Goal: Task Accomplishment & Management: Manage account settings

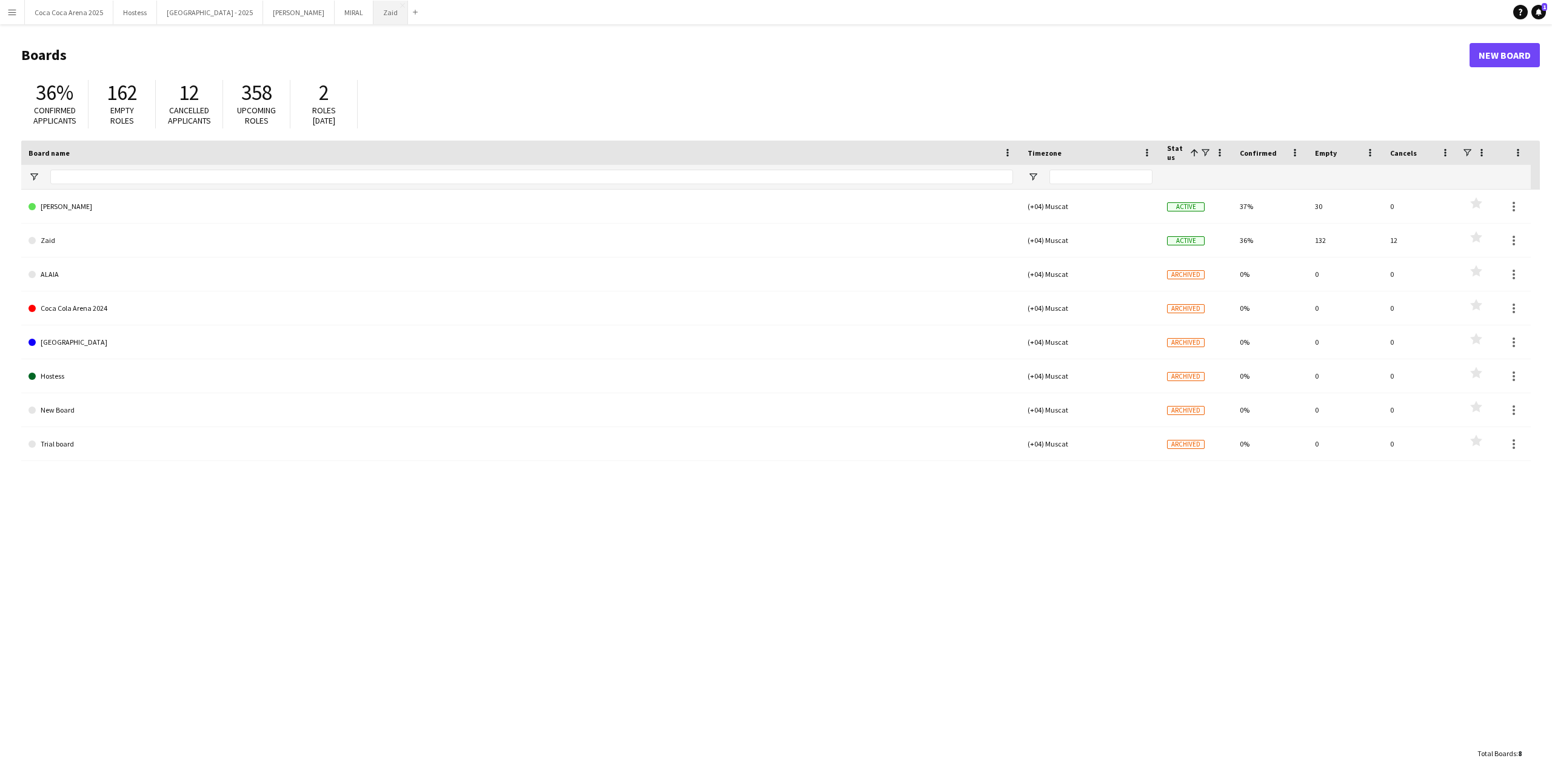
click at [374, 20] on button "Zaid Close" at bounding box center [391, 12] width 34 height 24
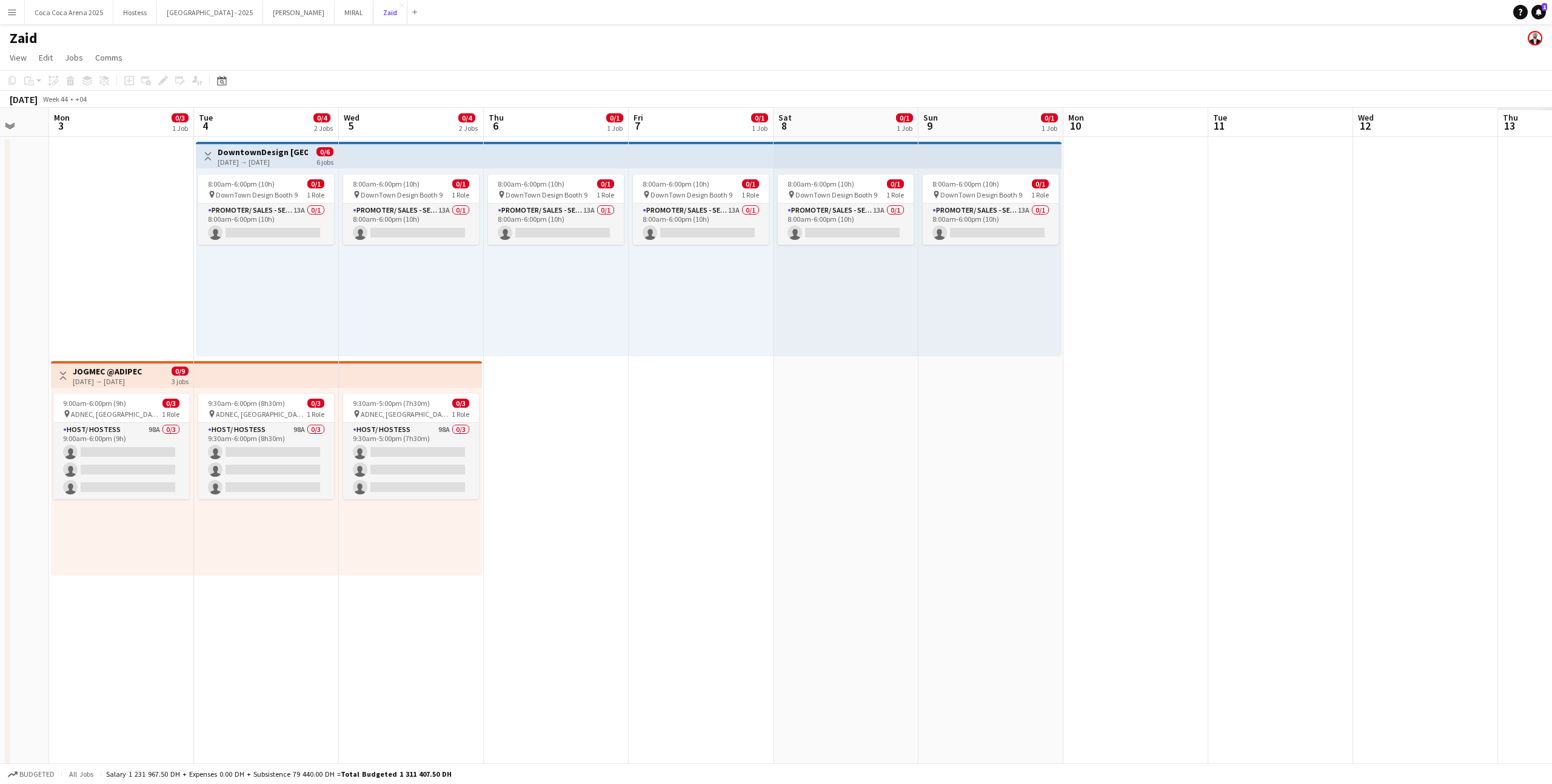
scroll to position [9, 0]
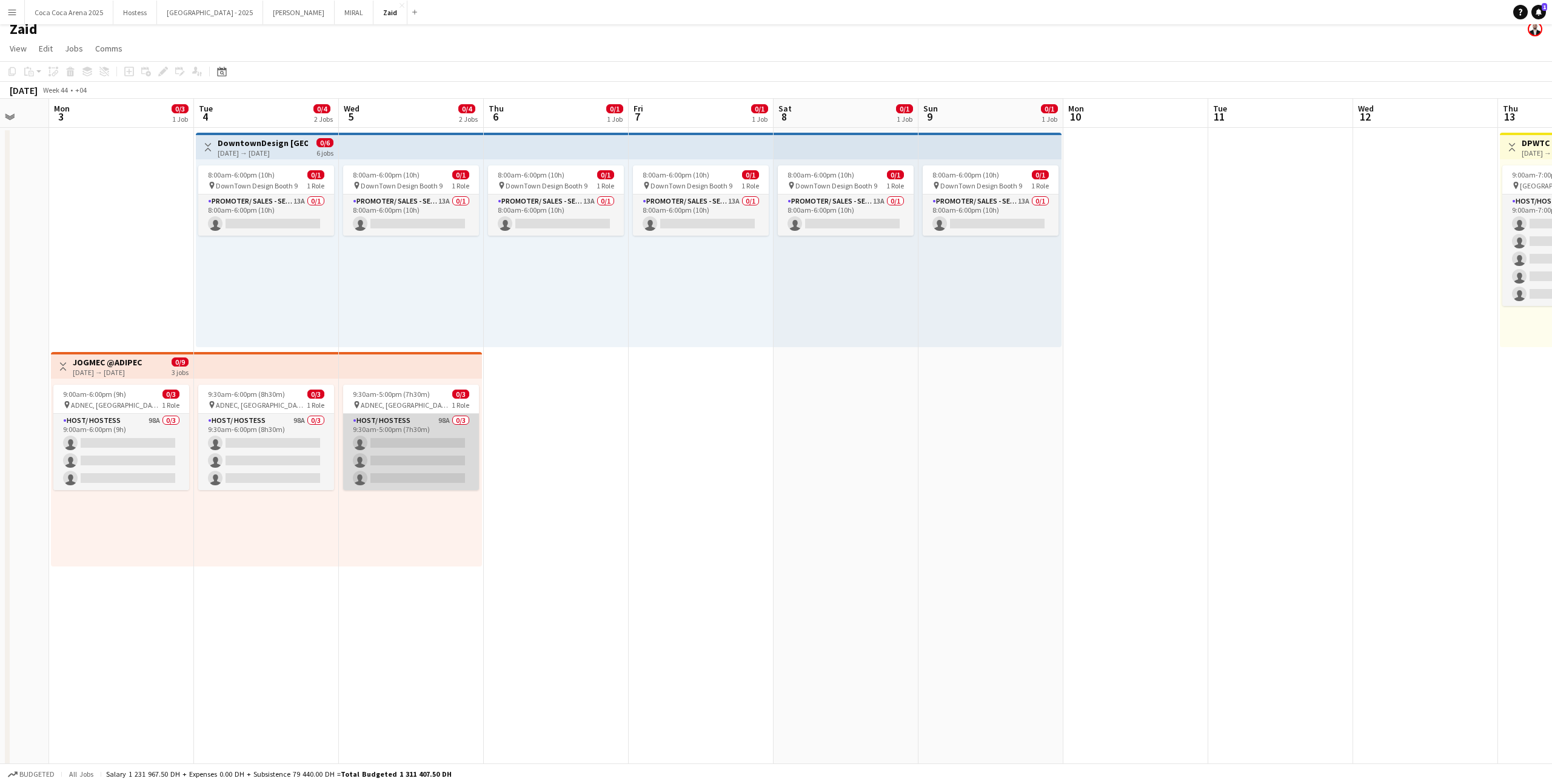
click at [357, 437] on app-card-role "Host/ Hostess 98A 0/3 9:30am-5:00pm (7h30m) single-neutral-actions single-neutr…" at bounding box center [411, 452] width 136 height 76
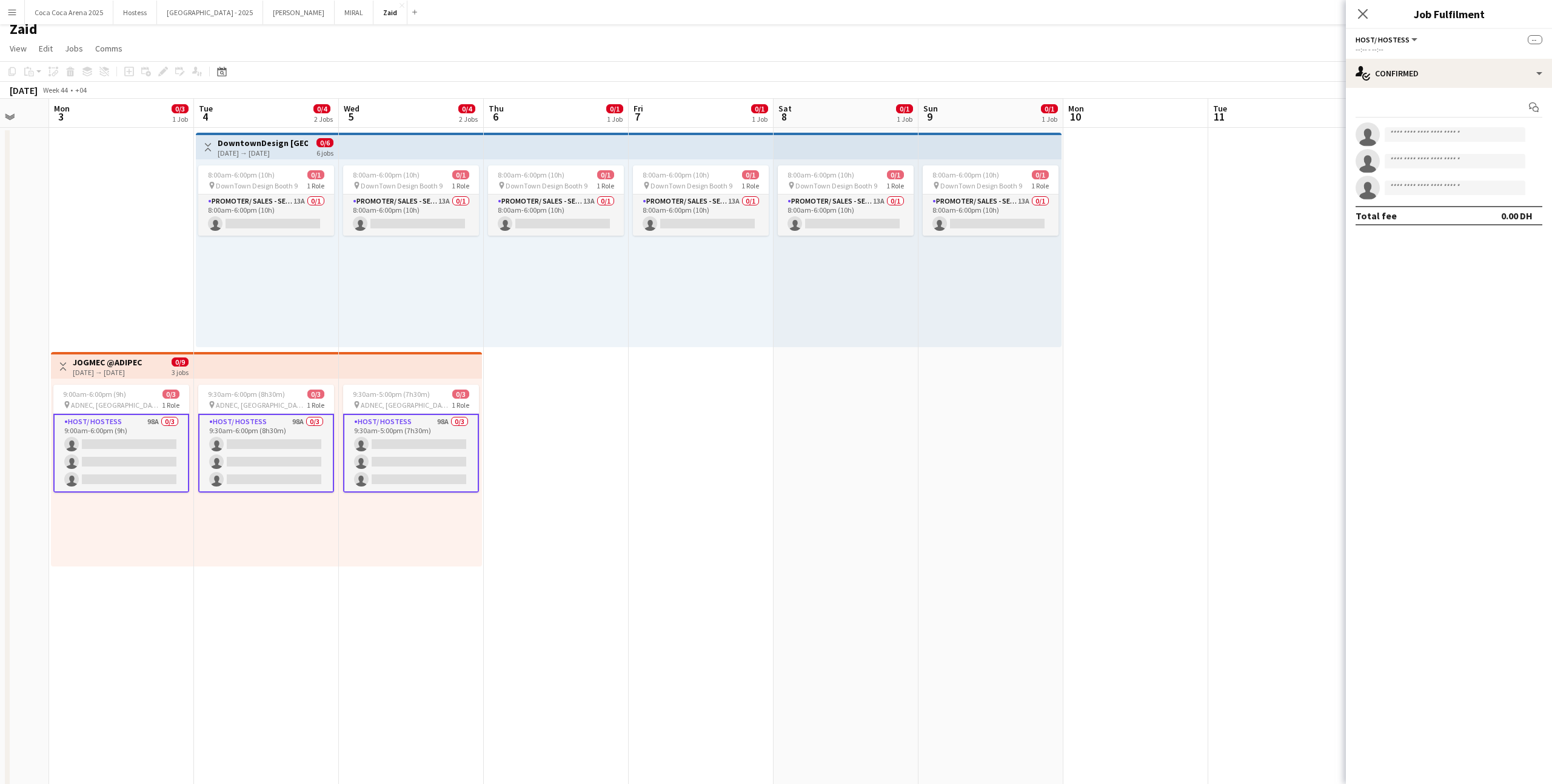
click at [1416, 89] on div "Start chat single-neutral-actions single-neutral-actions single-neutral-actions…" at bounding box center [1449, 161] width 206 height 147
click at [1416, 85] on div "single-neutral-actions-check-2 Confirmed" at bounding box center [1449, 73] width 206 height 29
click at [1467, 202] on span "Applicants" at bounding box center [1477, 198] width 38 height 11
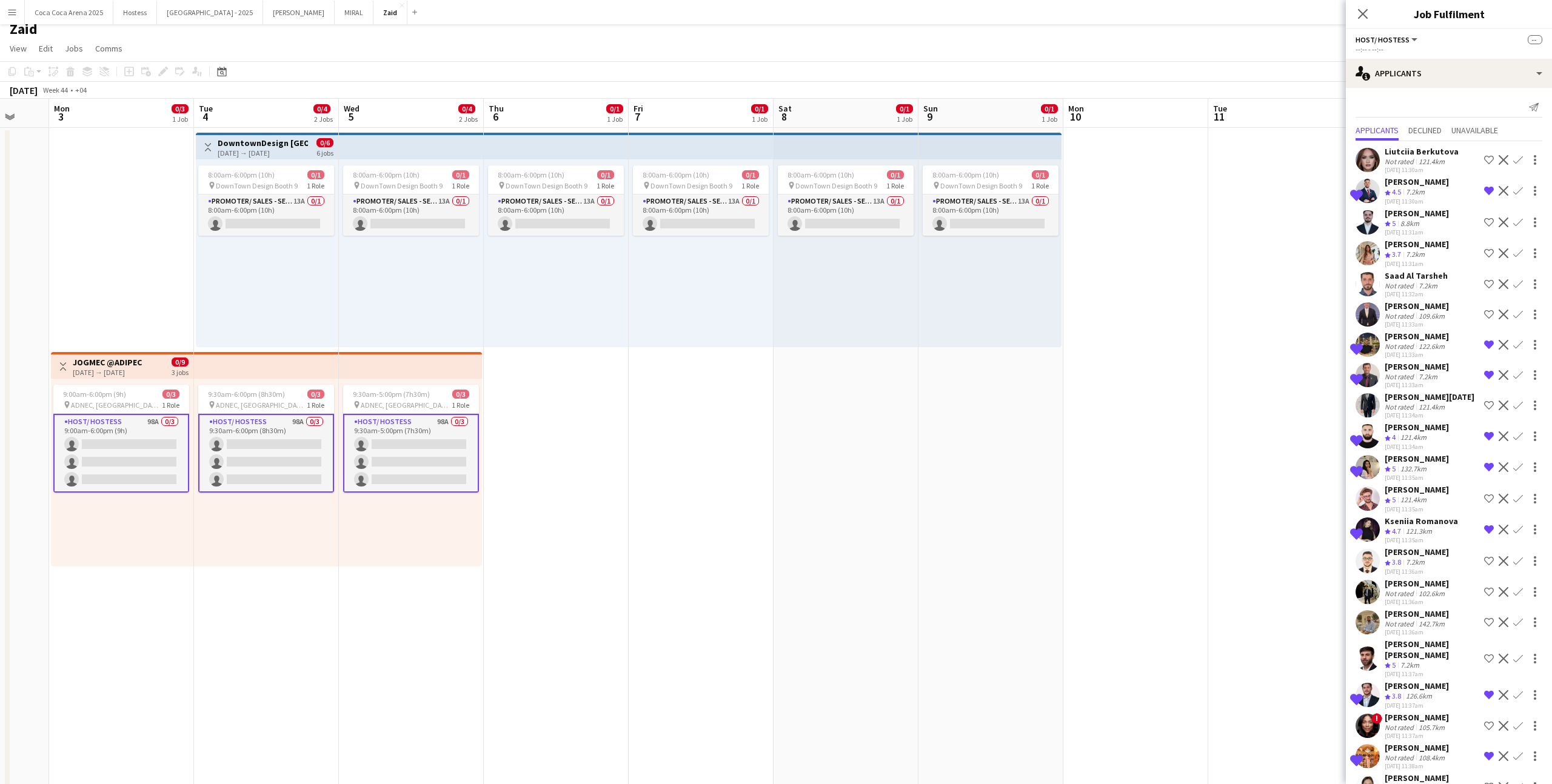
scroll to position [2413, 0]
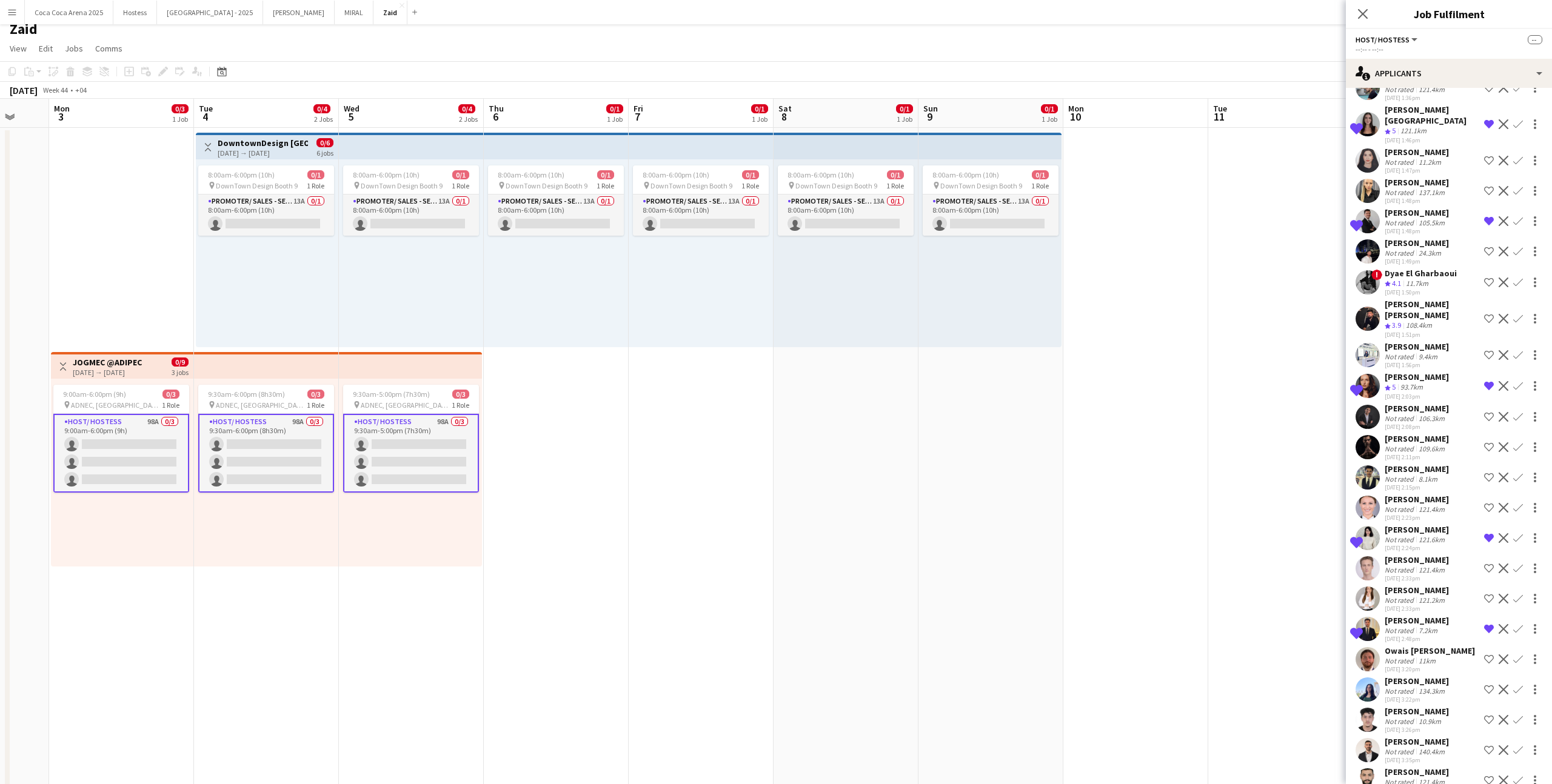
click at [1421, 675] on div "[PERSON_NAME]" at bounding box center [1416, 681] width 64 height 11
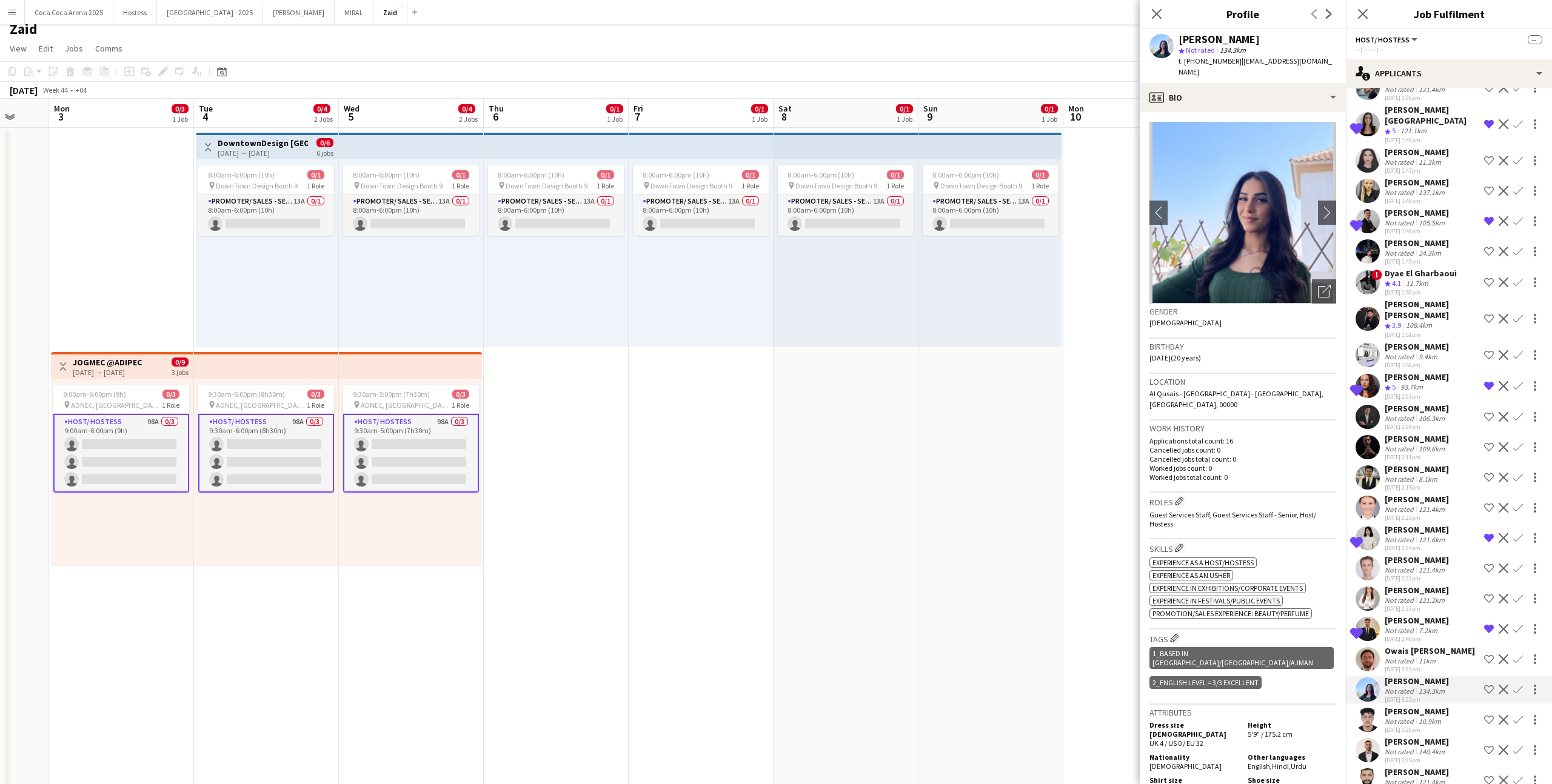
click at [1329, 306] on h3 "Gender" at bounding box center [1243, 312] width 187 height 11
click at [1329, 285] on icon "Open photos pop-in" at bounding box center [1324, 291] width 13 height 13
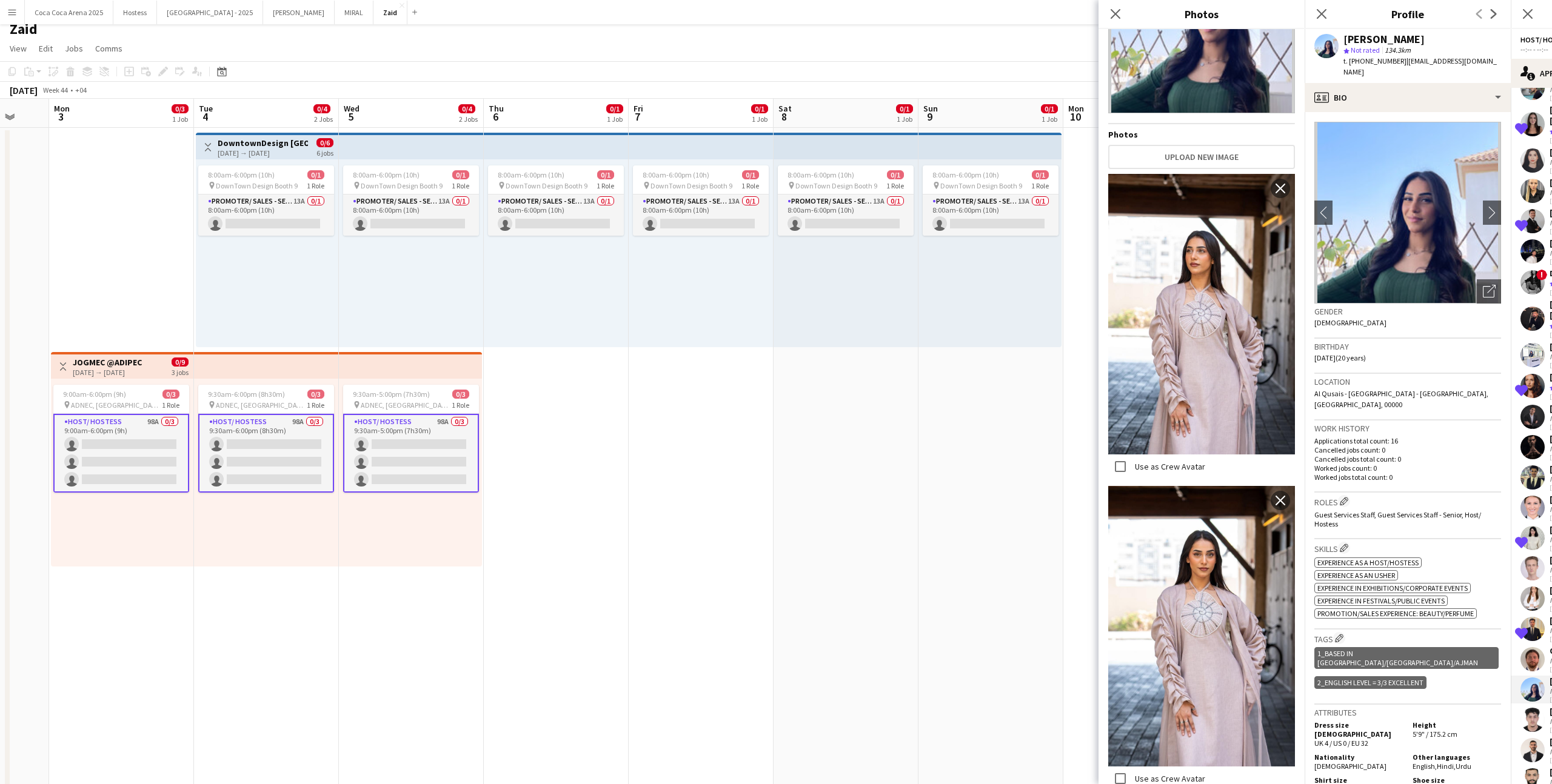
scroll to position [204, 0]
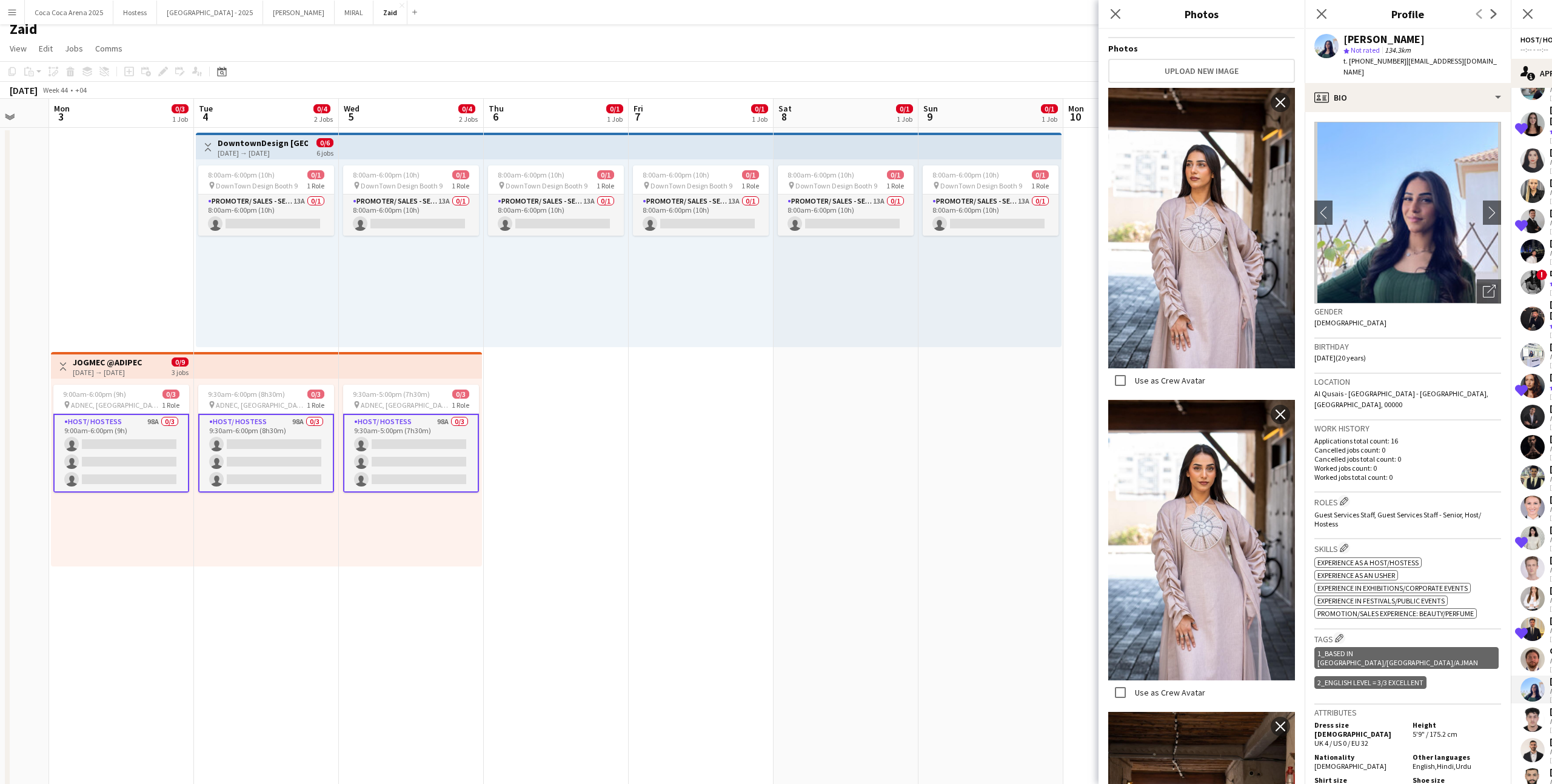
click at [1432, 632] on h3 "Tags Edit crew company tags" at bounding box center [1408, 638] width 187 height 13
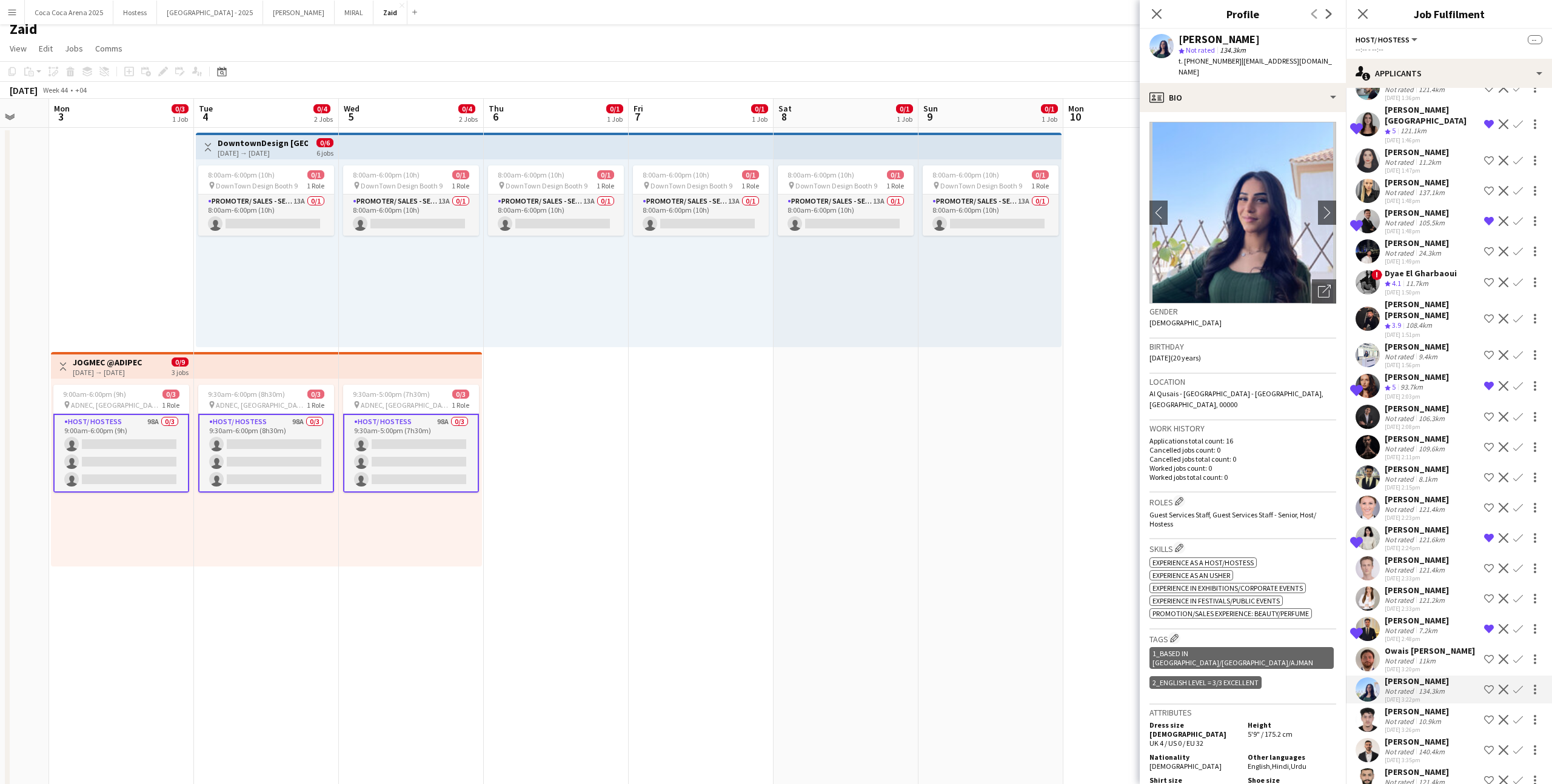
click at [1489, 685] on app-icon "Shortlist crew" at bounding box center [1489, 690] width 10 height 10
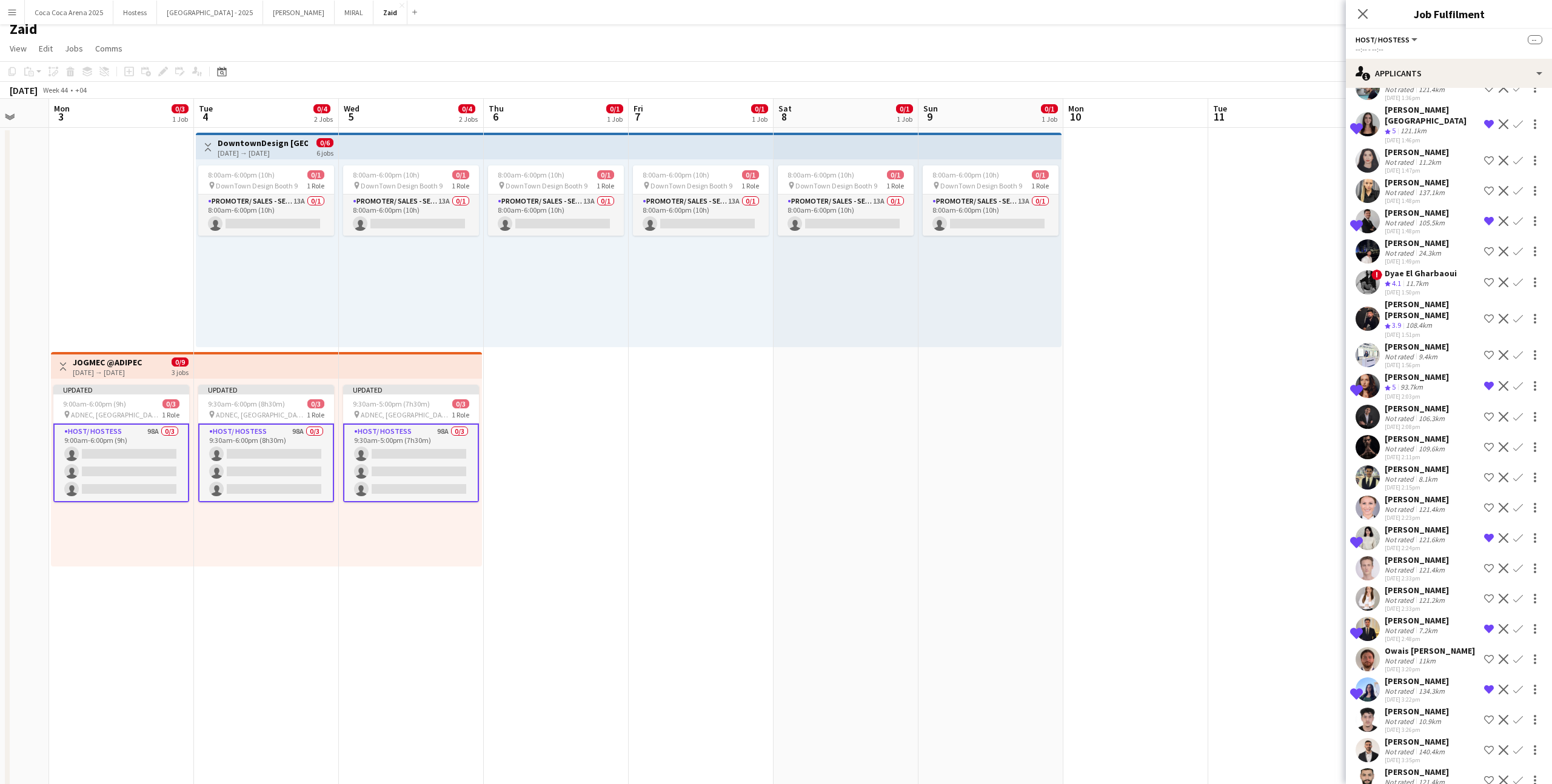
click at [1489, 594] on app-icon "Shortlist crew" at bounding box center [1489, 599] width 10 height 10
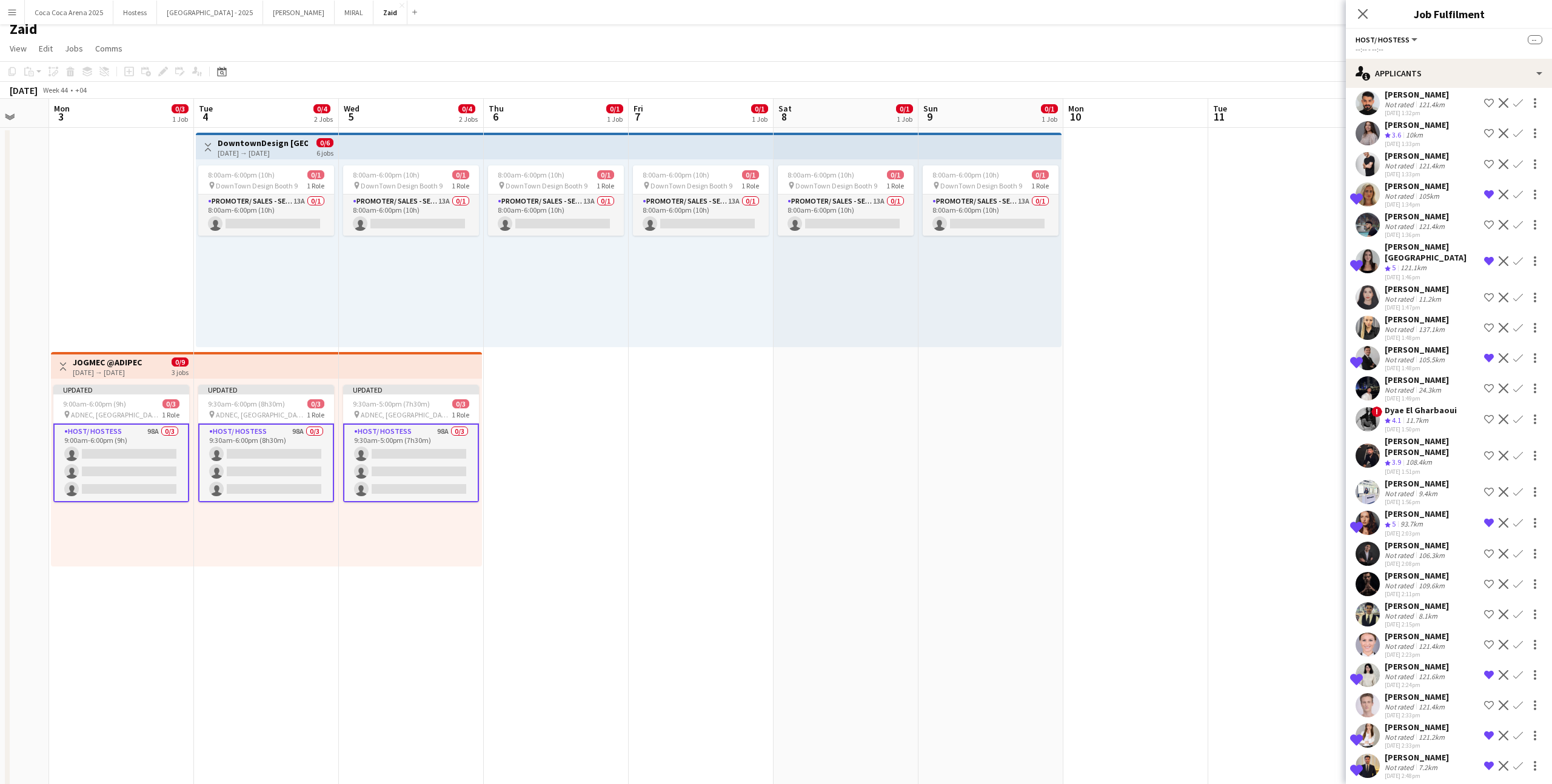
scroll to position [2242, 0]
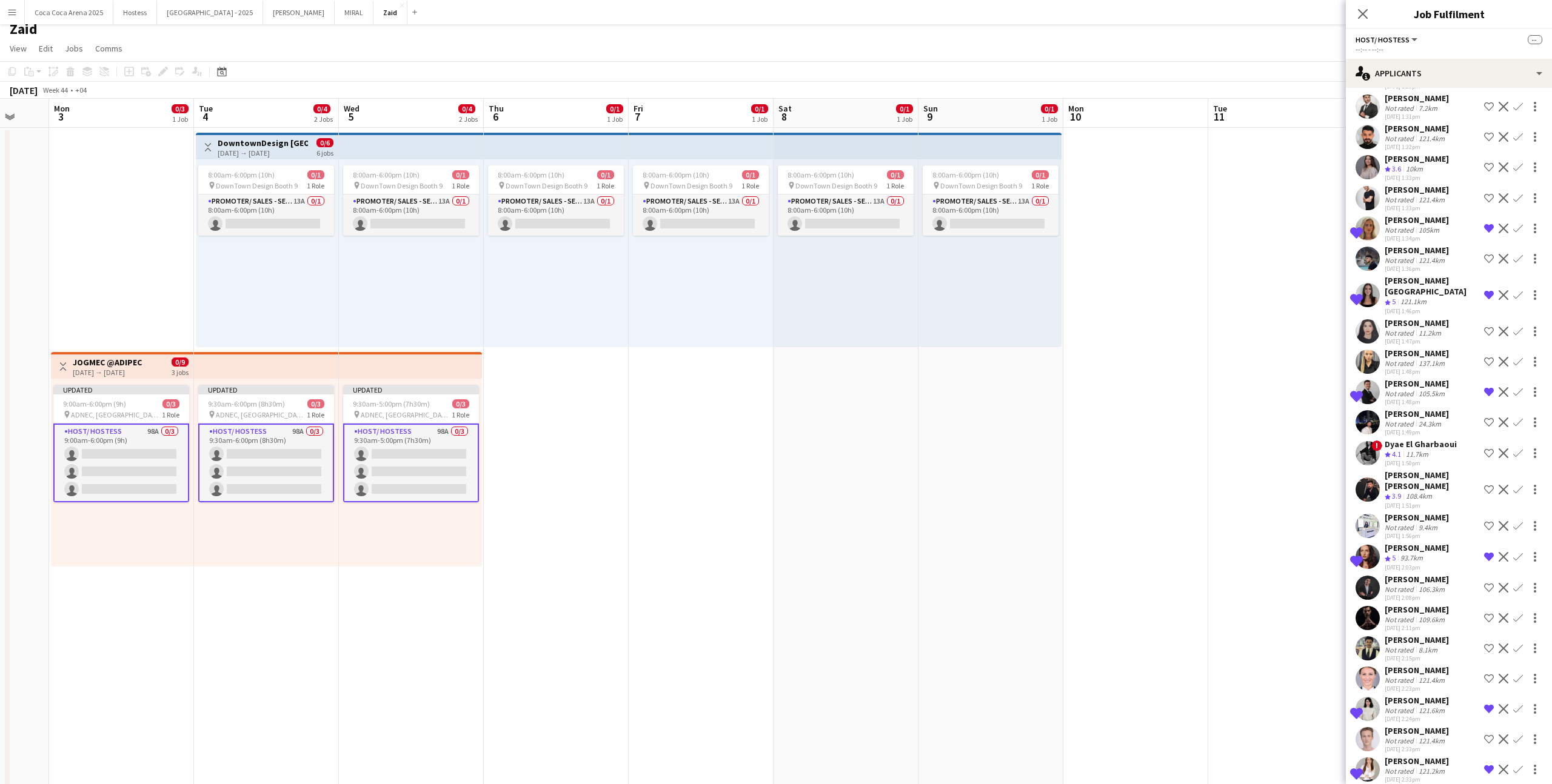
click at [1488, 485] on app-icon "Shortlist crew" at bounding box center [1489, 490] width 10 height 10
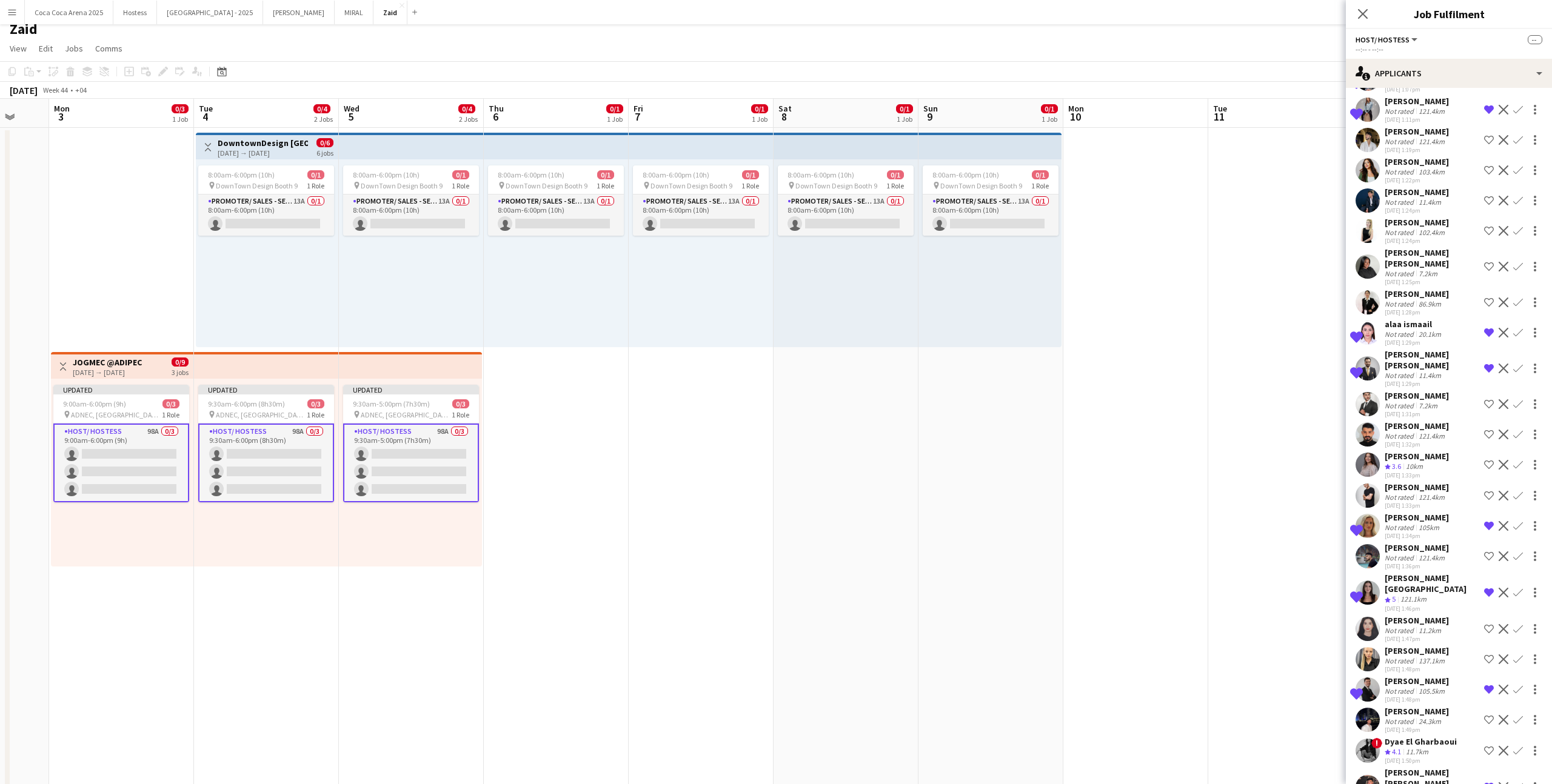
scroll to position [2413, 0]
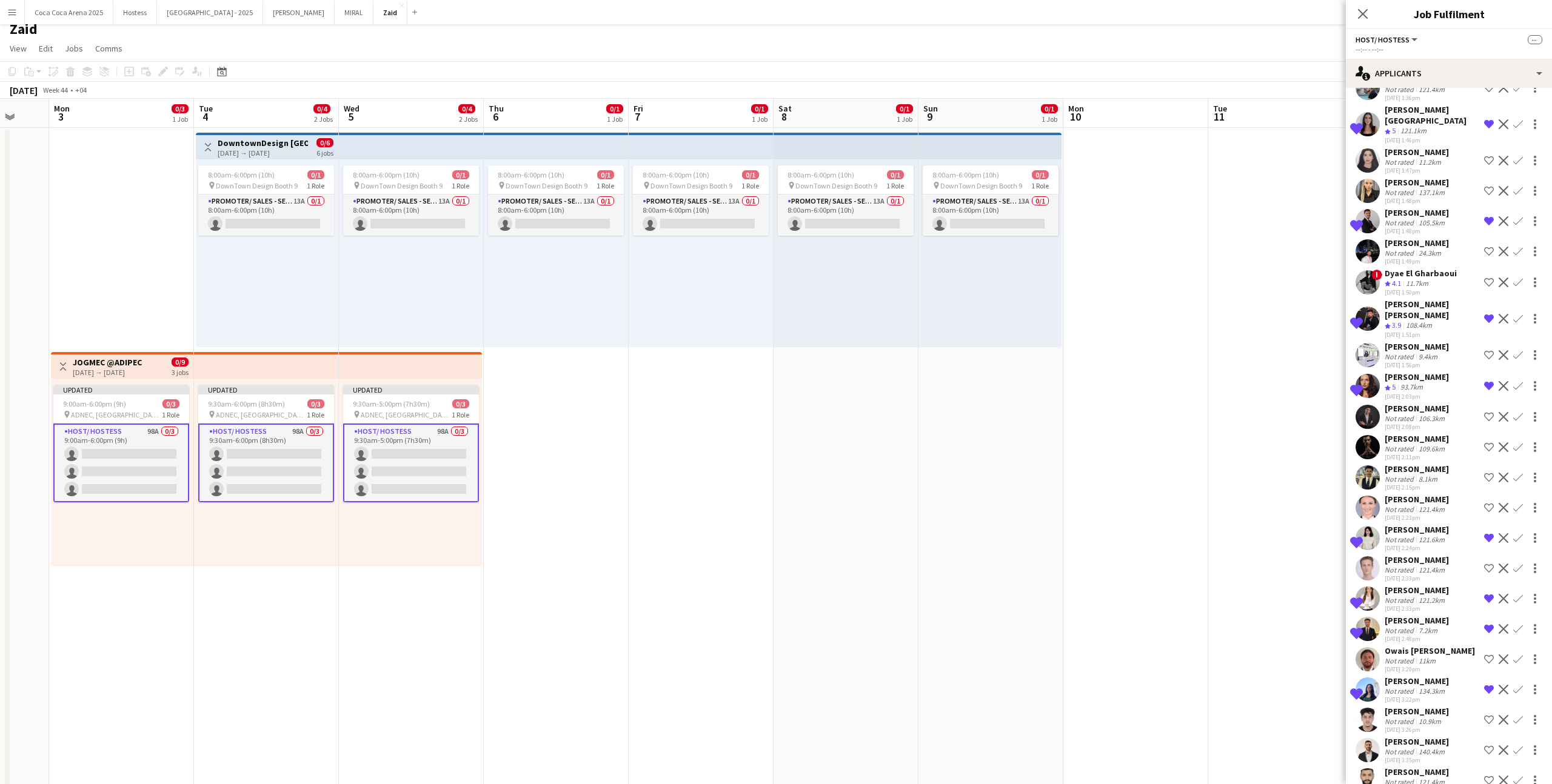
click at [1435, 736] on div "[PERSON_NAME]" at bounding box center [1416, 742] width 64 height 11
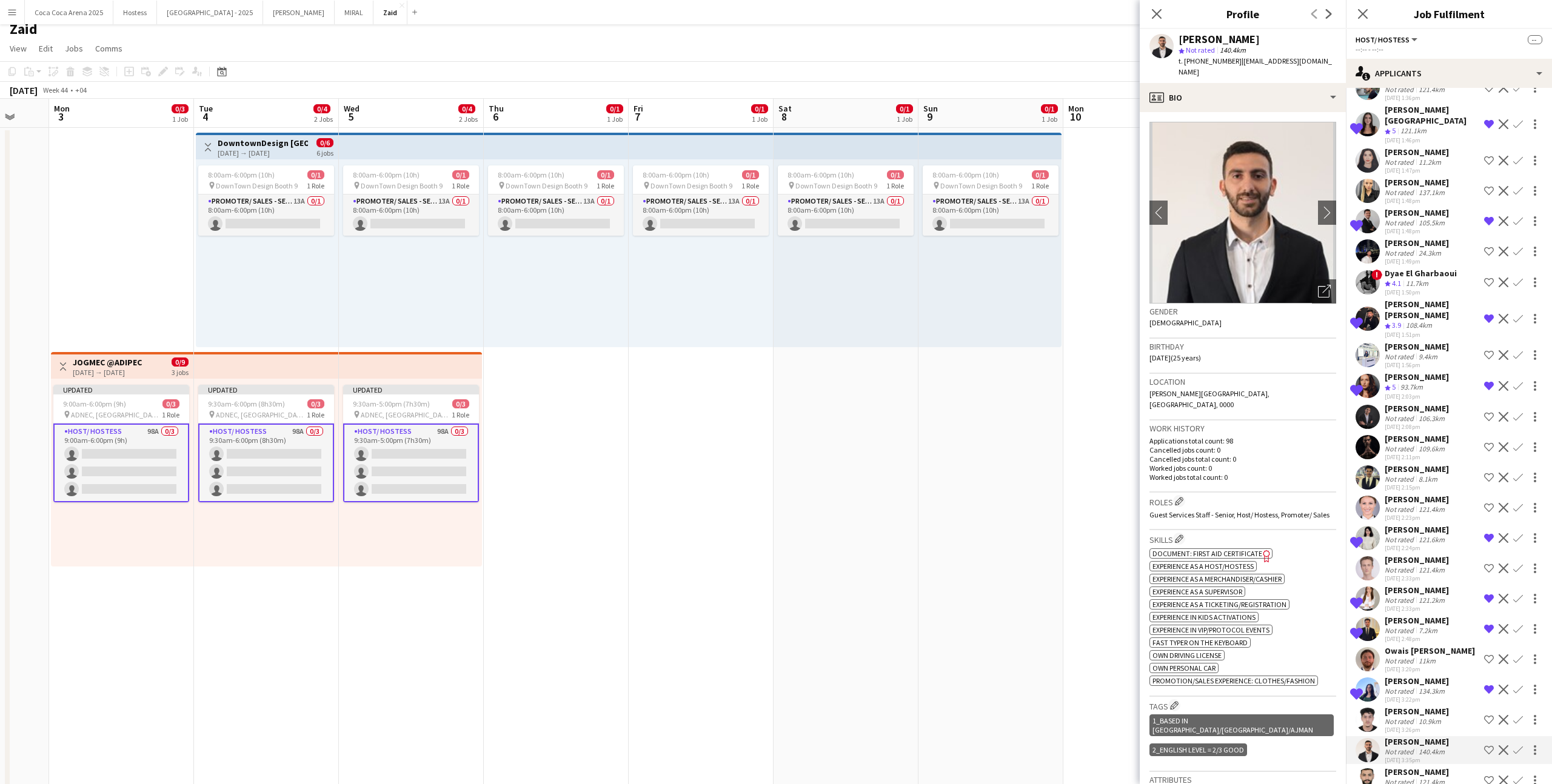
click at [1486, 745] on app-icon "Shortlist crew" at bounding box center [1489, 750] width 10 height 10
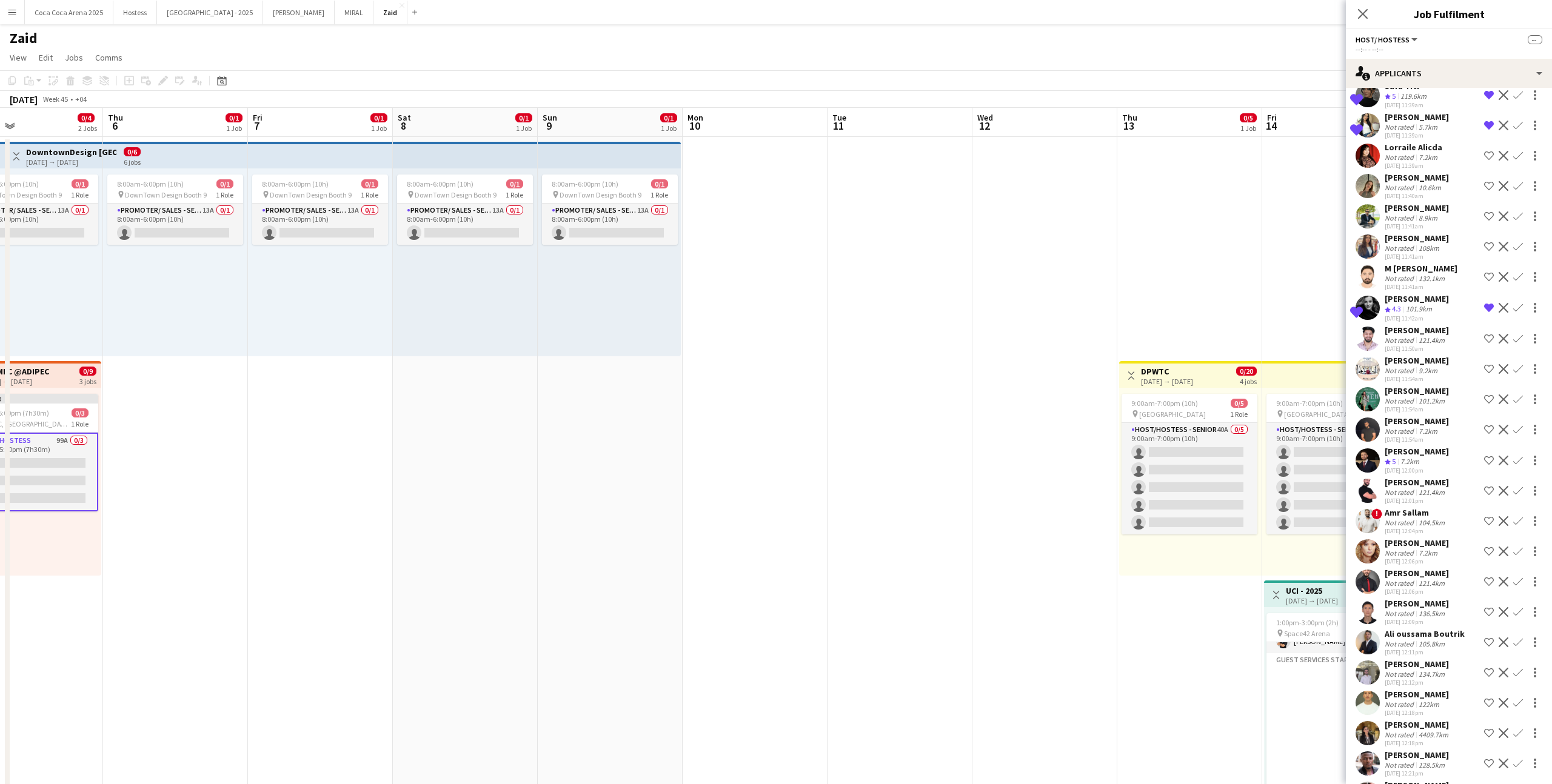
scroll to position [835, 0]
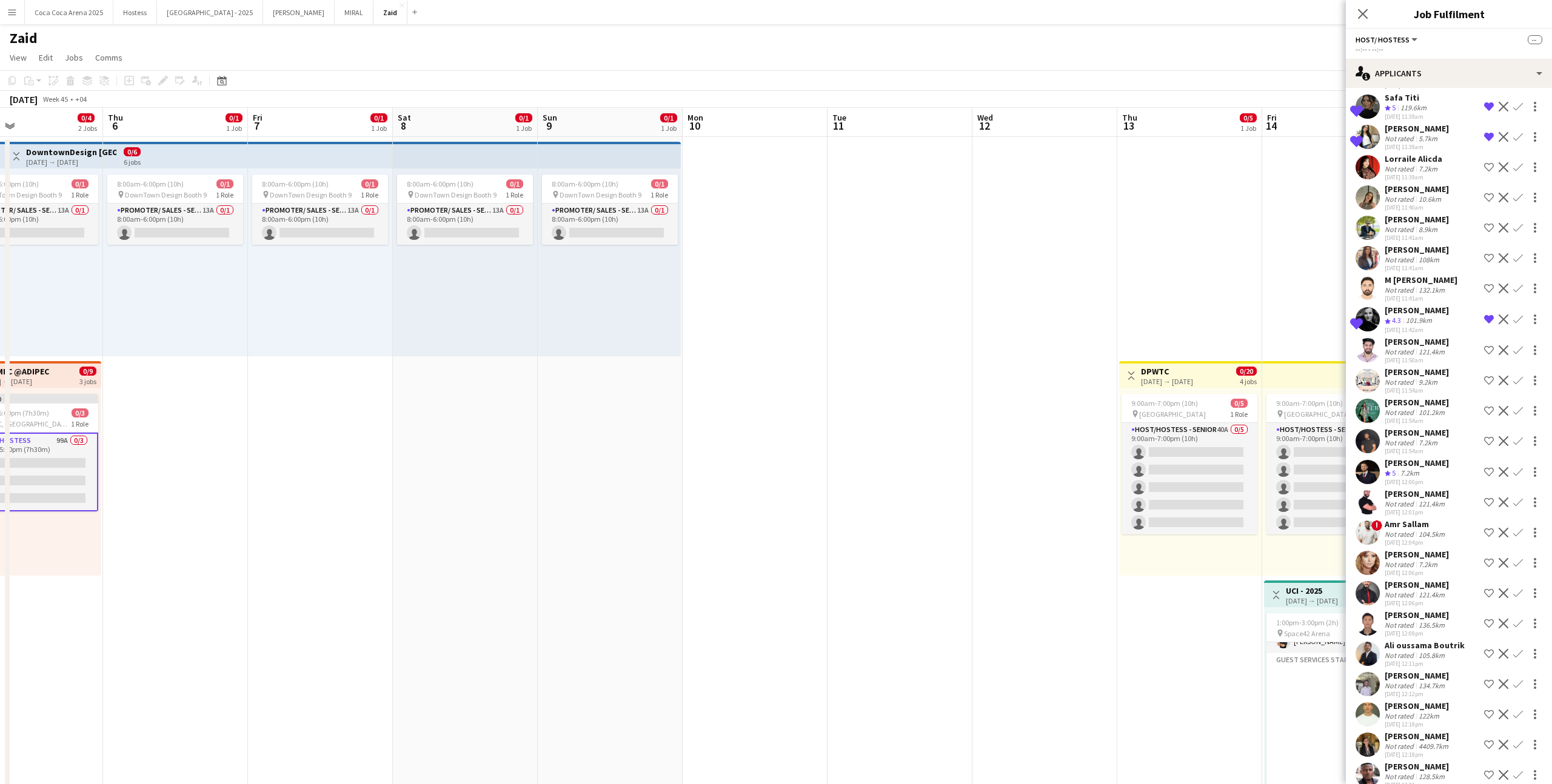
click at [1421, 515] on div "[DATE] 12:01pm" at bounding box center [1416, 512] width 64 height 8
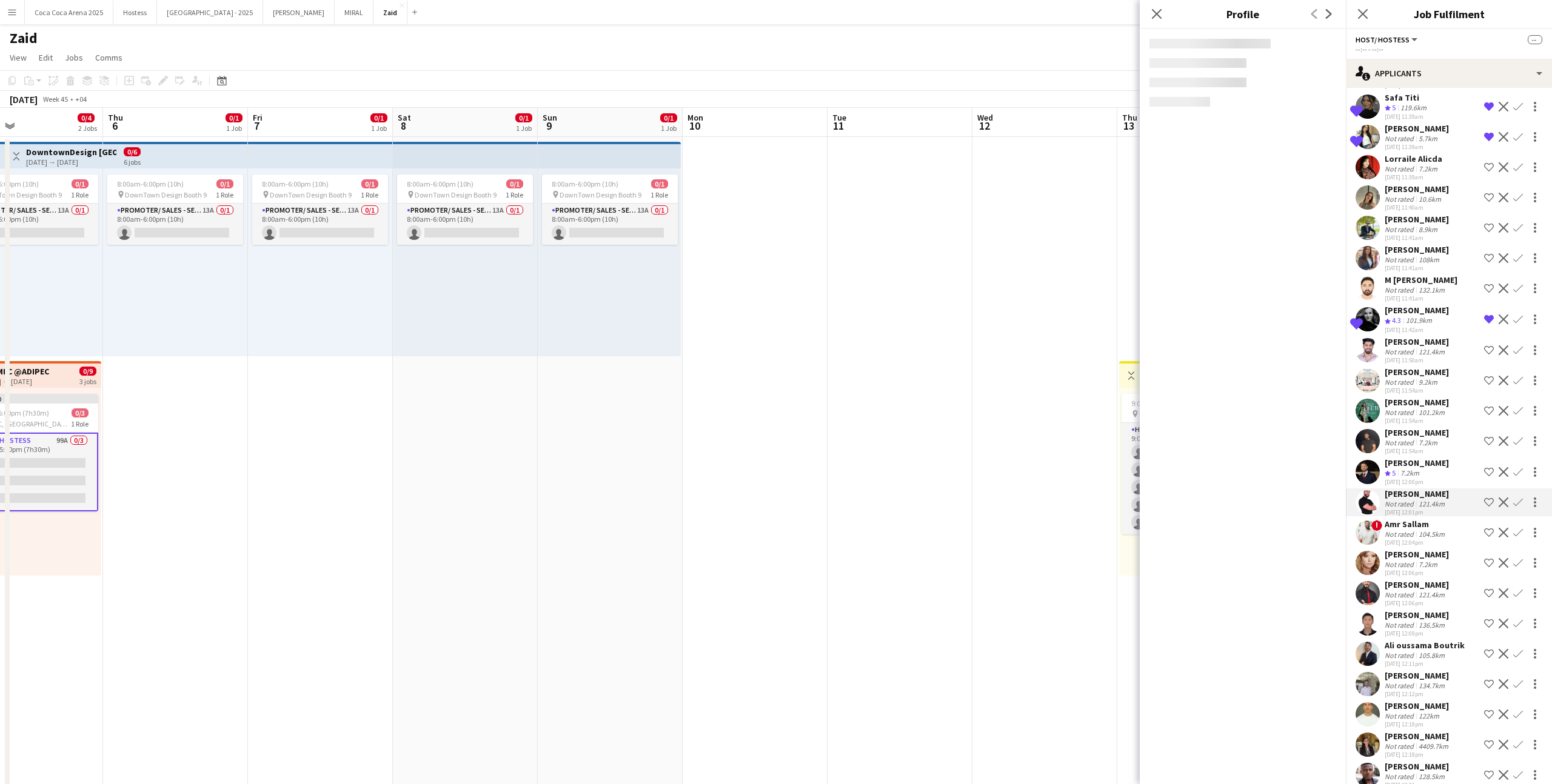
click at [1427, 528] on div "Amr Sallam" at bounding box center [1416, 525] width 63 height 11
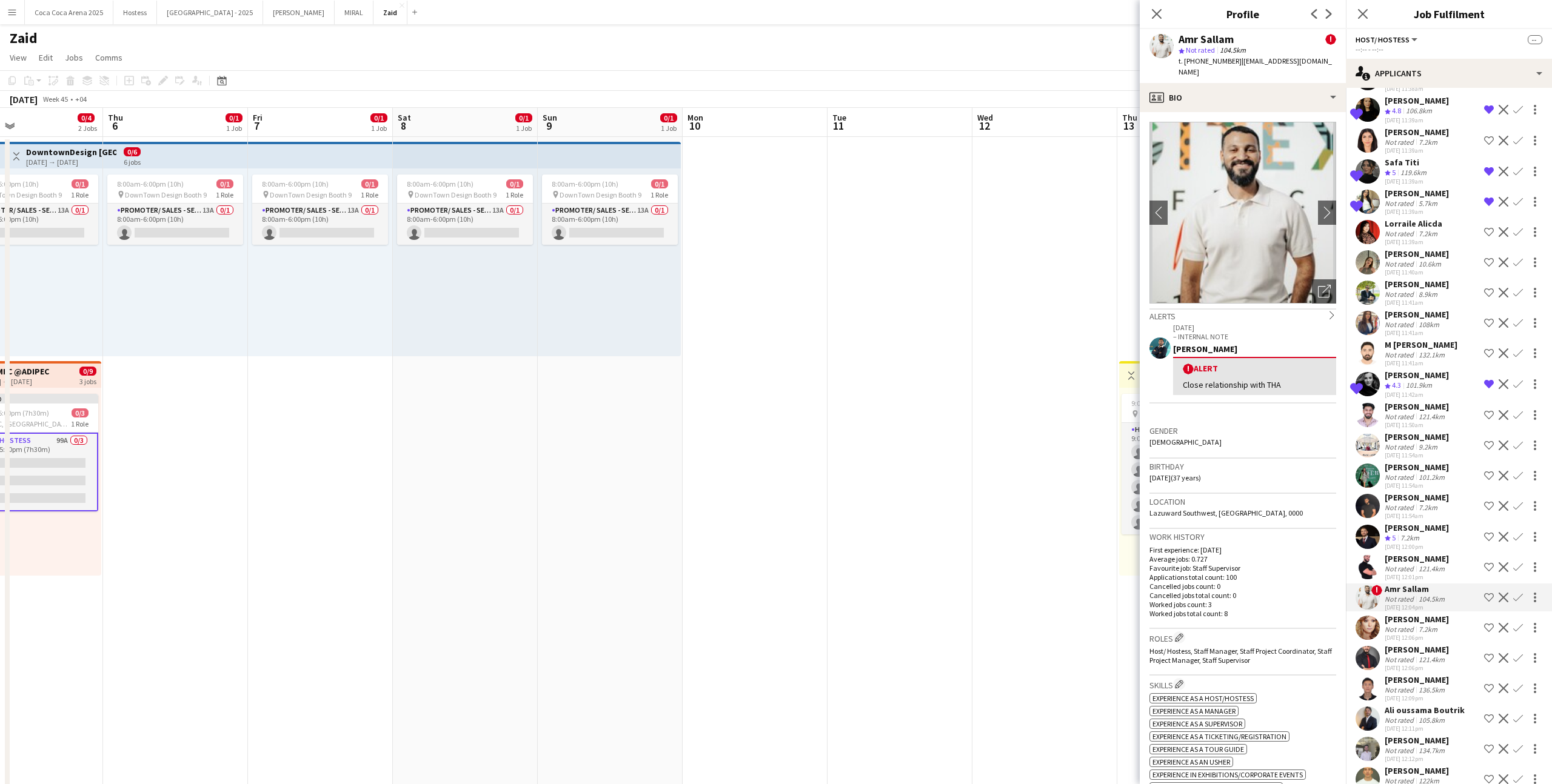
scroll to position [770, 0]
click at [1429, 402] on div "[PERSON_NAME]" at bounding box center [1416, 407] width 64 height 11
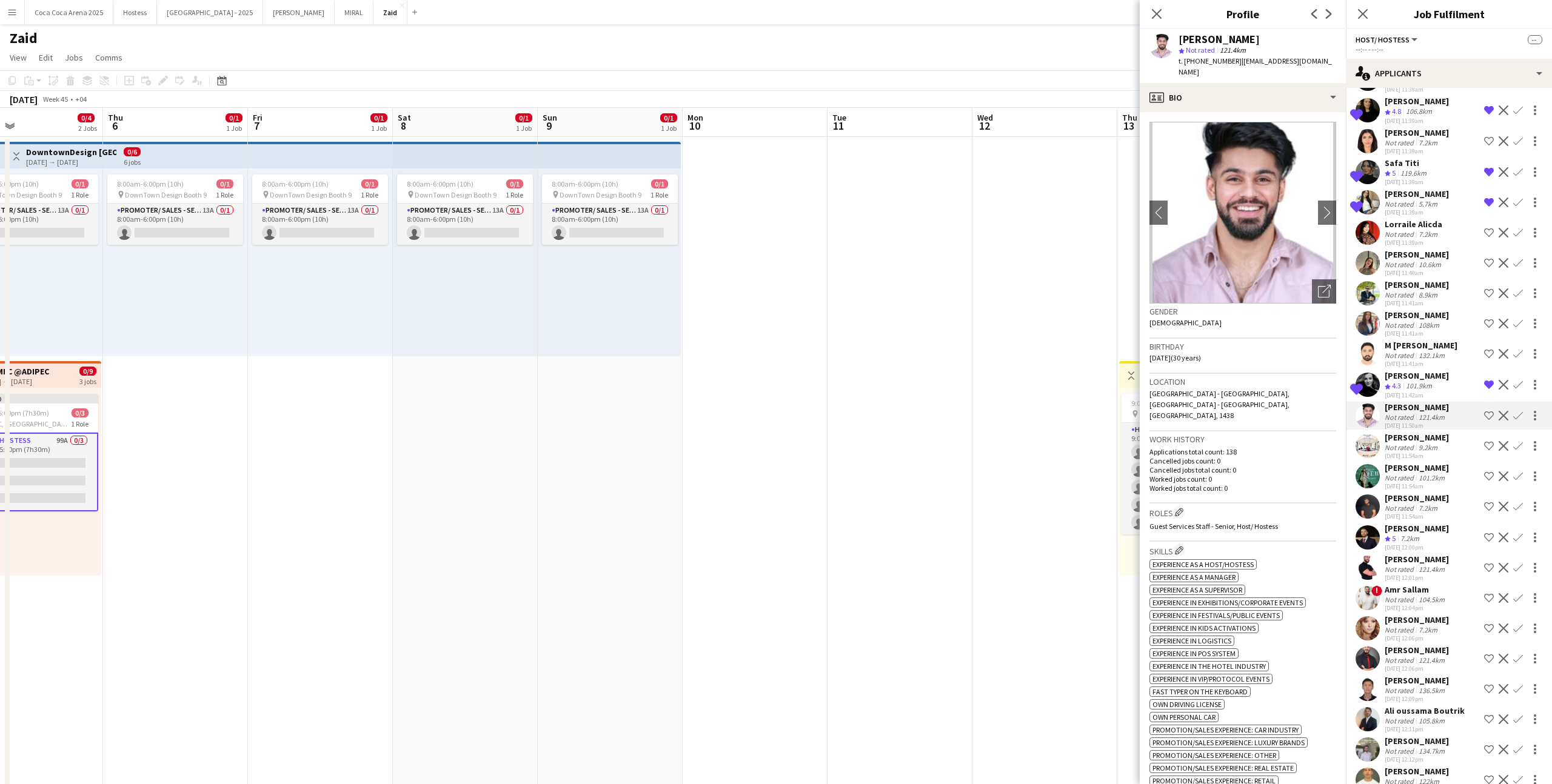
click at [1487, 419] on app-icon "Shortlist crew" at bounding box center [1489, 416] width 10 height 10
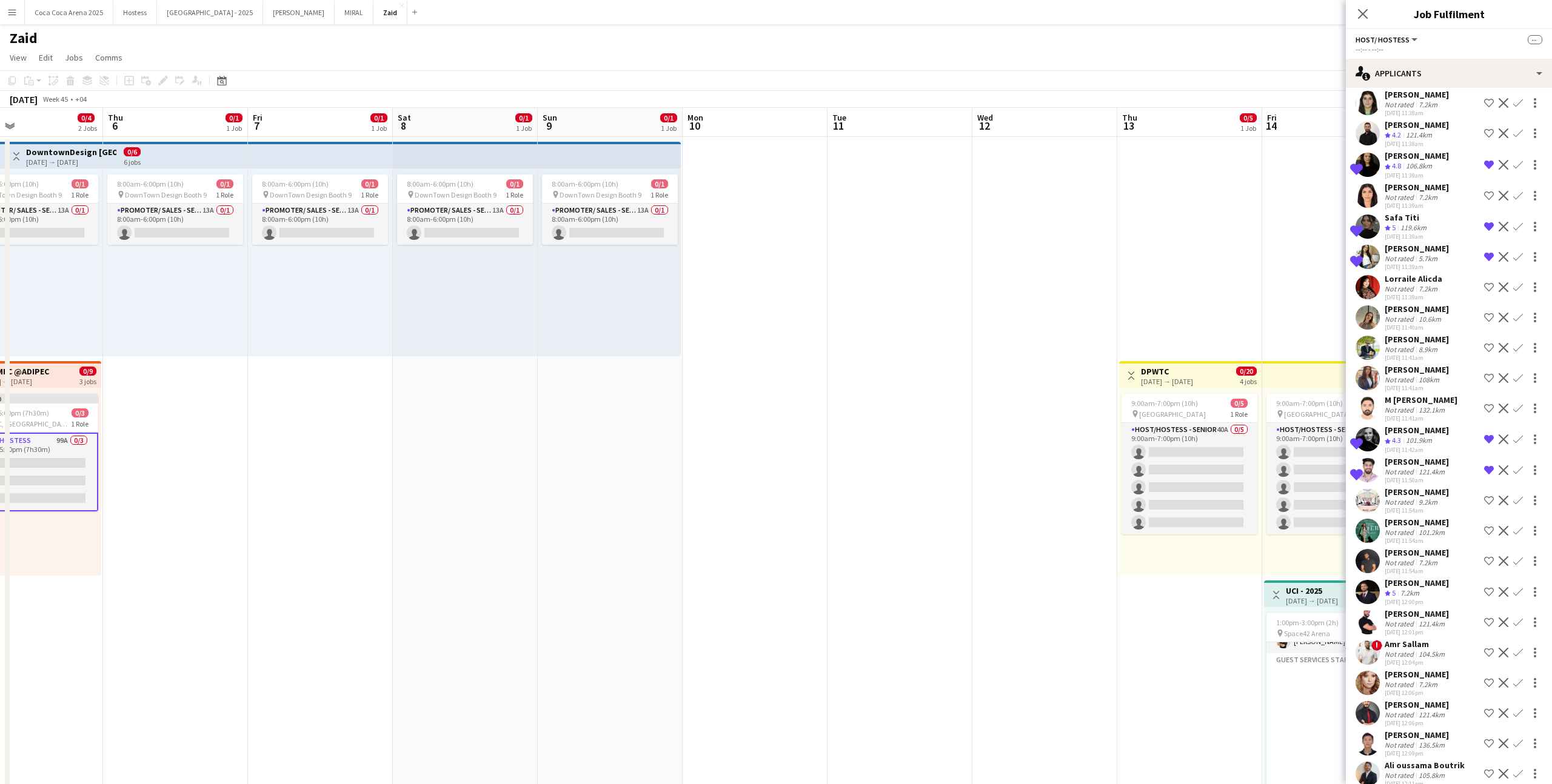
scroll to position [713, 0]
click at [1429, 336] on div "[PERSON_NAME]" at bounding box center [1416, 342] width 64 height 11
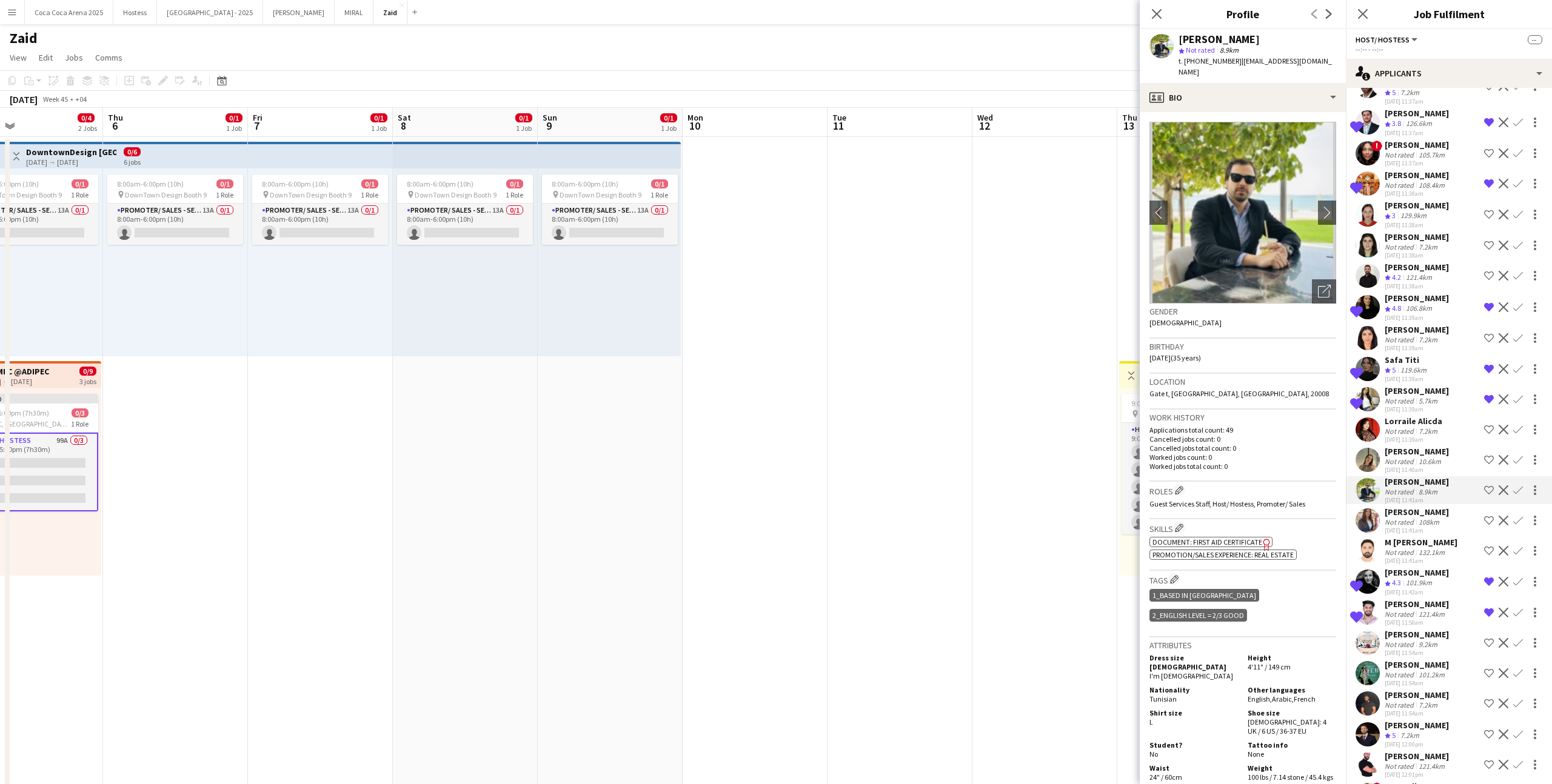
scroll to position [546, 0]
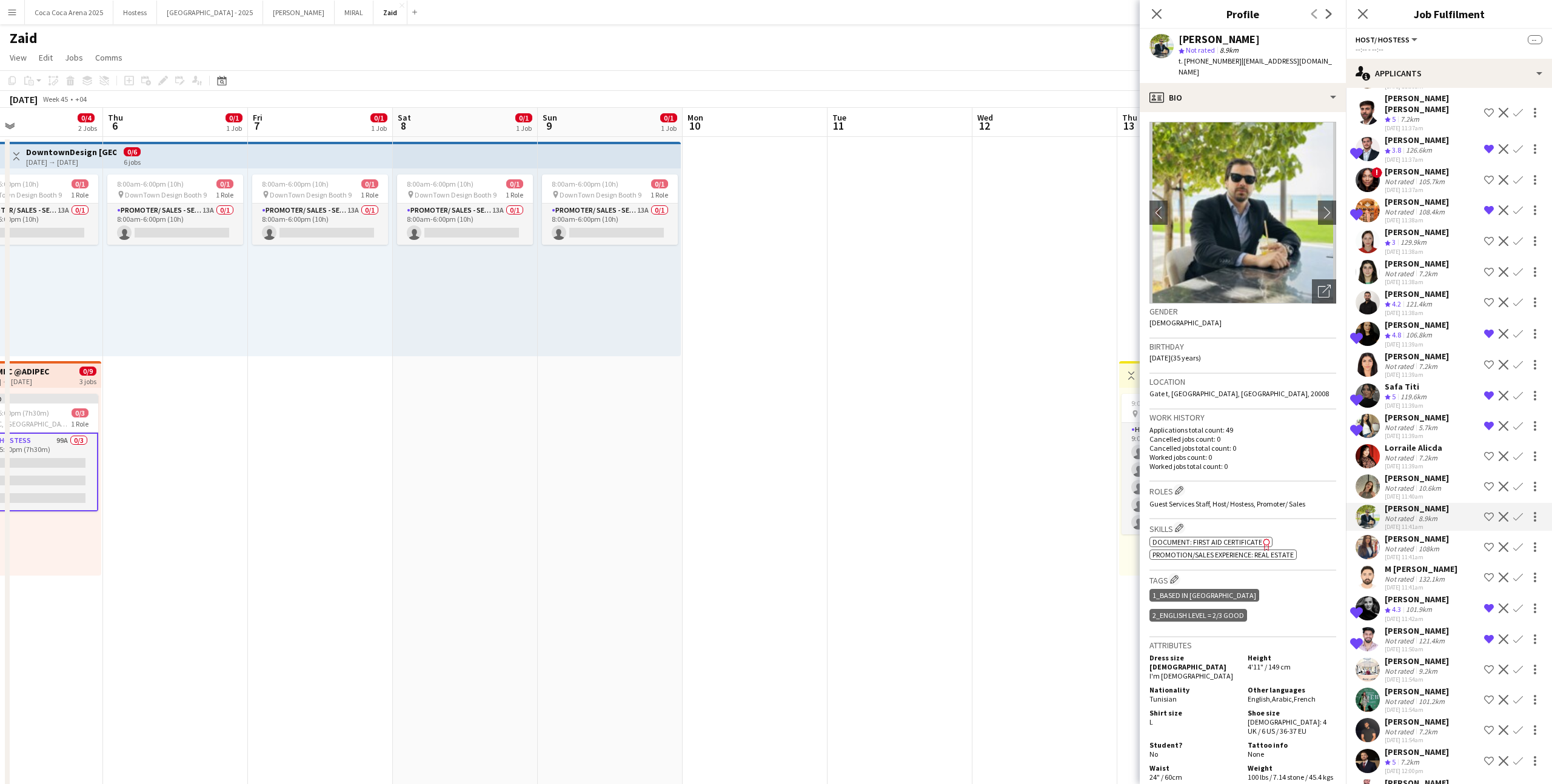
click at [1422, 309] on div "[DATE] 11:38am" at bounding box center [1416, 313] width 64 height 8
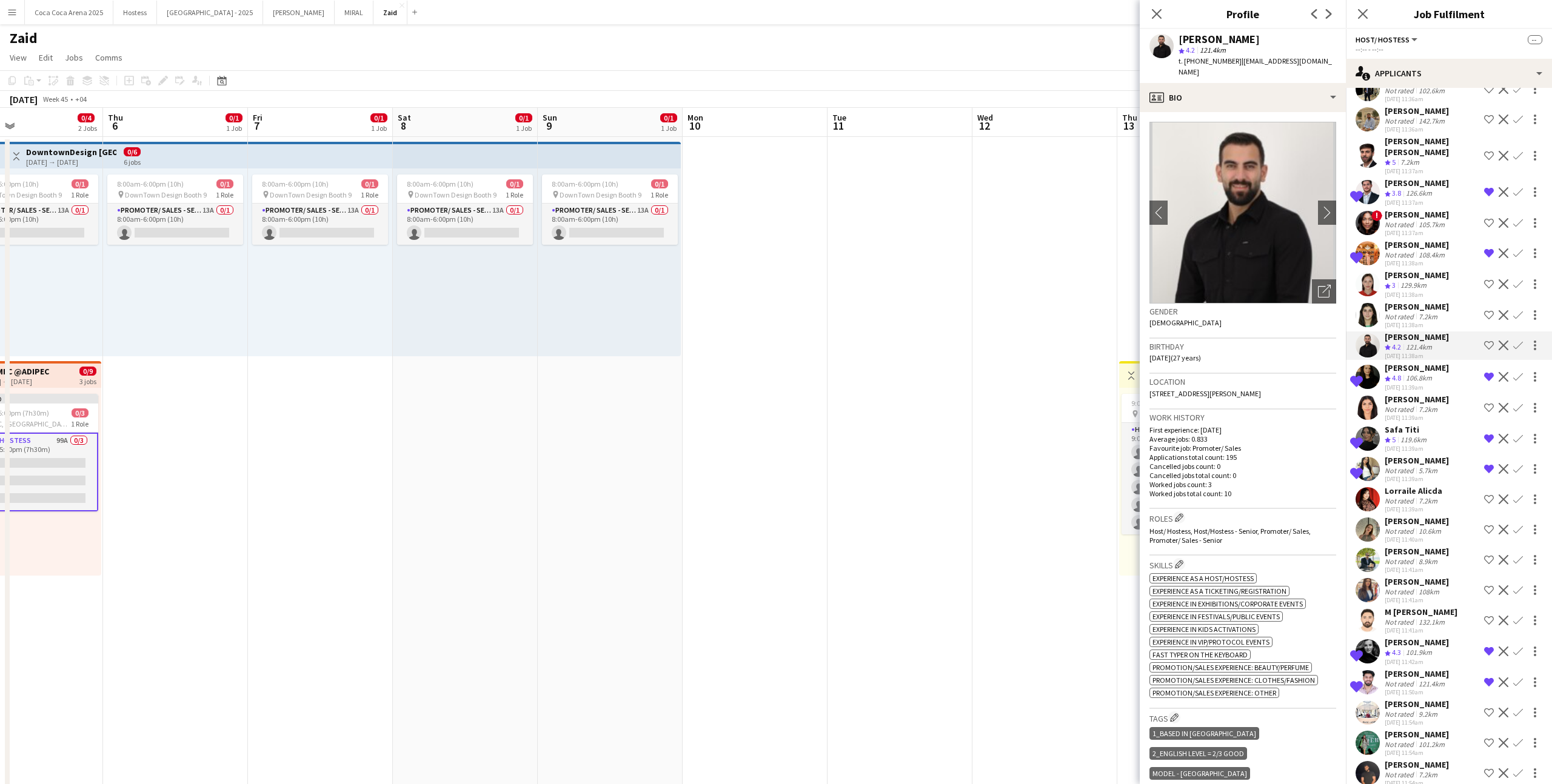
scroll to position [505, 0]
click at [1486, 338] on app-icon "Shortlist crew" at bounding box center [1489, 343] width 10 height 10
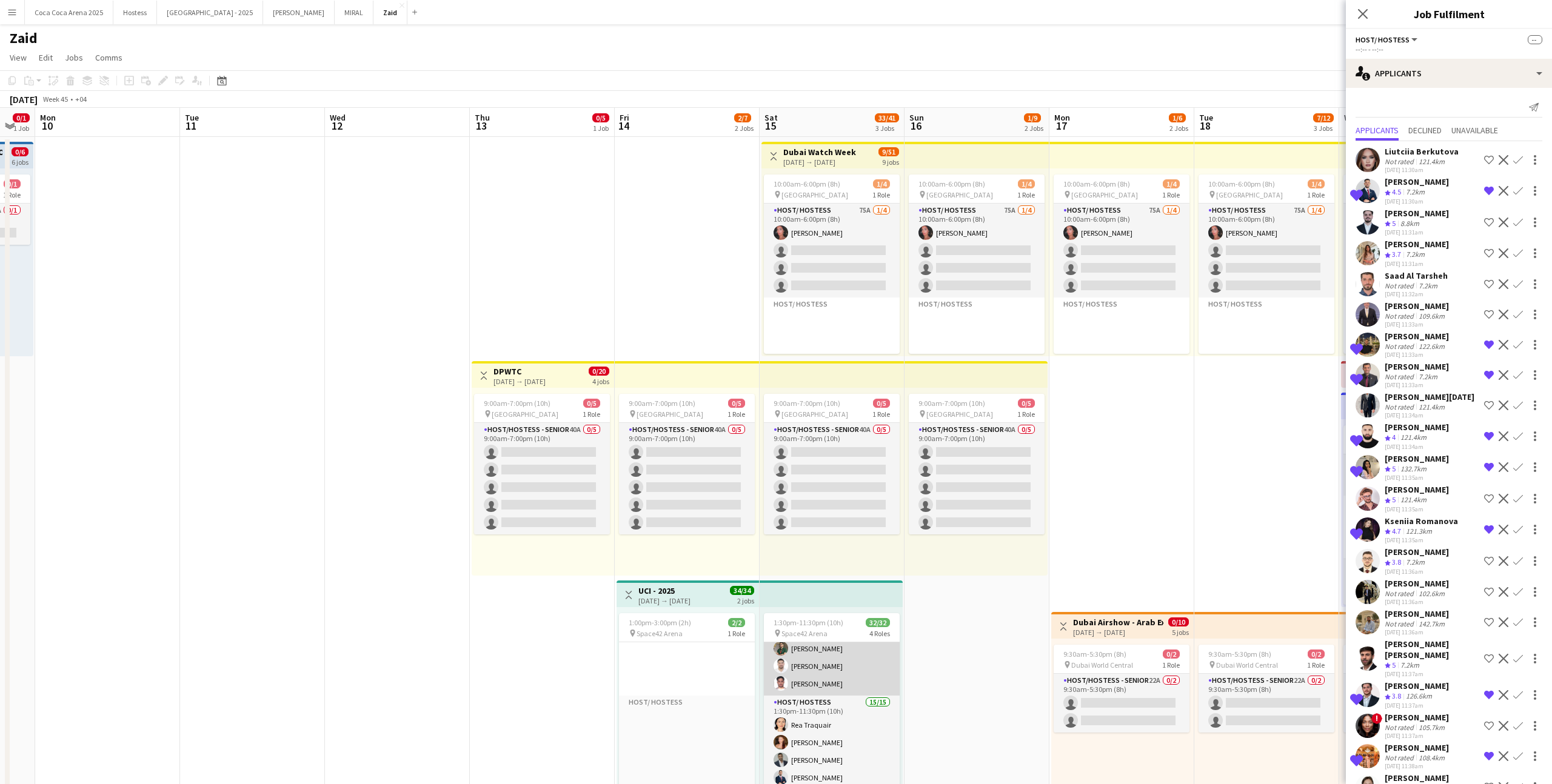
scroll to position [0, 0]
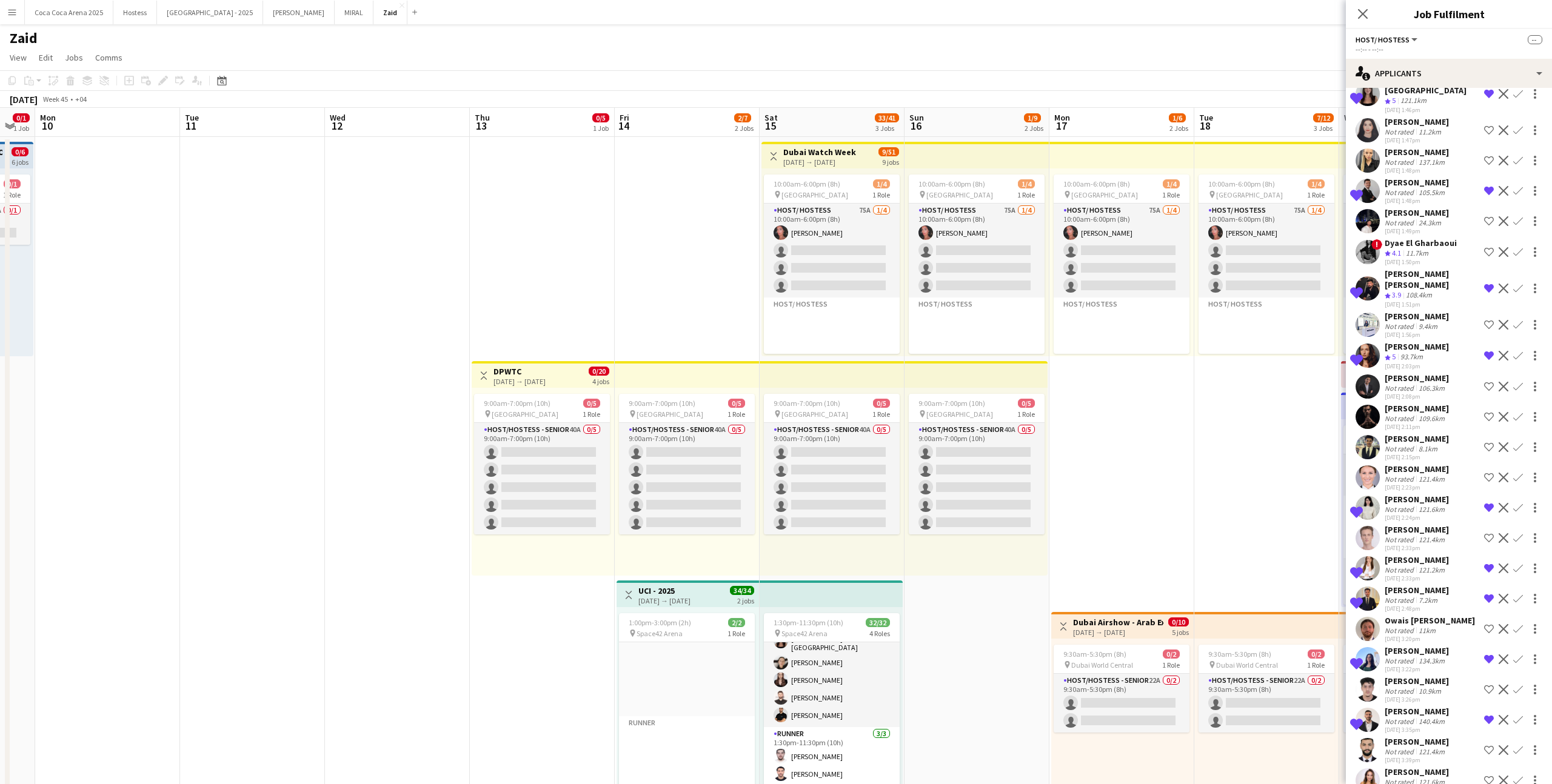
click at [1400, 777] on div "Not rated" at bounding box center [1400, 782] width 31 height 9
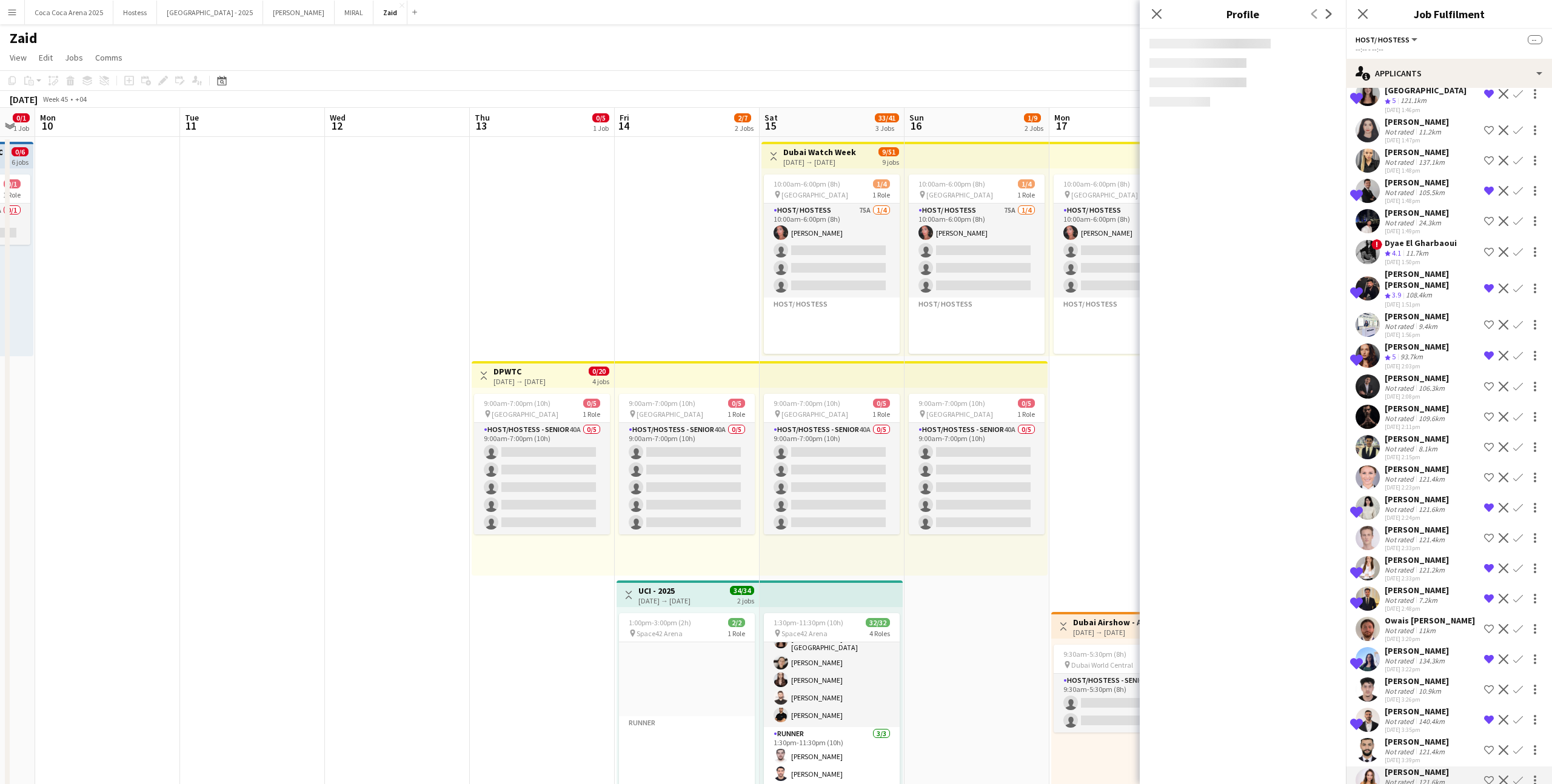
click at [1488, 775] on app-icon "Shortlist crew" at bounding box center [1489, 780] width 10 height 10
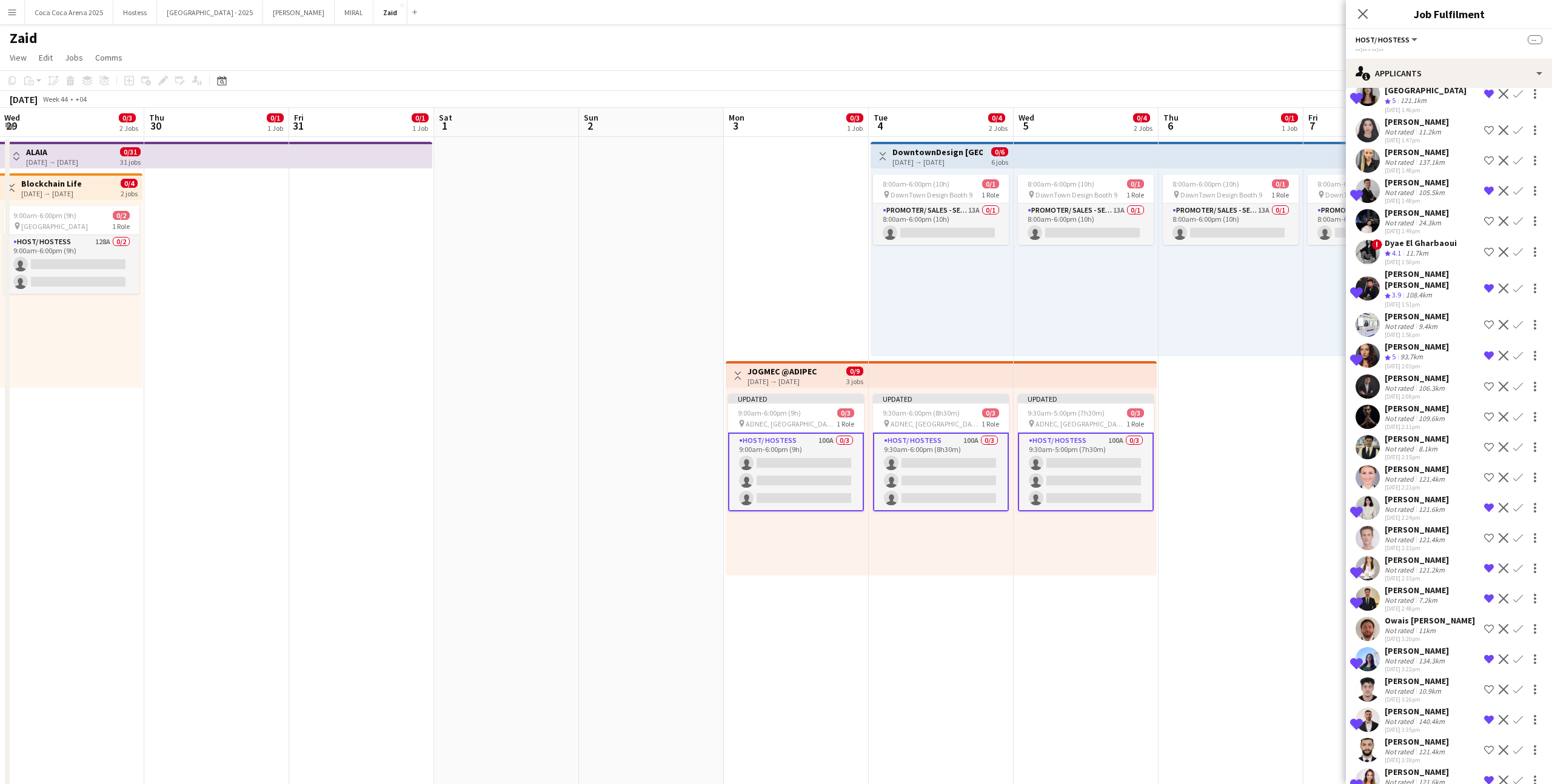
scroll to position [0, 311]
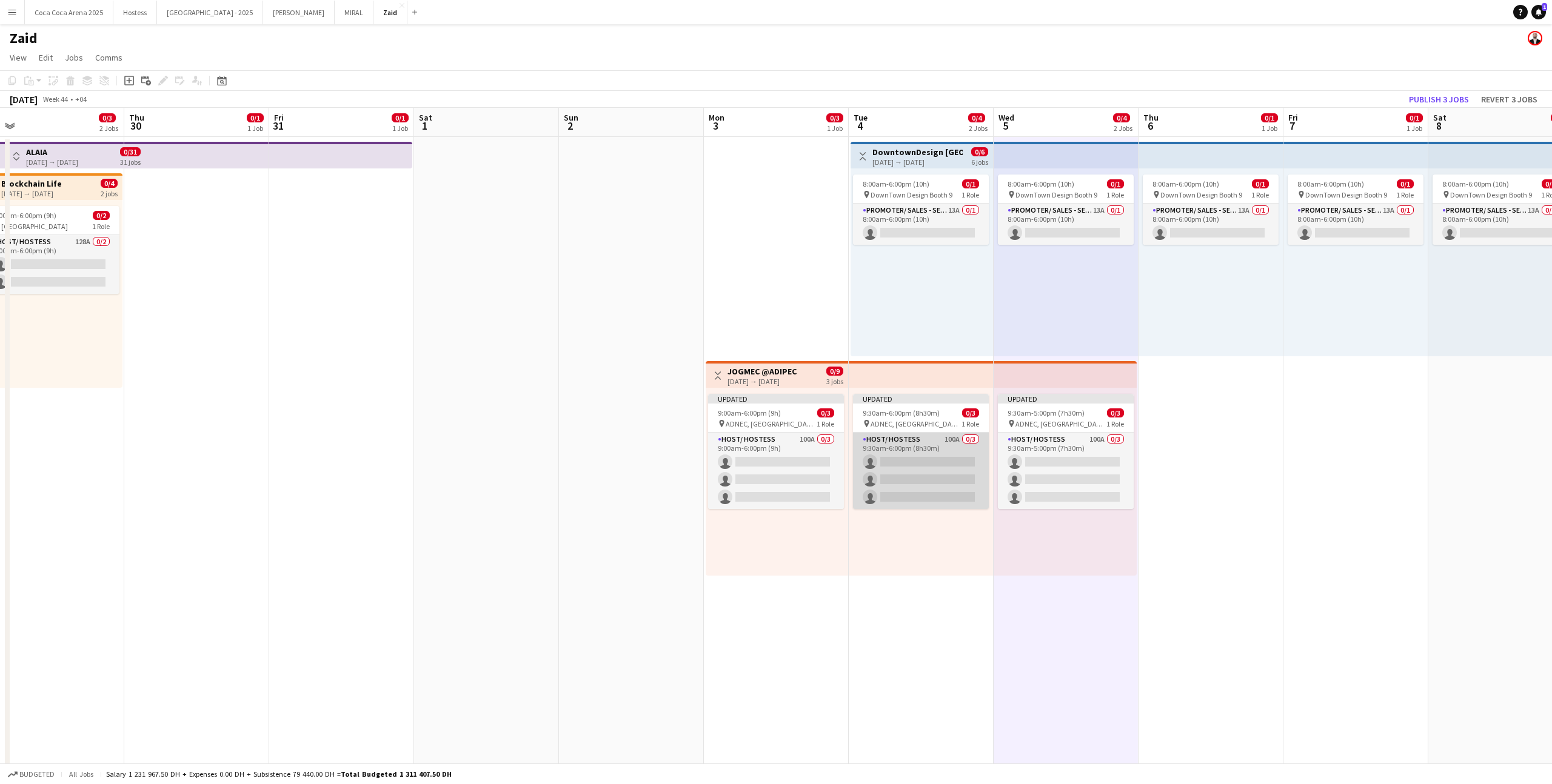
click at [943, 437] on app-card-role "Host/ Hostess 100A 0/3 9:30am-6:00pm (8h30m) single-neutral-actions single-neut…" at bounding box center [921, 471] width 136 height 76
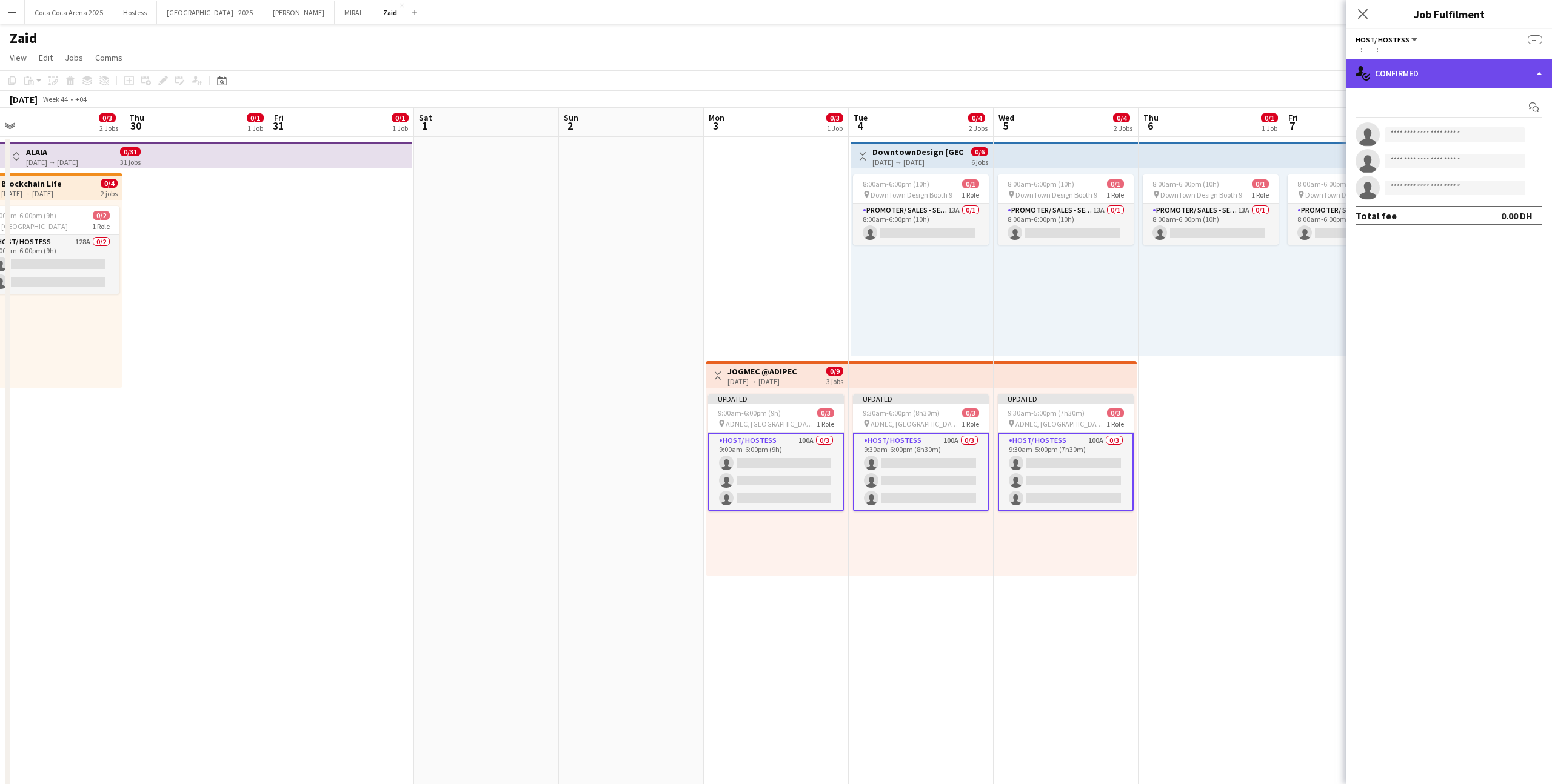
click at [1485, 71] on div "single-neutral-actions-check-2 Confirmed" at bounding box center [1449, 73] width 206 height 29
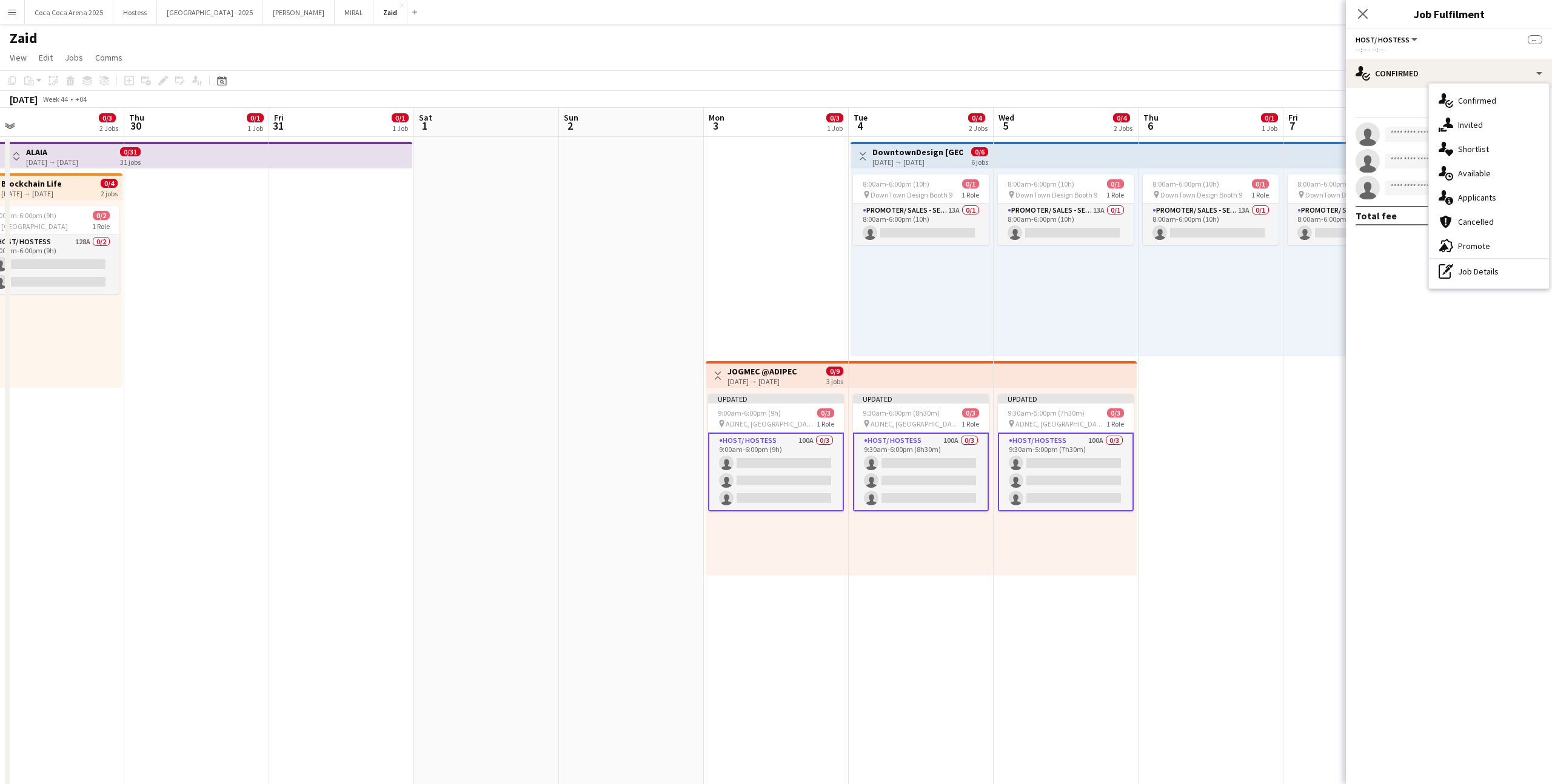
click at [1493, 200] on span "Applicants" at bounding box center [1477, 198] width 38 height 11
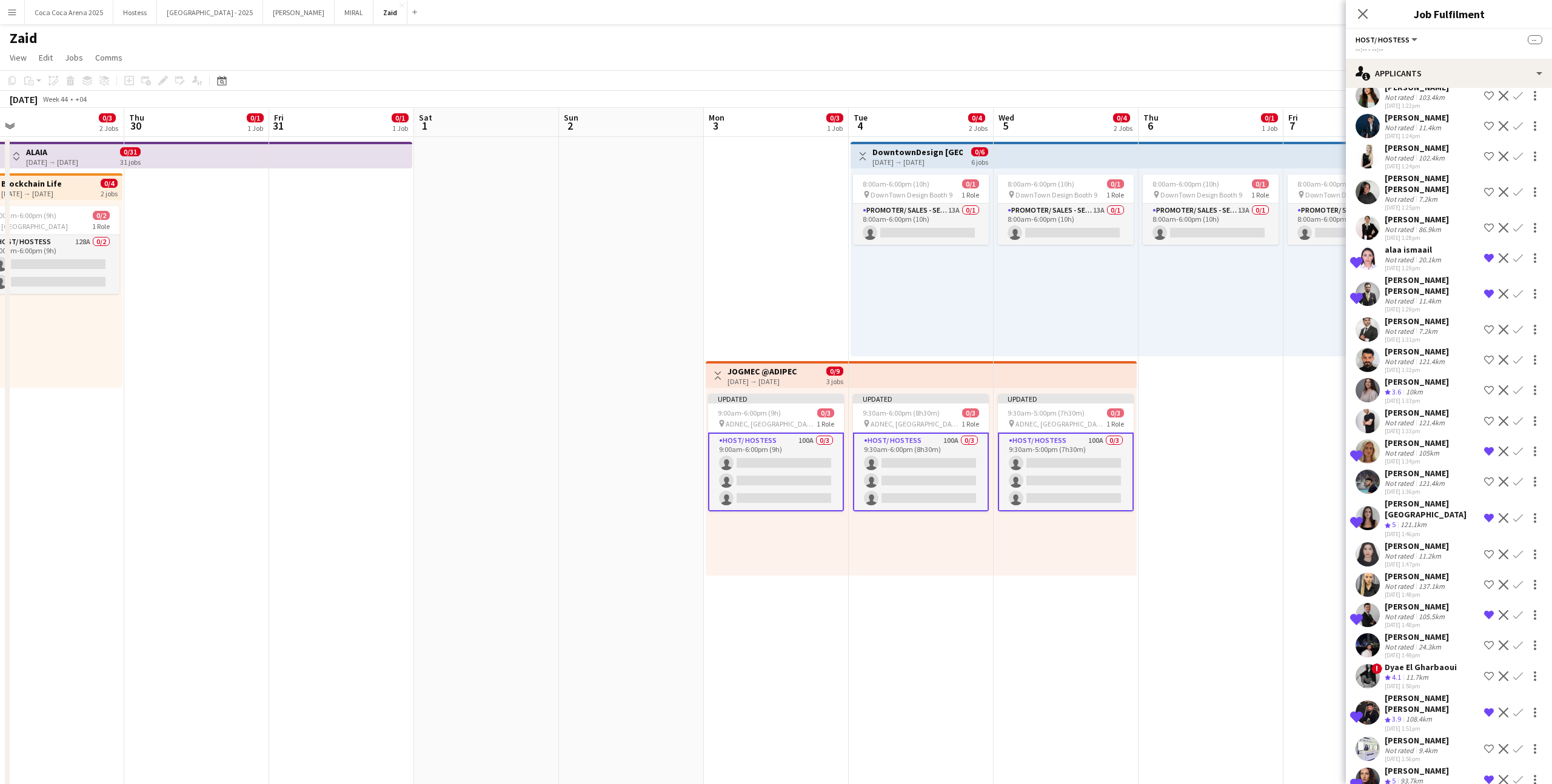
scroll to position [2475, 0]
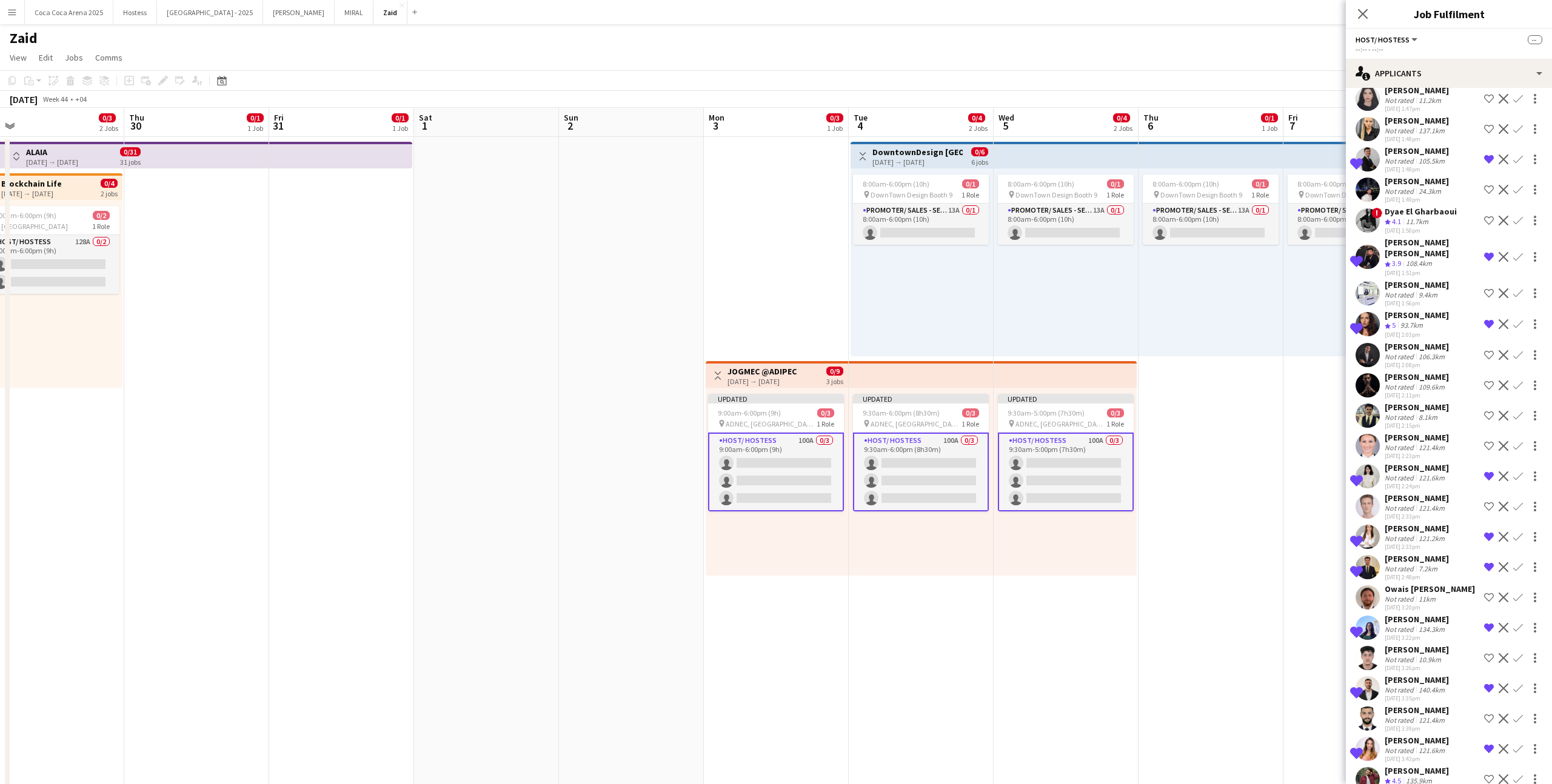
click at [1488, 774] on app-icon "Shortlist crew" at bounding box center [1489, 779] width 10 height 10
click at [1361, 646] on app-user-avatar at bounding box center [1368, 658] width 25 height 25
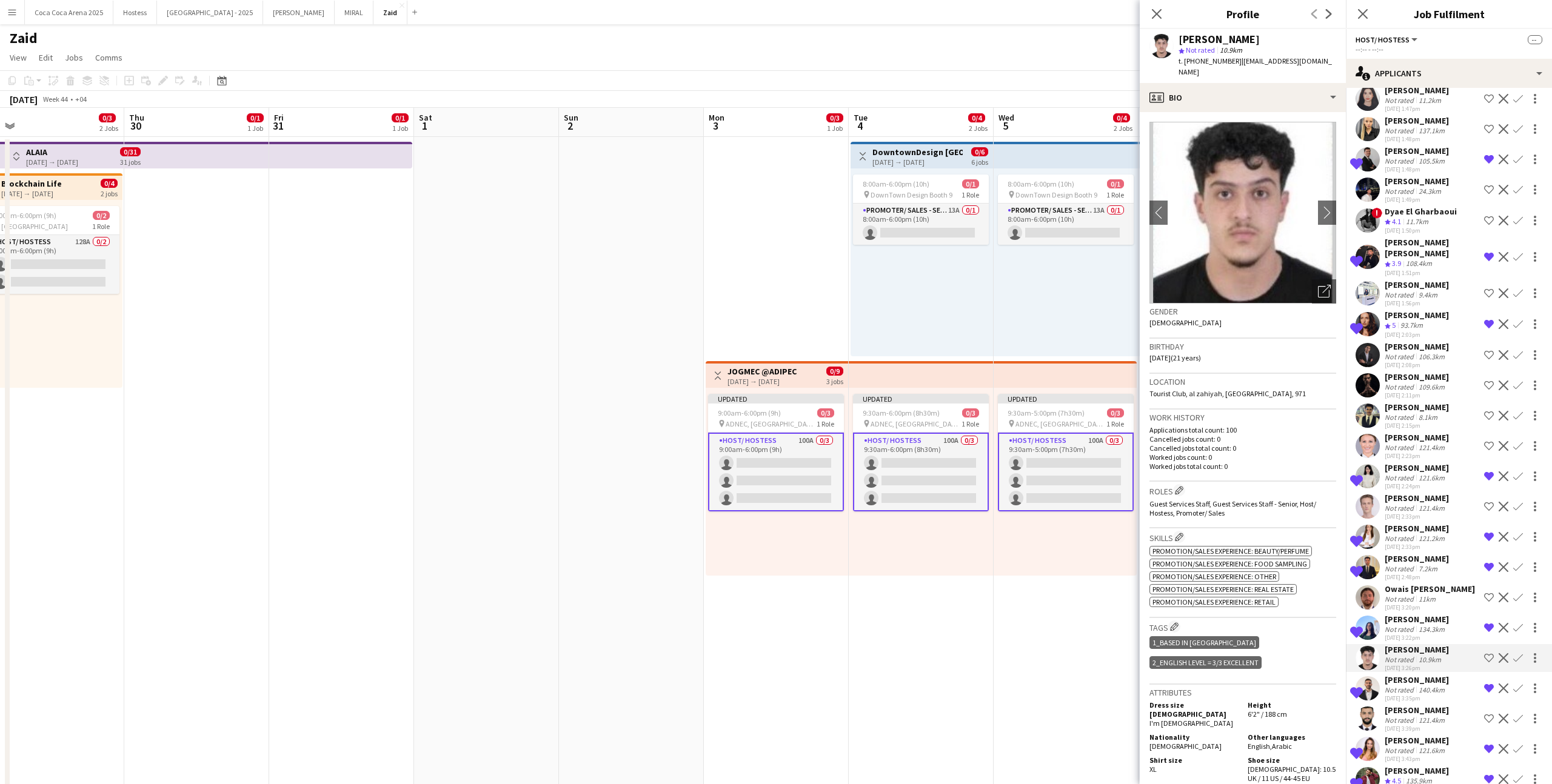
click at [1089, 532] on div "Updated 9:30am-5:00pm (7h30m) 0/3 pin ADNEC, [GEOGRAPHIC_DATA] 1 Role Host/ Hos…" at bounding box center [1065, 482] width 143 height 188
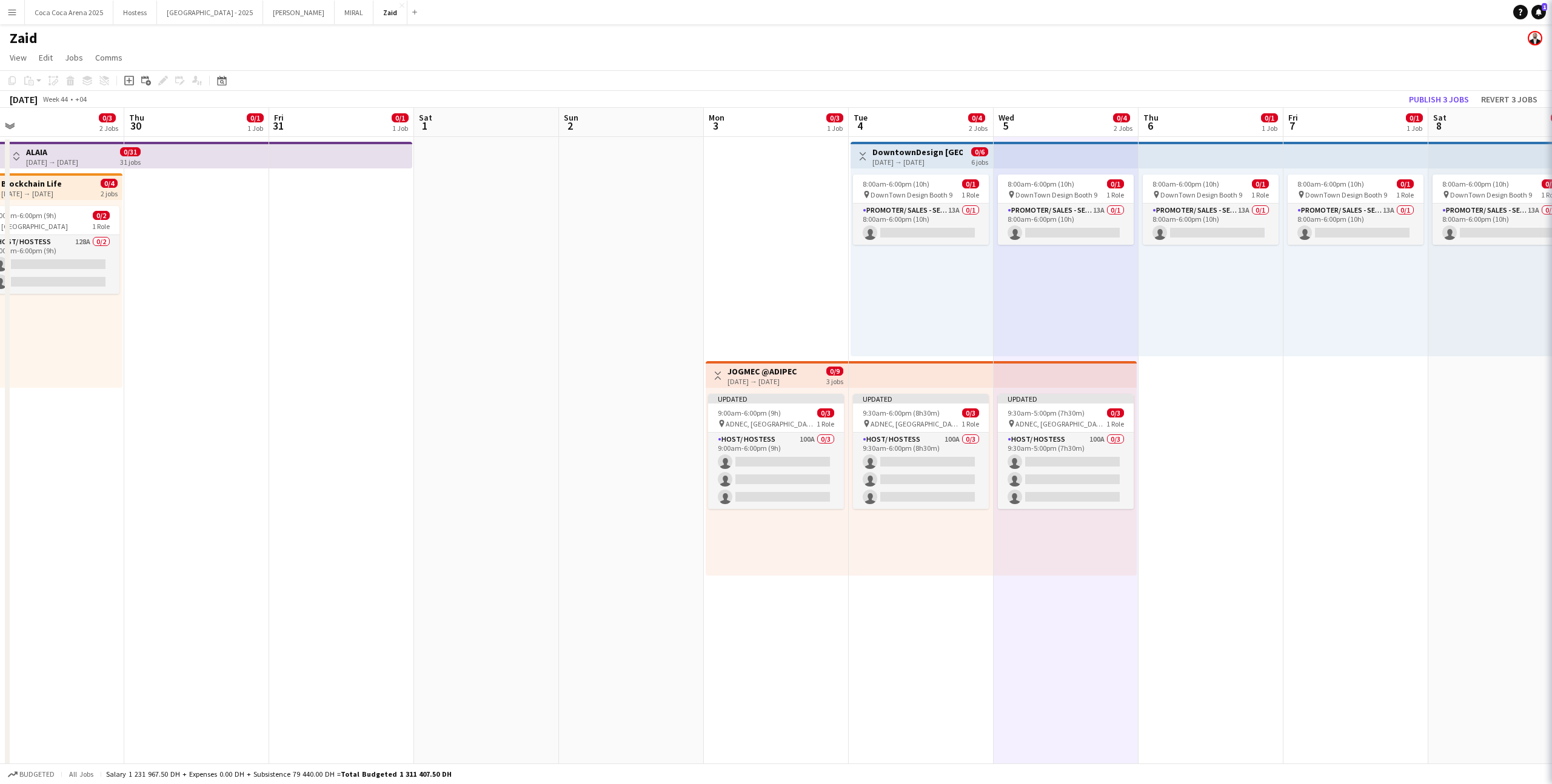
scroll to position [0, 0]
click at [1108, 390] on div "Updated 9:30am-5:00pm (7h30m) 0/3 pin ADNEC, [GEOGRAPHIC_DATA] 1 Role Host/ Hos…" at bounding box center [1065, 482] width 143 height 188
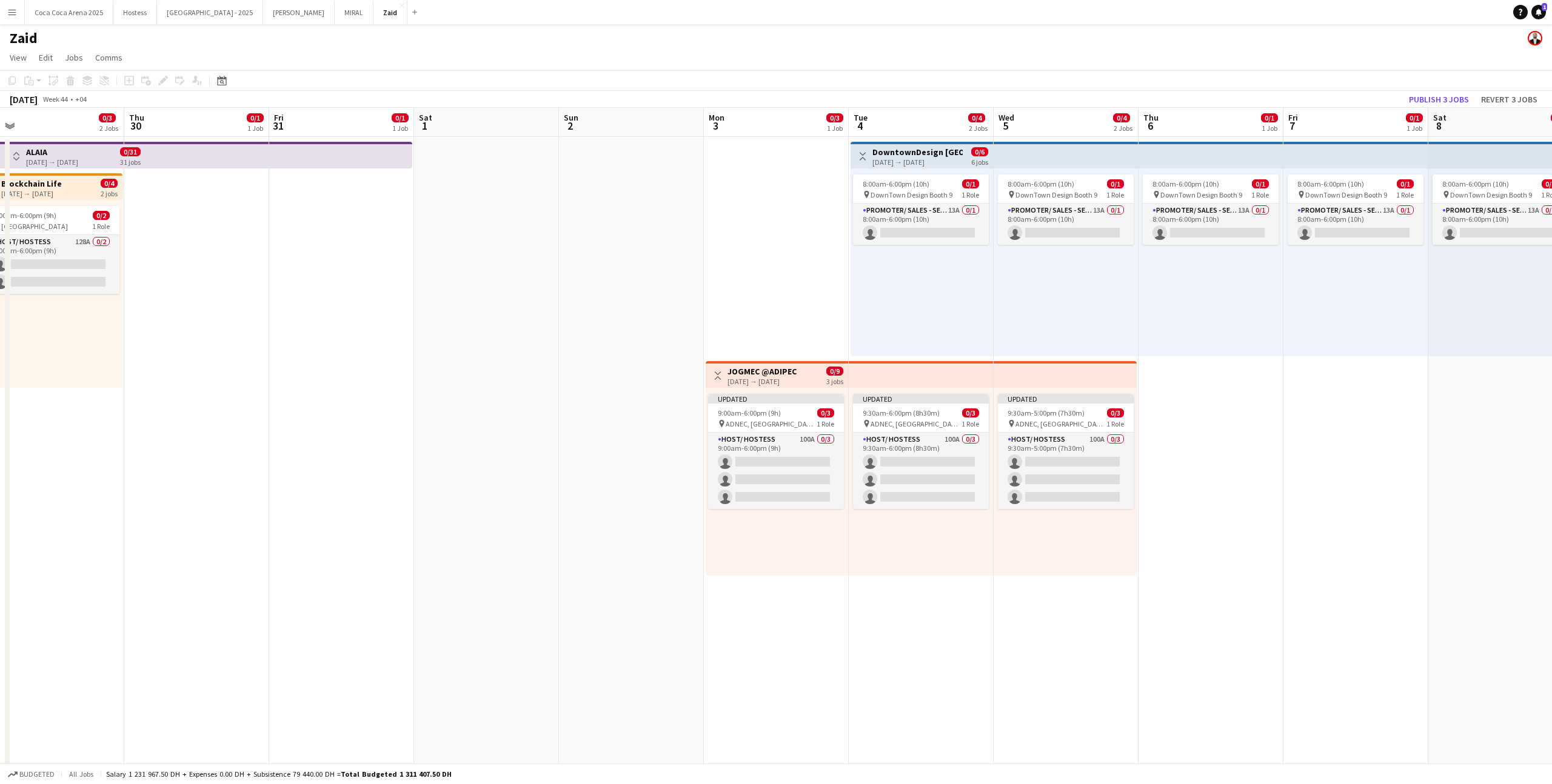
click at [1105, 374] on app-top-bar at bounding box center [1065, 374] width 143 height 26
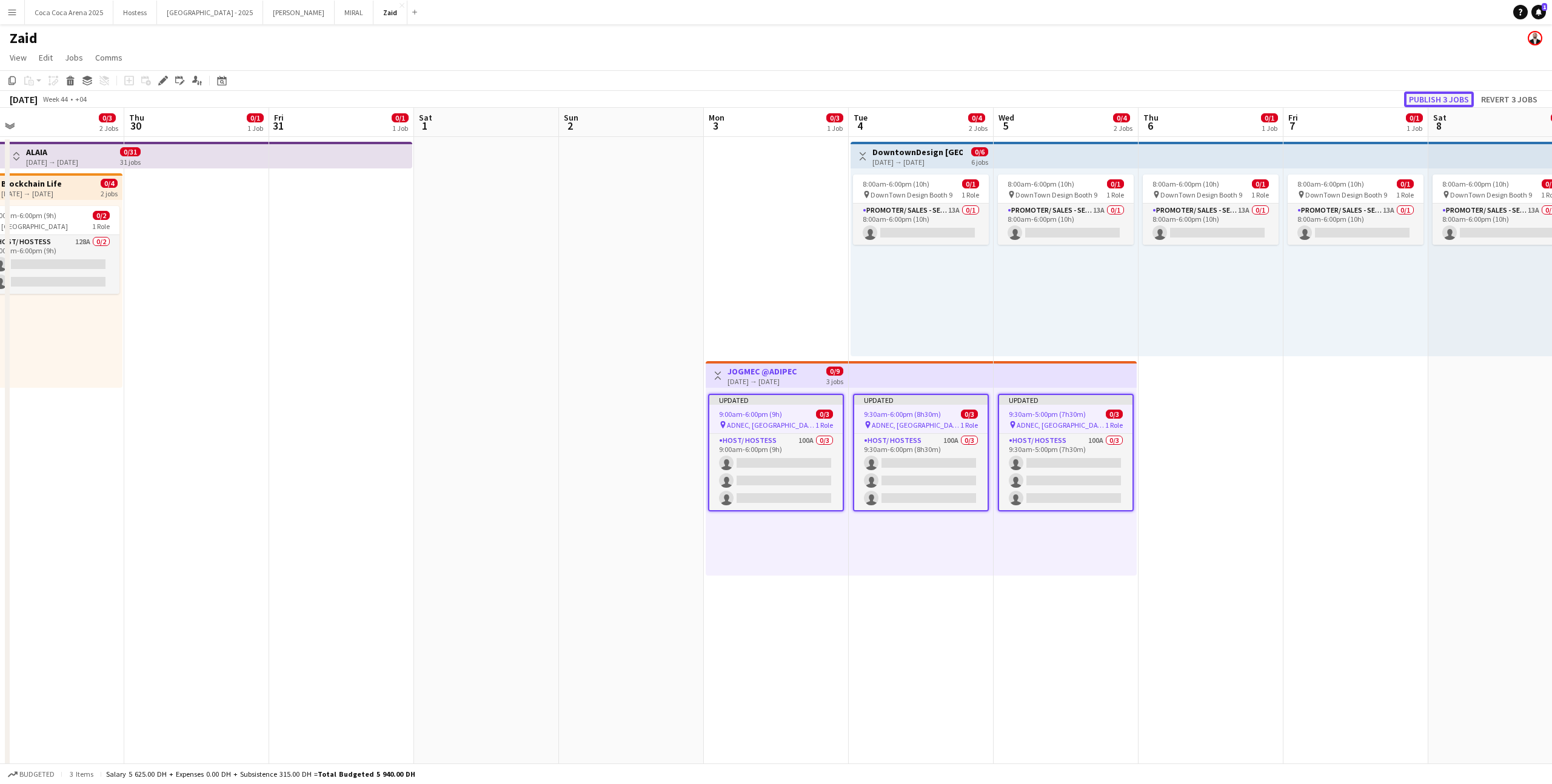
click at [1432, 93] on button "Publish 3 jobs" at bounding box center [1439, 99] width 70 height 16
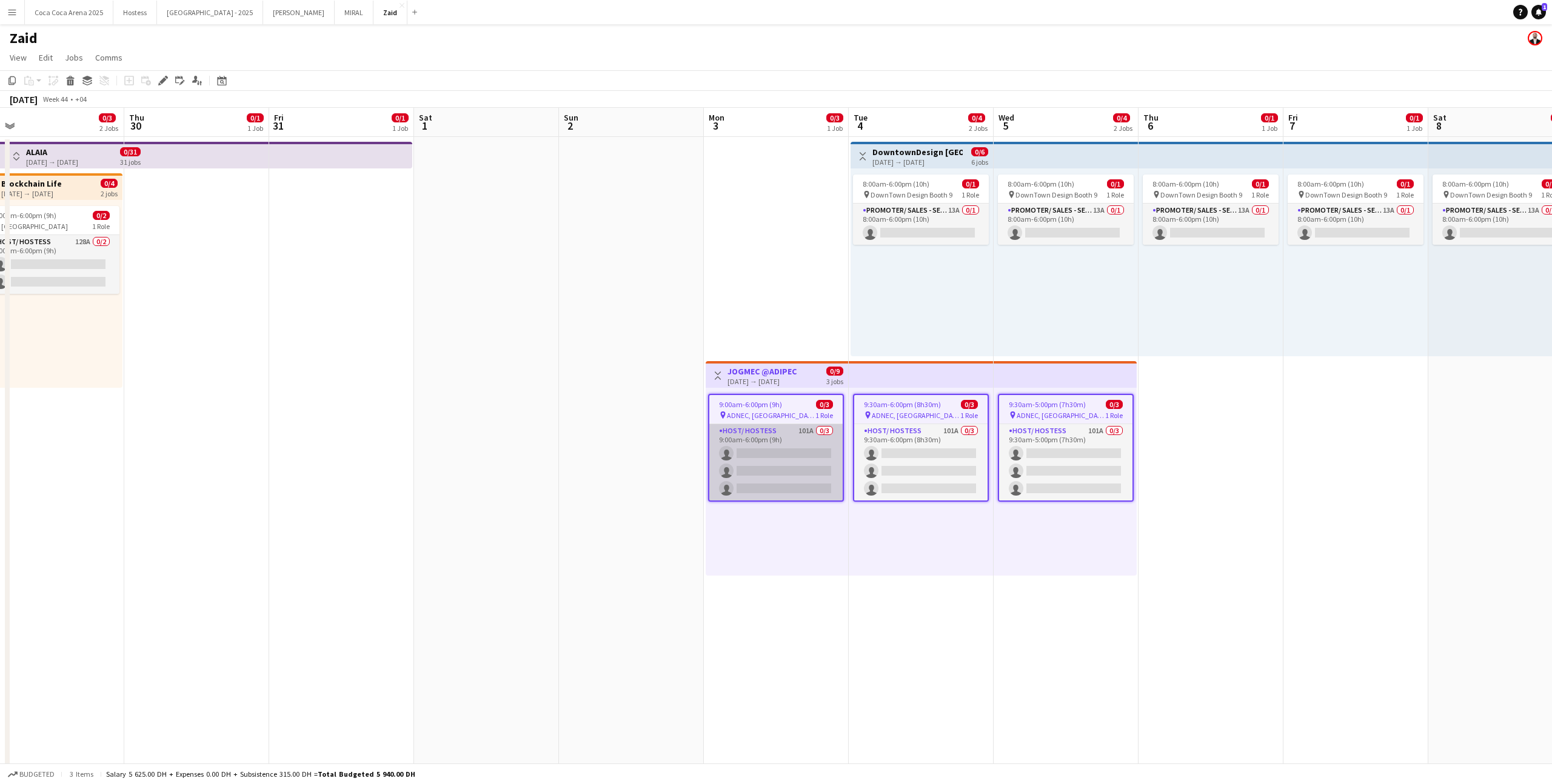
click at [804, 467] on app-card-role "Host/ Hostess 101A 0/3 9:00am-6:00pm (9h) single-neutral-actions single-neutral…" at bounding box center [776, 462] width 133 height 76
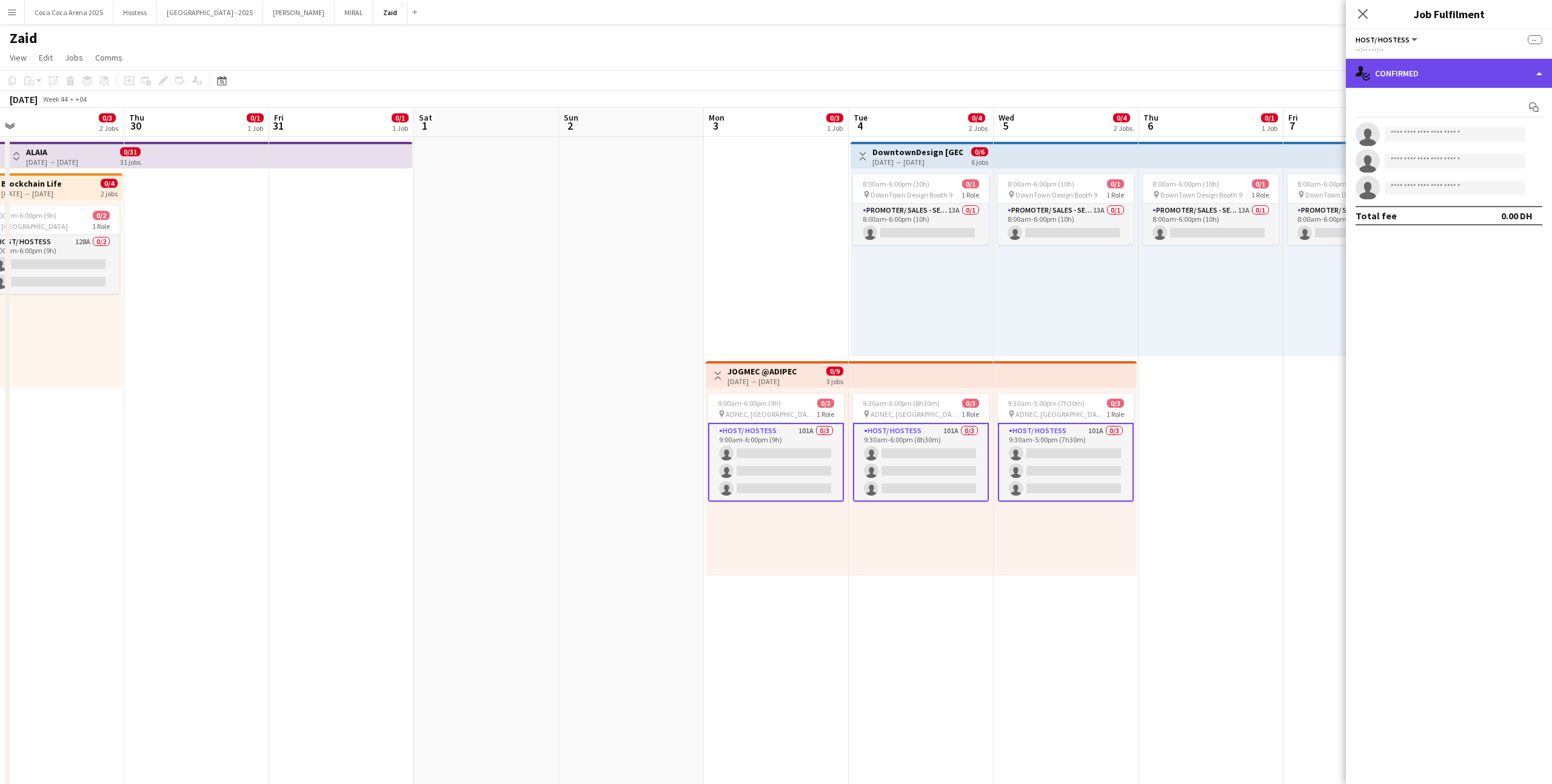
click at [1423, 69] on div "single-neutral-actions-check-2 Confirmed" at bounding box center [1449, 73] width 206 height 29
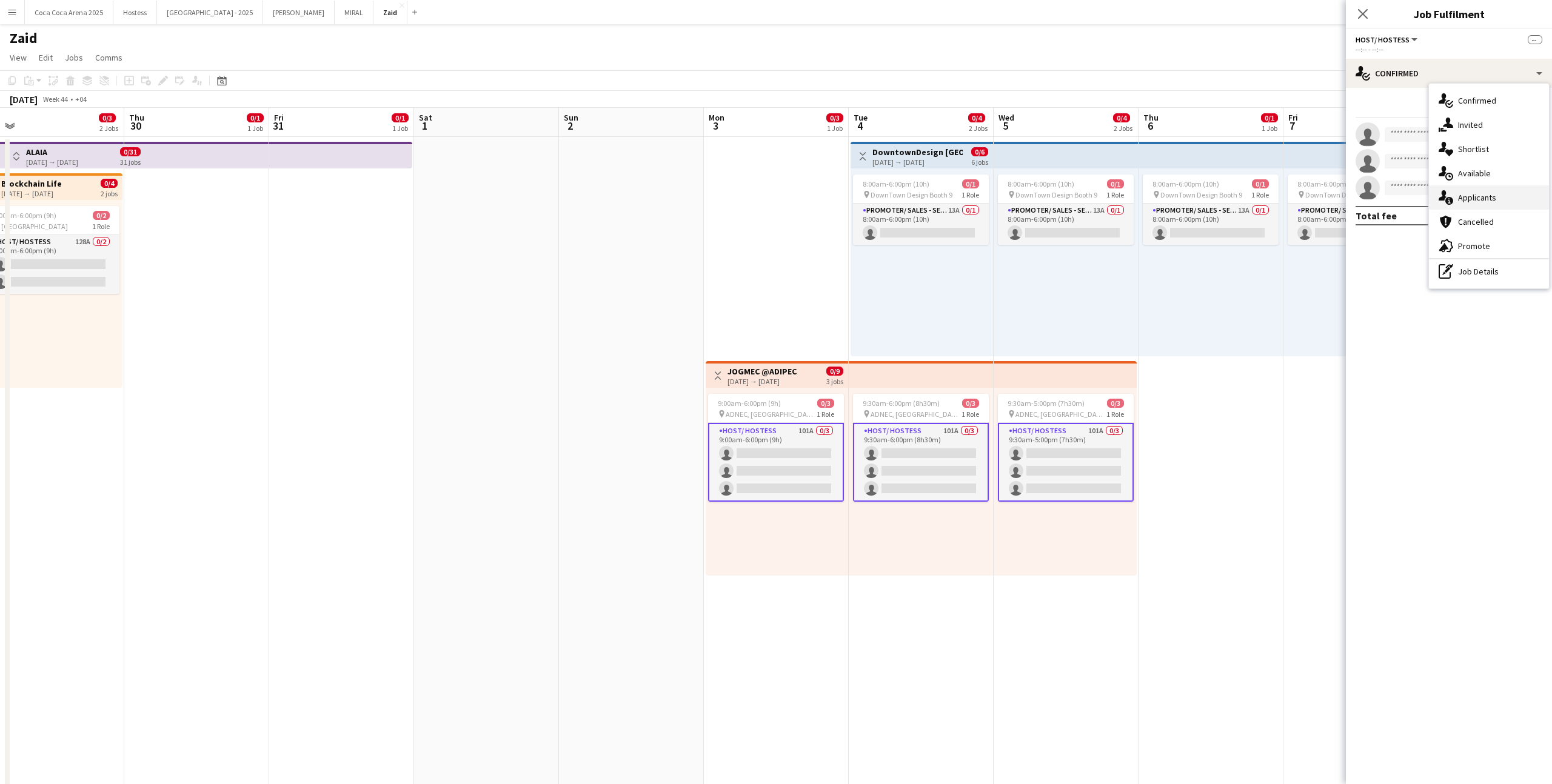
click at [1491, 199] on span "Applicants" at bounding box center [1477, 198] width 38 height 11
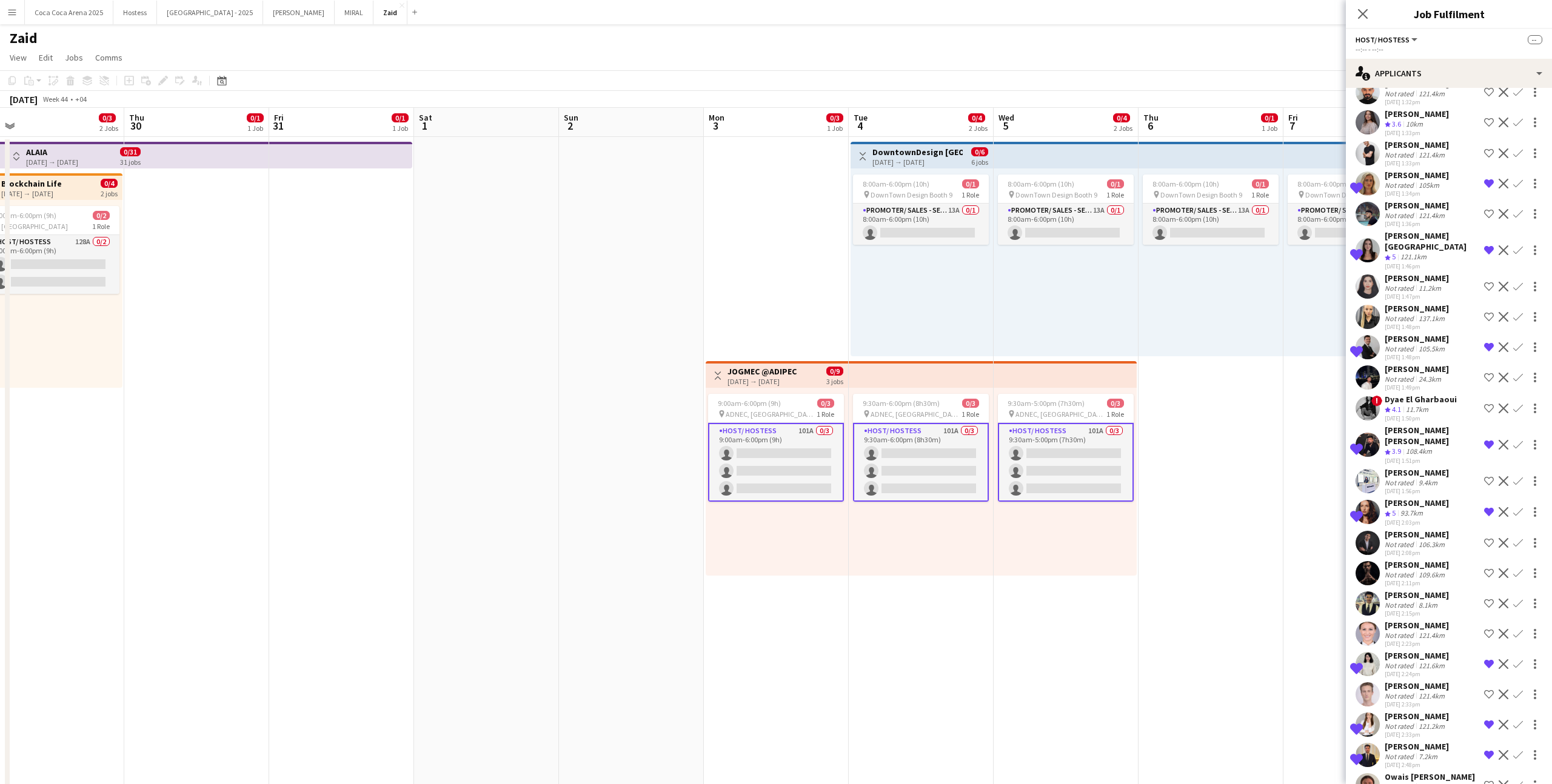
scroll to position [2505, 0]
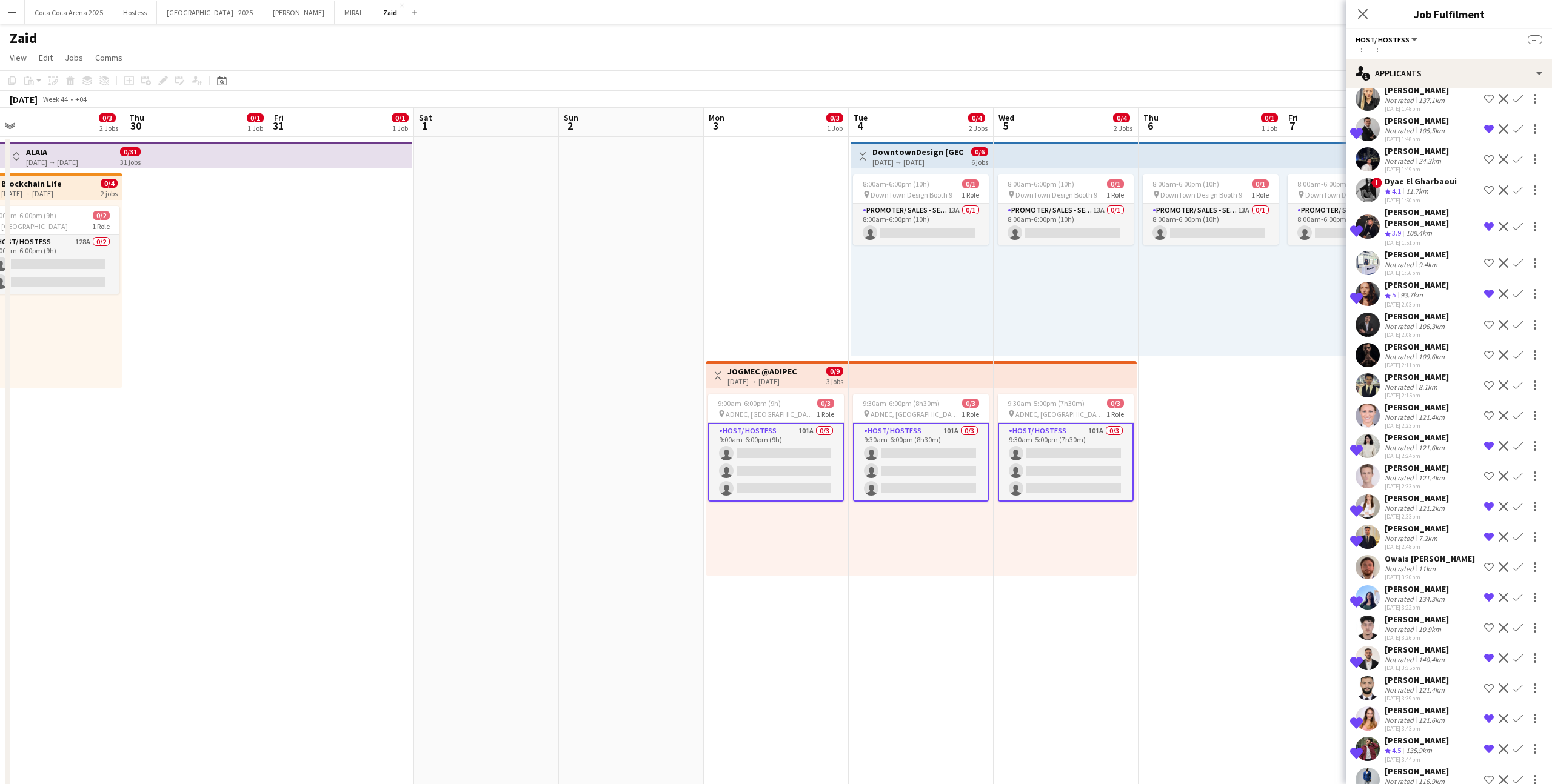
click at [1410, 777] on div "Not rated" at bounding box center [1400, 781] width 31 height 9
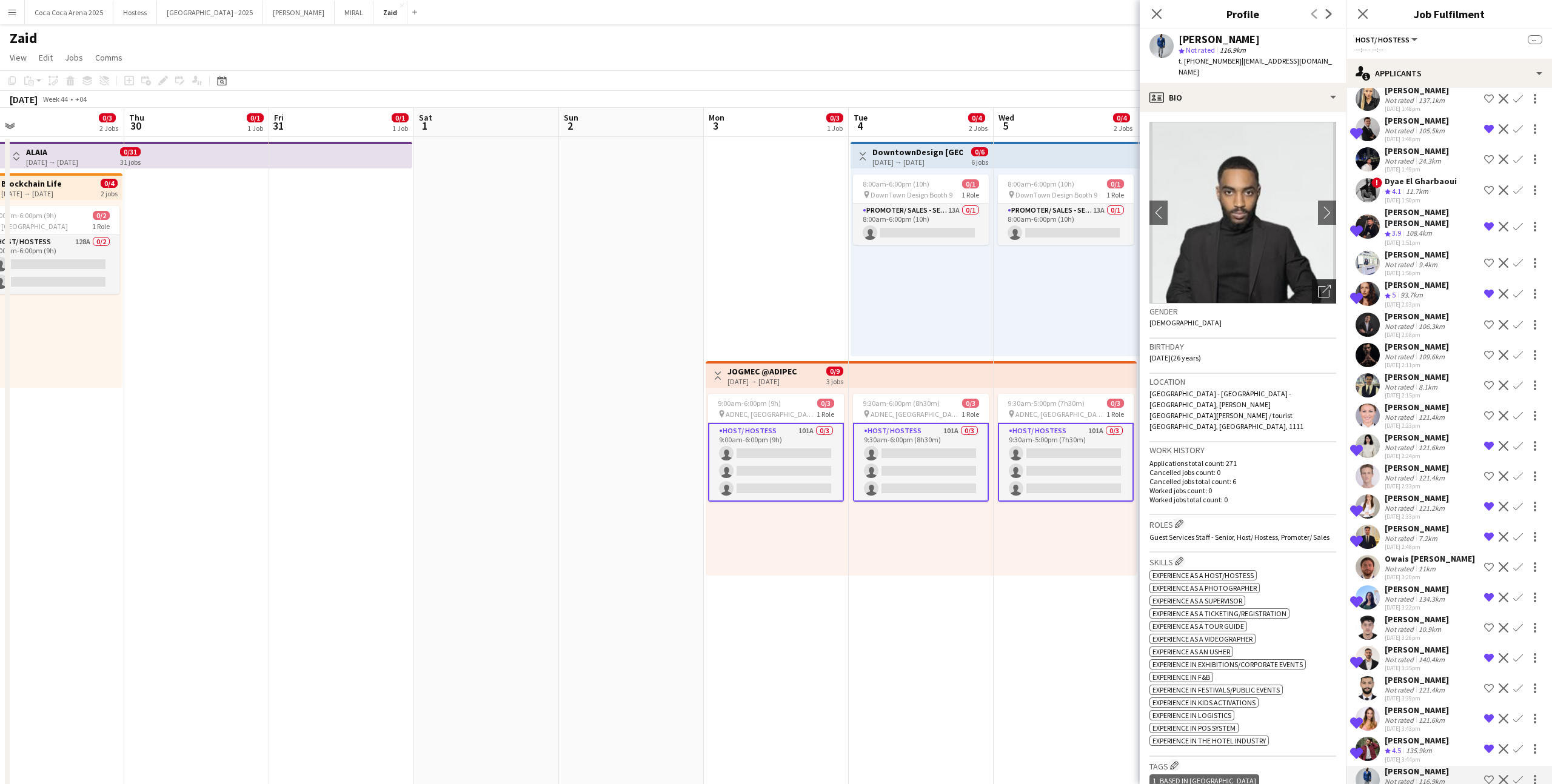
click at [1320, 285] on icon "Open photos pop-in" at bounding box center [1324, 291] width 13 height 13
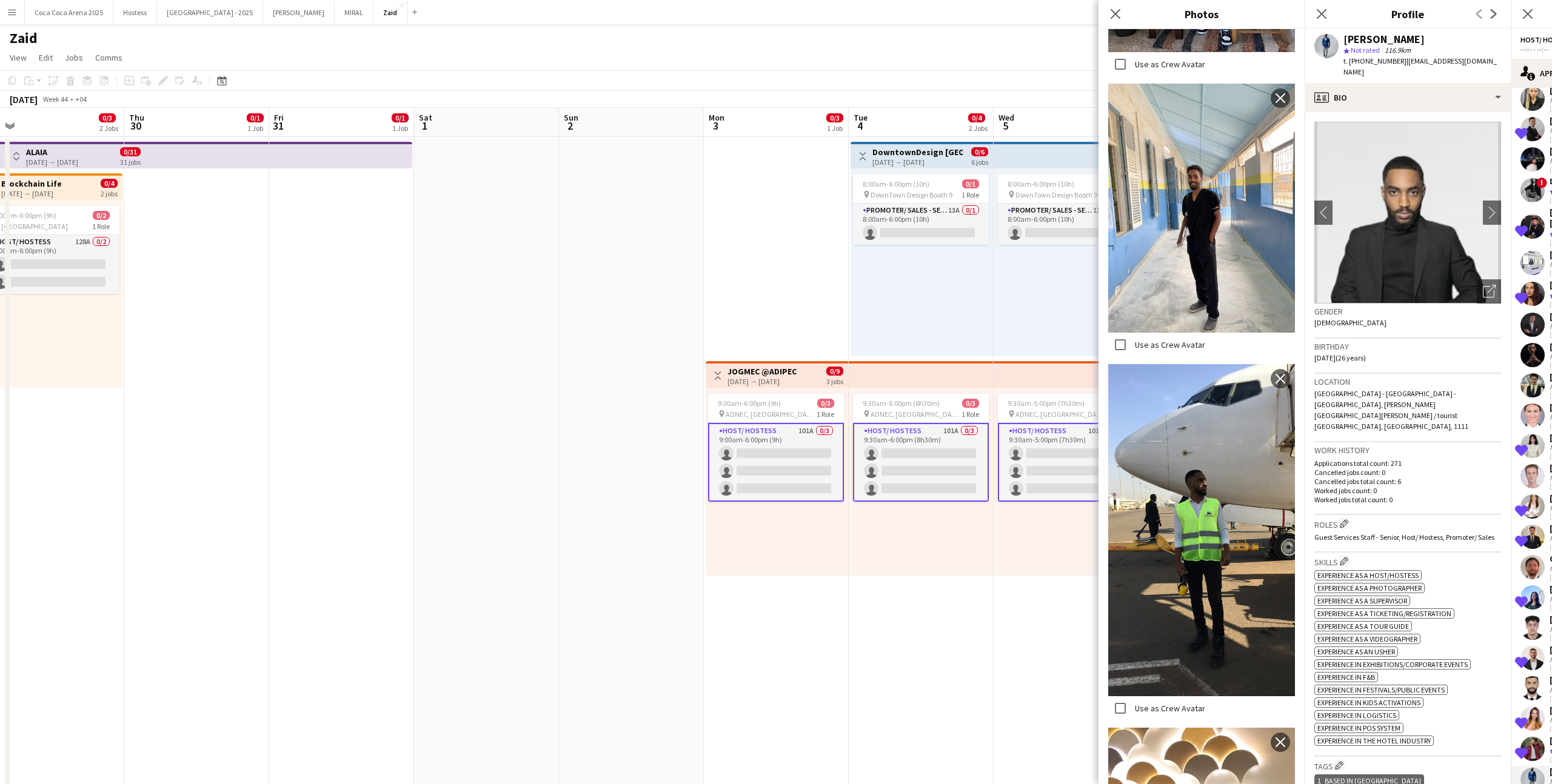
scroll to position [779, 0]
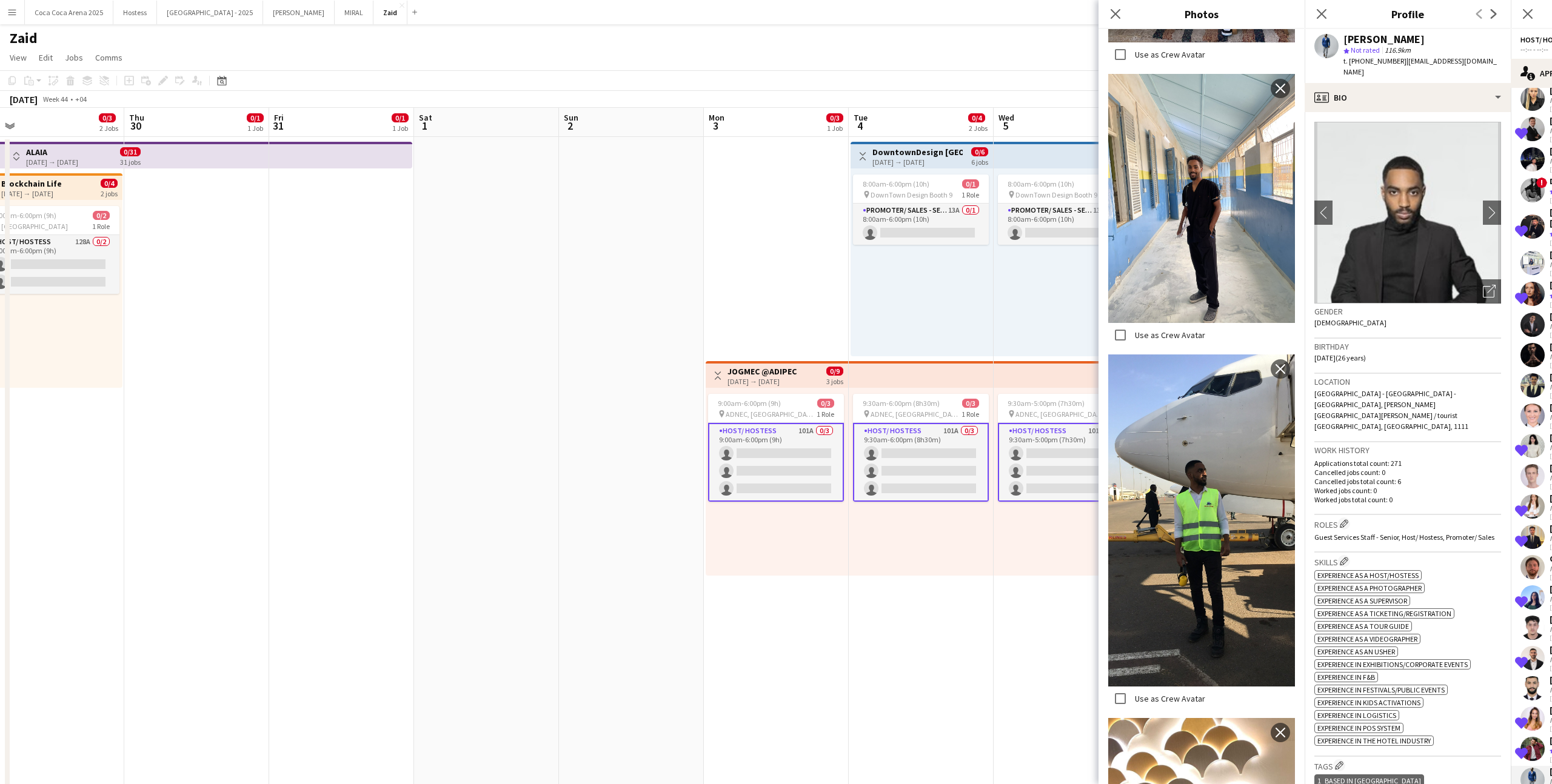
click at [1369, 518] on h3 "Roles Edit crew company roles" at bounding box center [1408, 524] width 187 height 13
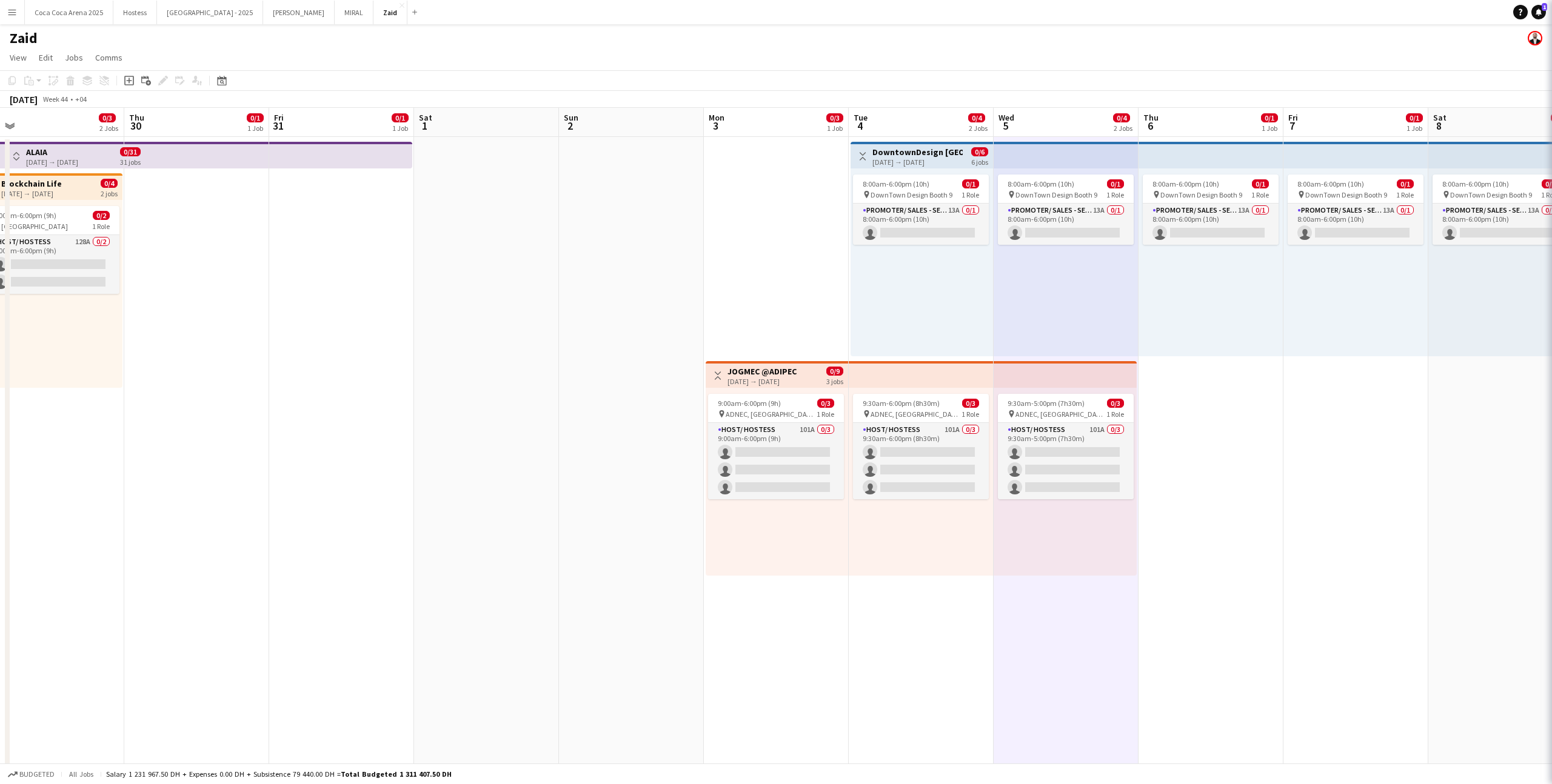
scroll to position [0, 0]
click at [1091, 372] on app-top-bar at bounding box center [1065, 374] width 143 height 26
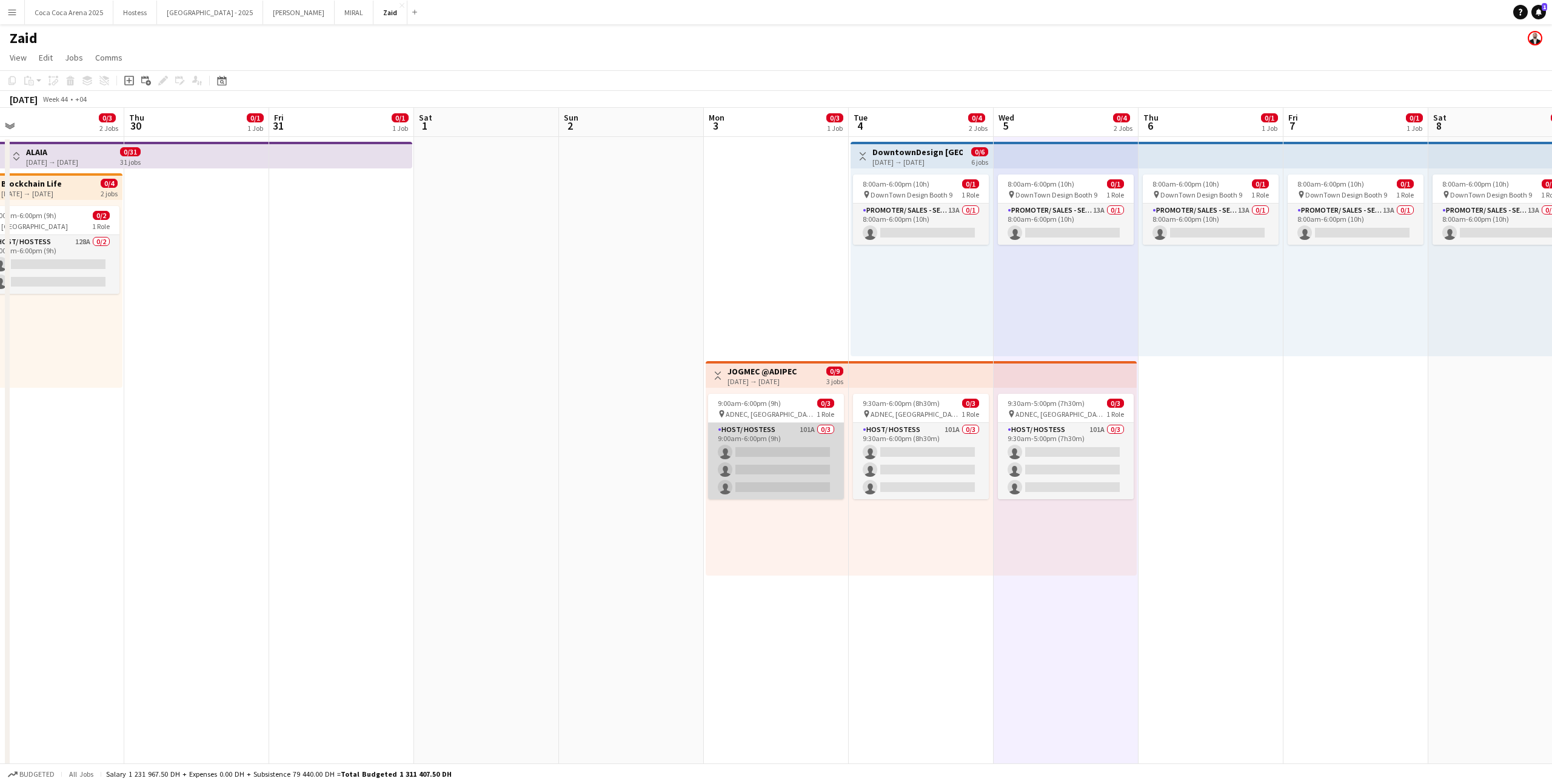
click at [811, 448] on app-card-role "Host/ Hostess 101A 0/3 9:00am-6:00pm (9h) single-neutral-actions single-neutral…" at bounding box center [776, 461] width 136 height 76
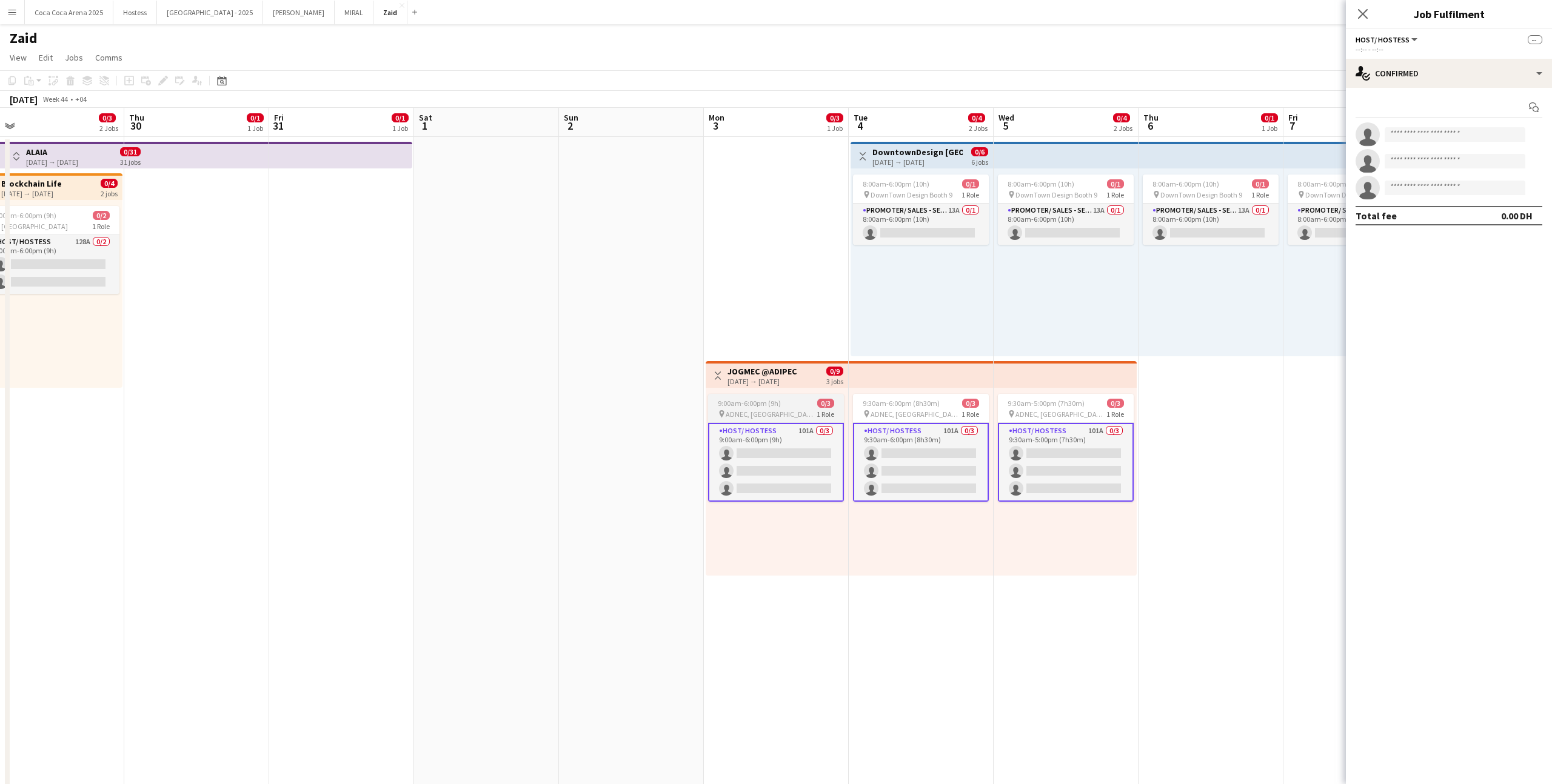
click at [778, 472] on app-card-role "Host/ Hostess 101A 0/3 9:00am-6:00pm (9h) single-neutral-actions single-neutral…" at bounding box center [776, 463] width 136 height 79
click at [1527, 108] on app-icon "Share" at bounding box center [1534, 107] width 17 height 17
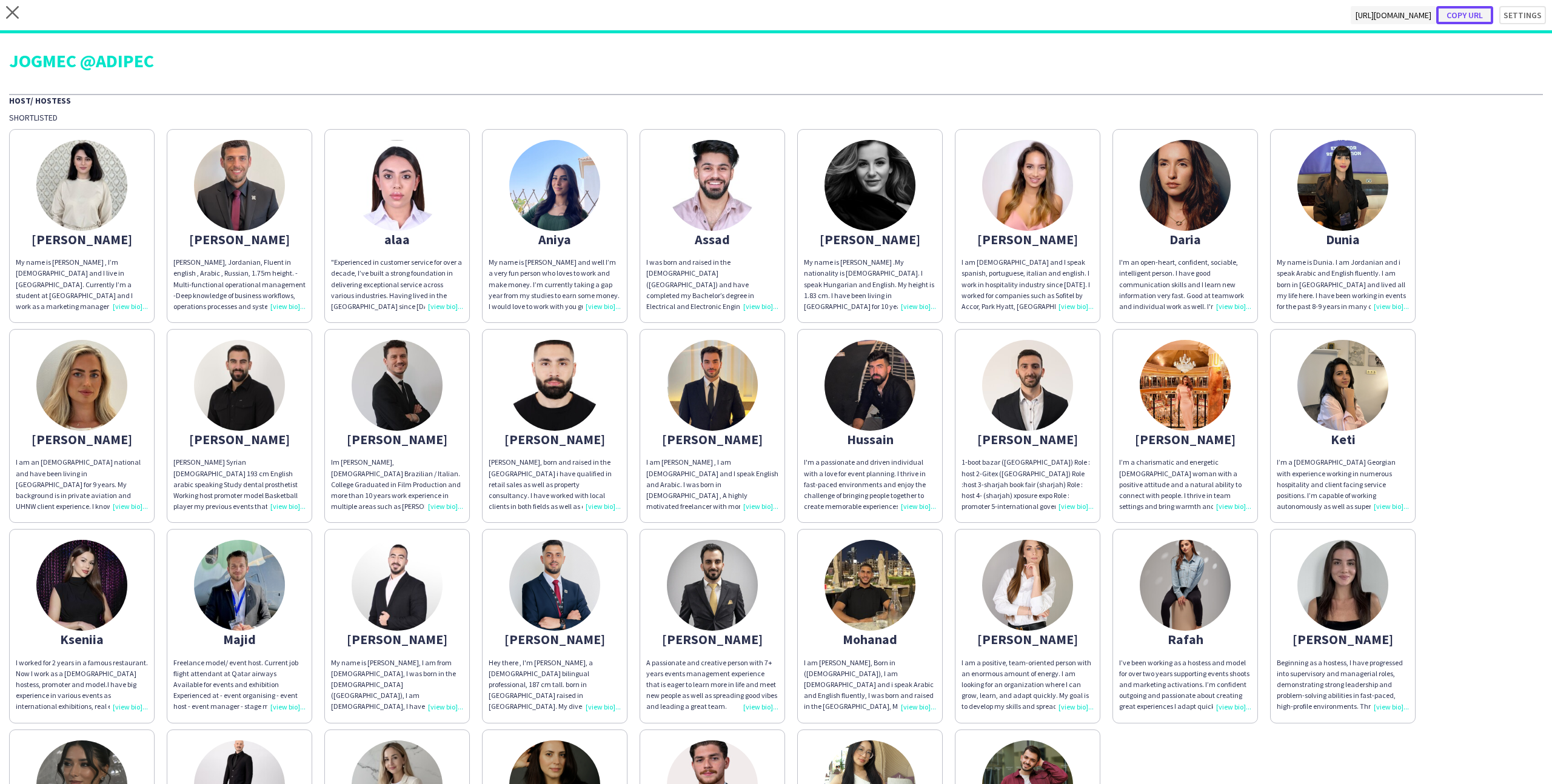
click at [1481, 15] on button "Copy url" at bounding box center [1464, 15] width 57 height 18
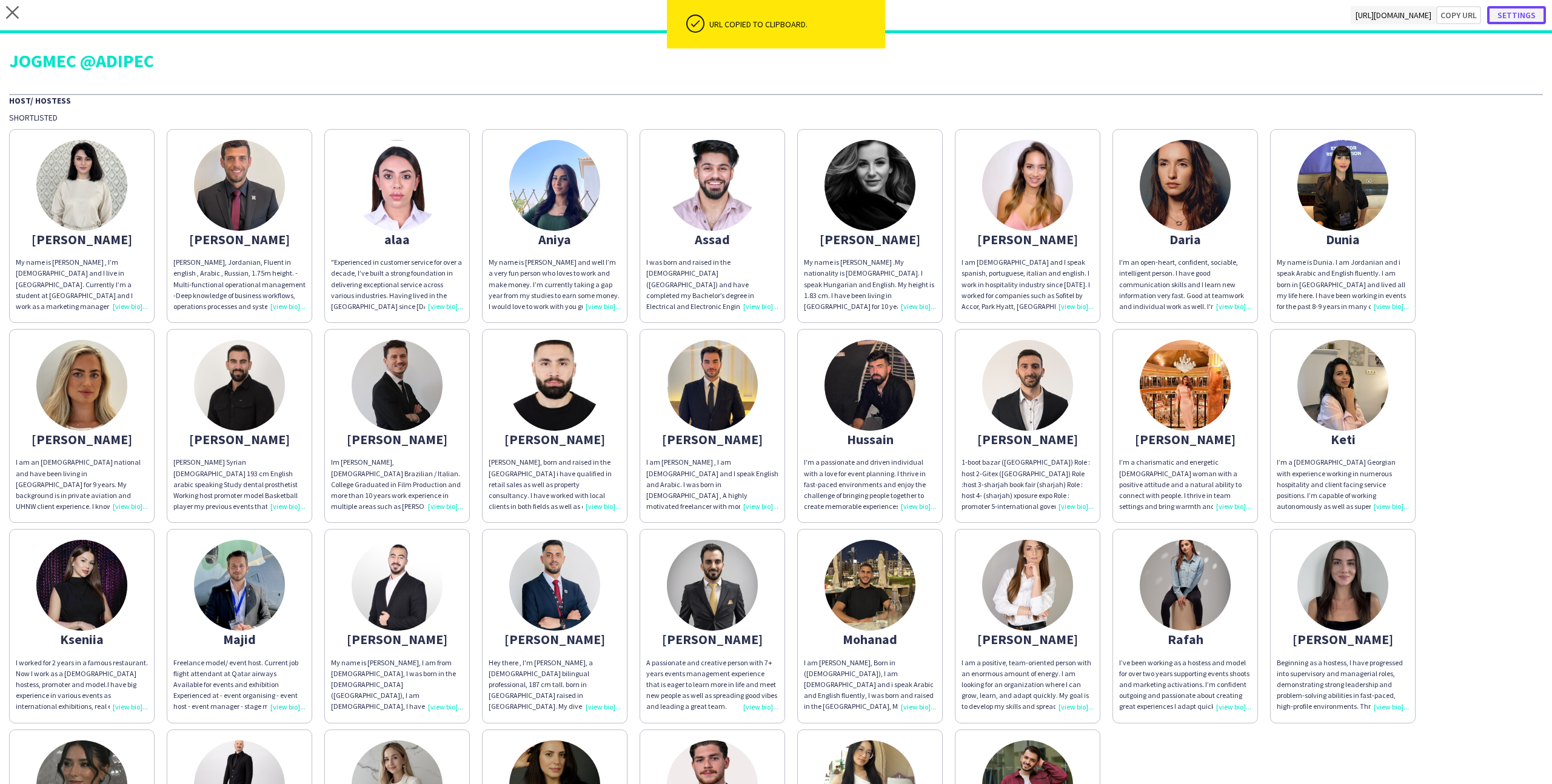
click at [1521, 21] on button "Settings" at bounding box center [1516, 15] width 59 height 18
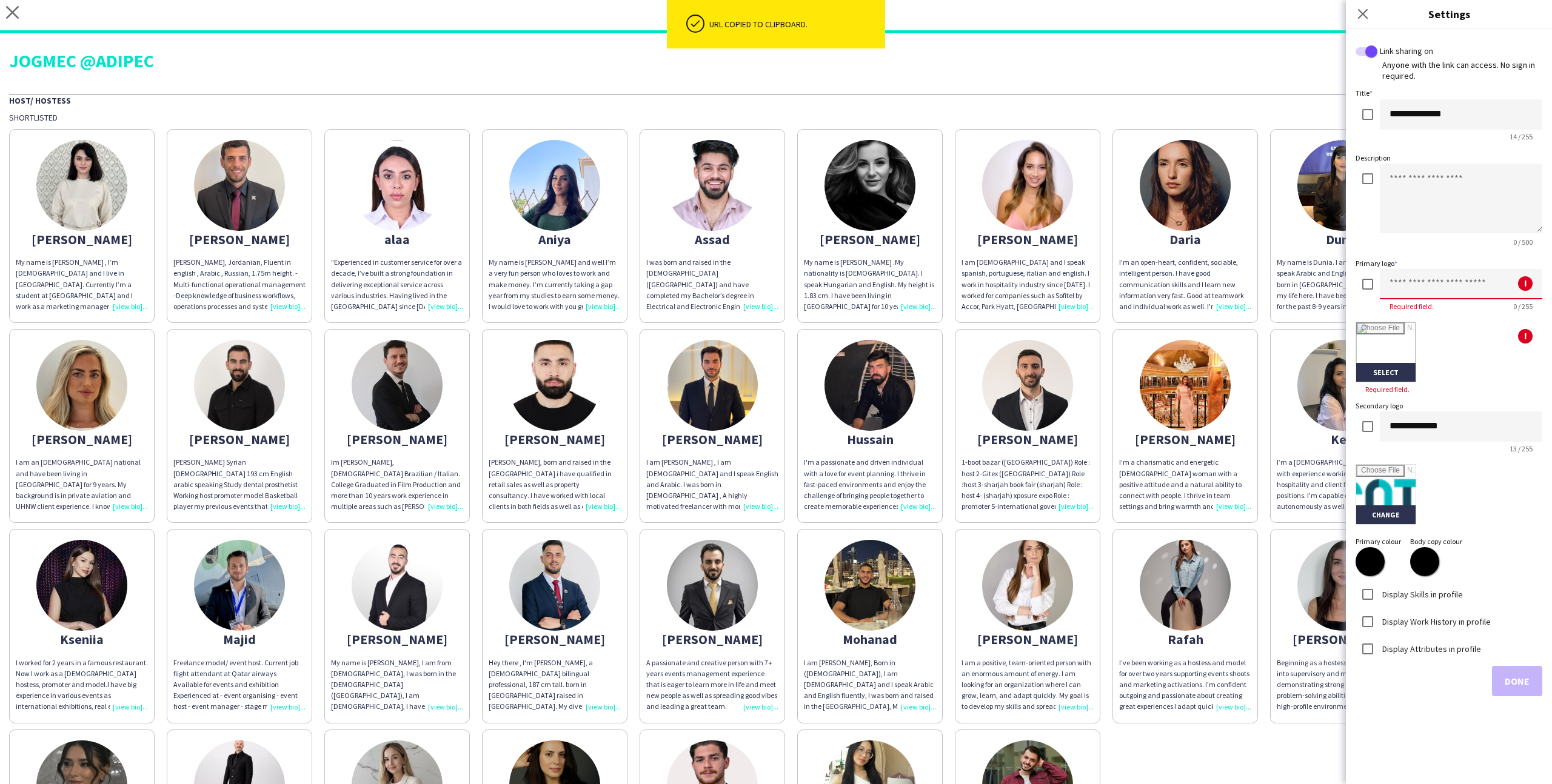
click at [1391, 283] on input at bounding box center [1461, 284] width 163 height 30
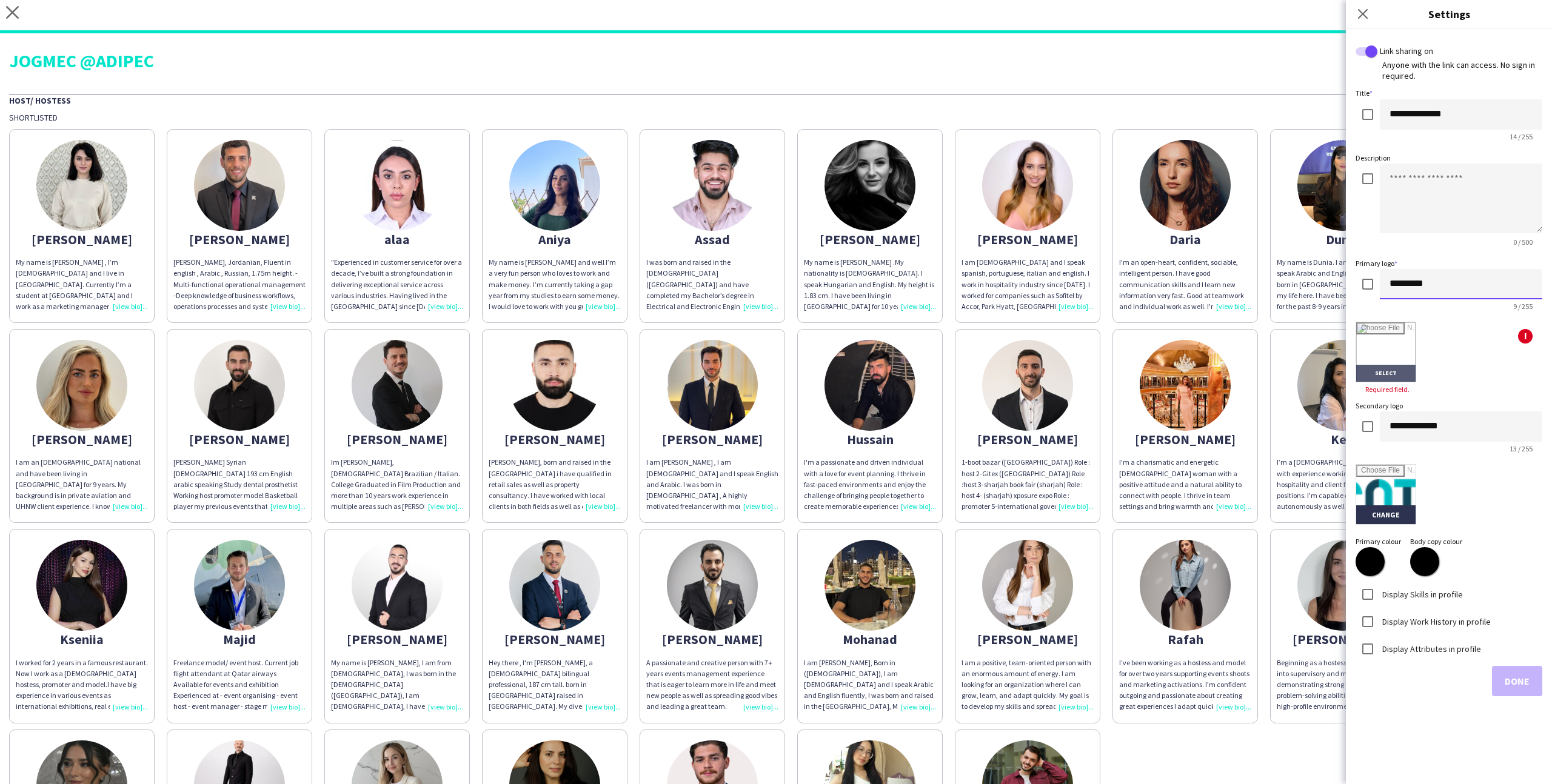
type input "********"
click at [1377, 380] on input "file" at bounding box center [1386, 352] width 60 height 60
type input "**********"
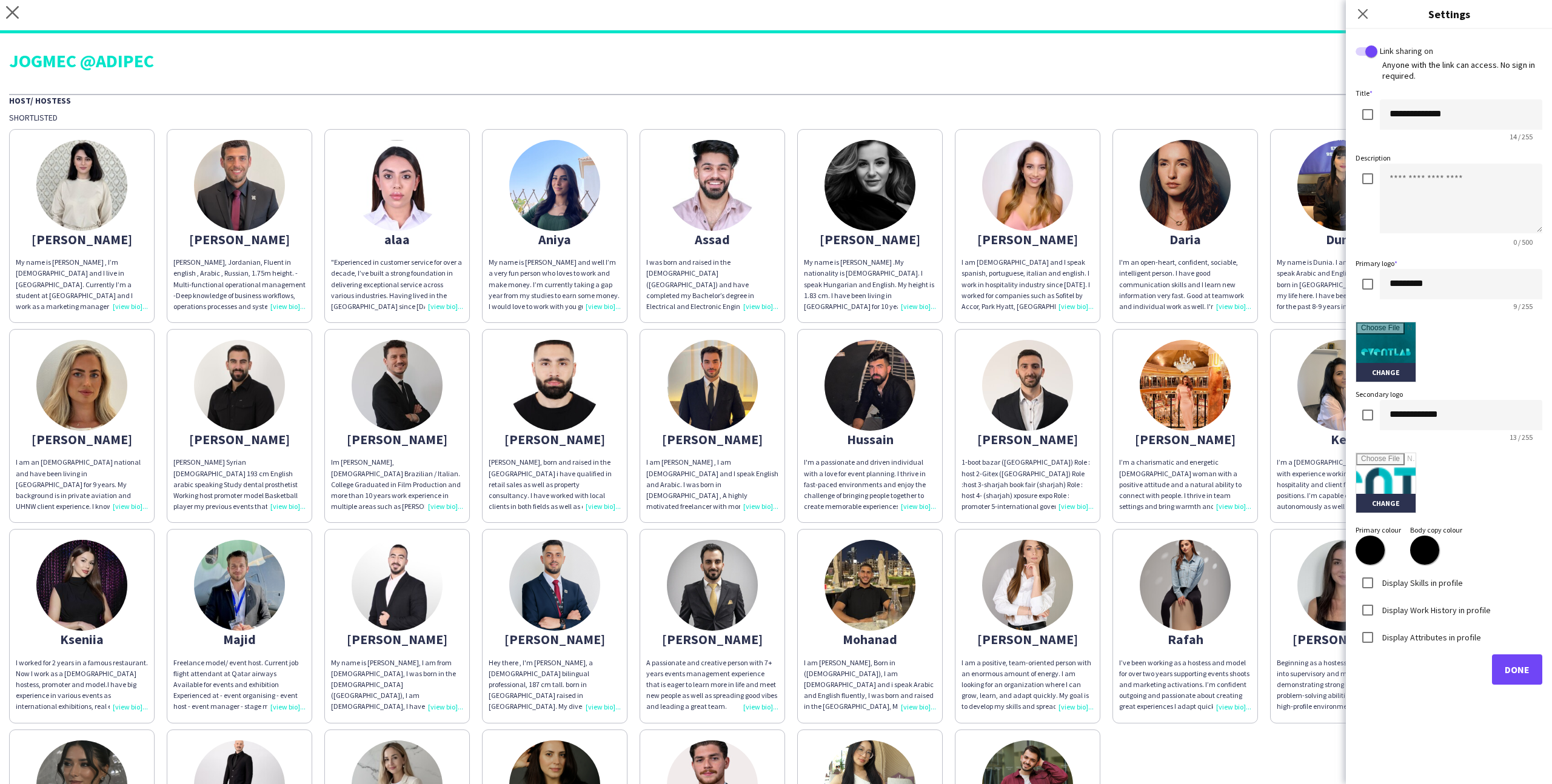
click at [1420, 577] on label "Display Skills in profile" at bounding box center [1421, 582] width 83 height 11
click at [1420, 602] on div "Display Work History in profile" at bounding box center [1423, 610] width 135 height 25
click at [1420, 610] on label "Display Work History in profile" at bounding box center [1435, 610] width 111 height 11
click at [1422, 638] on label "Display Attributes in profile" at bounding box center [1430, 637] width 101 height 11
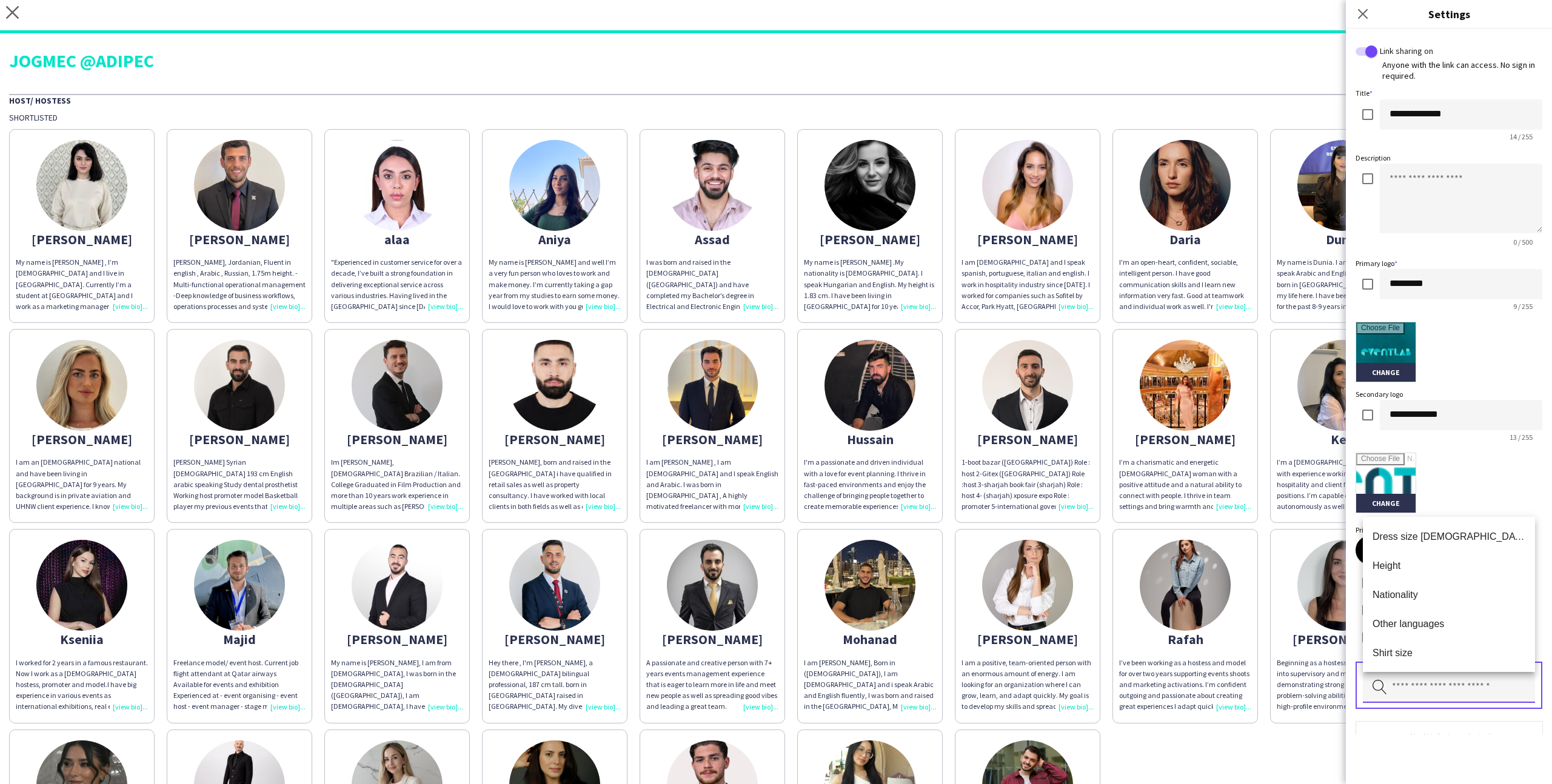
click at [1422, 701] on input "text" at bounding box center [1449, 687] width 172 height 30
click at [1410, 578] on mat-option "Height" at bounding box center [1449, 565] width 172 height 29
click at [1424, 664] on div "Pick attributes to display" at bounding box center [1449, 685] width 187 height 47
click at [1424, 672] on input "text" at bounding box center [1449, 687] width 172 height 30
click at [1424, 574] on mat-option "Nationality" at bounding box center [1449, 565] width 172 height 29
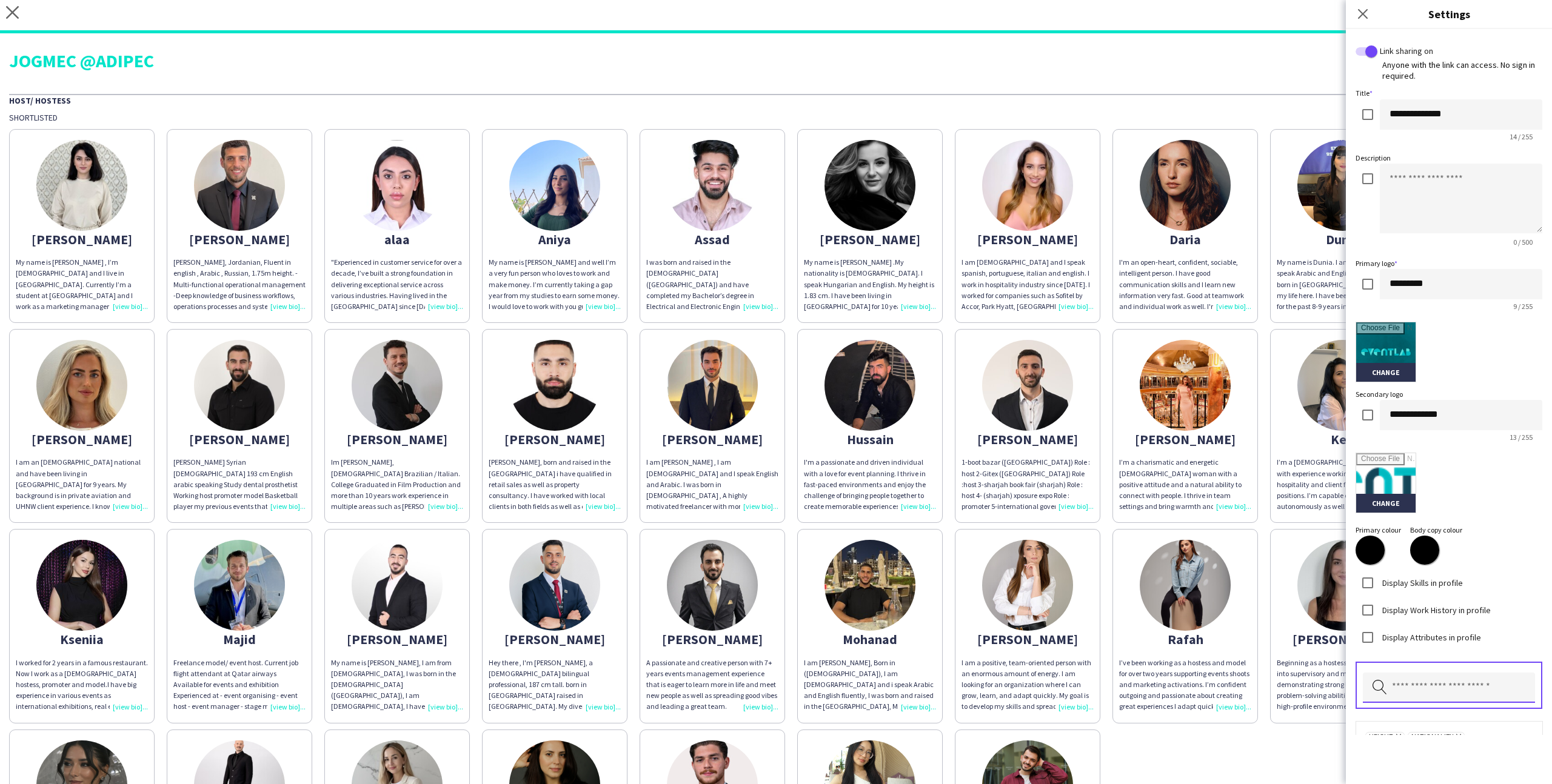
click at [1444, 674] on input "text" at bounding box center [1449, 687] width 172 height 30
click at [1435, 573] on mat-option "Other languages" at bounding box center [1449, 565] width 172 height 29
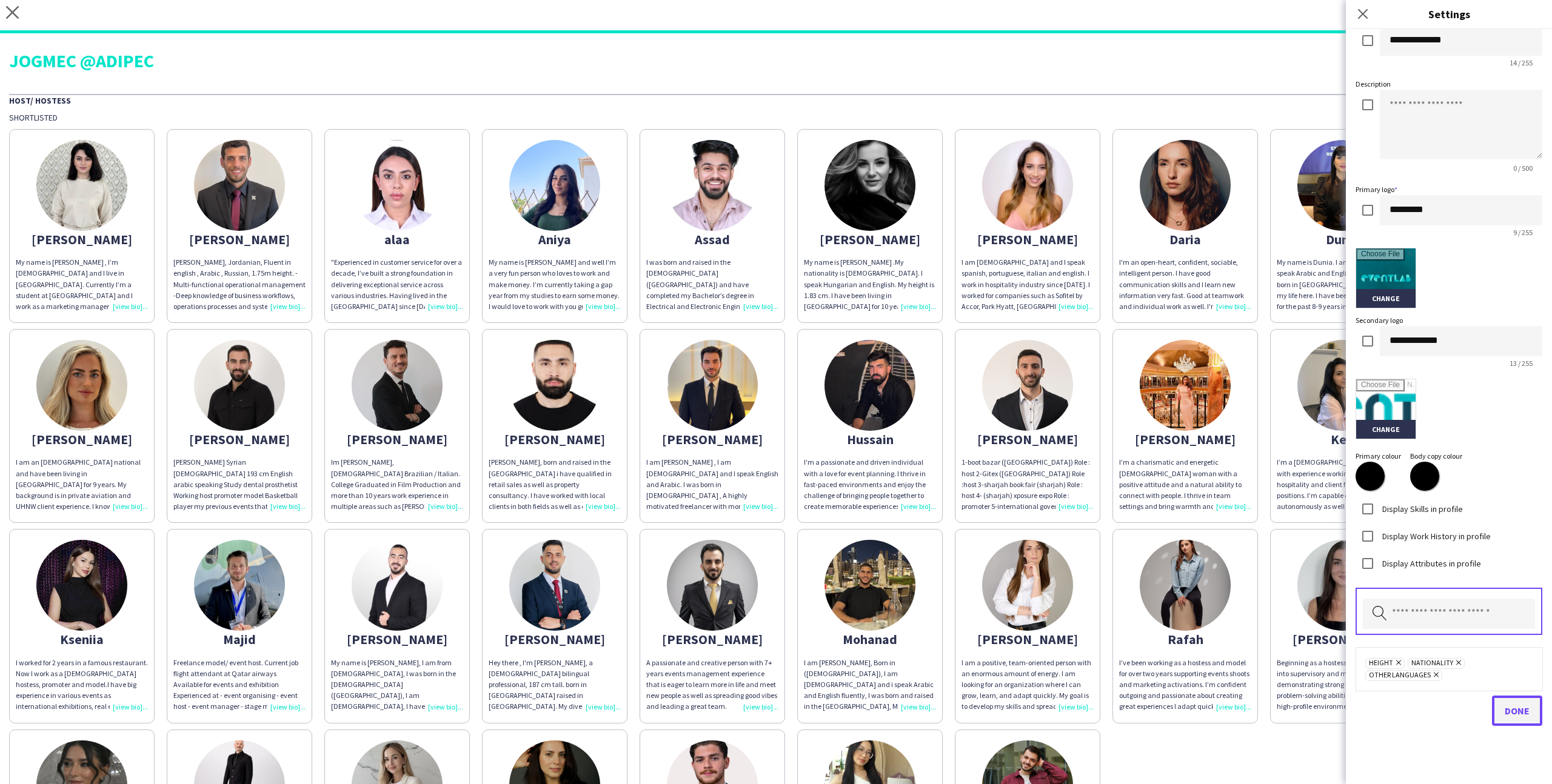
click at [1502, 701] on button "Done" at bounding box center [1517, 710] width 50 height 30
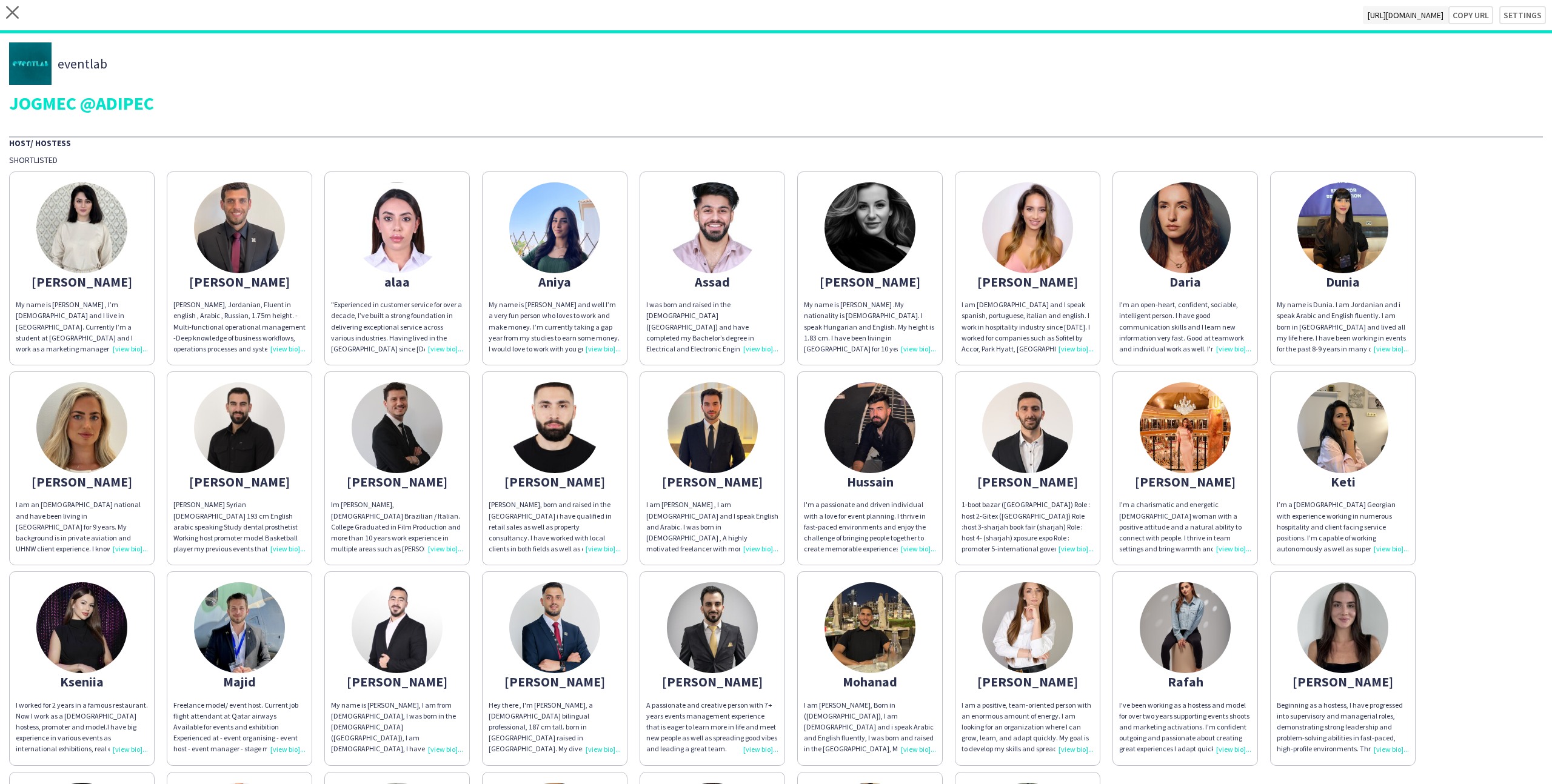
click at [1287, 90] on div "eventlab JOGMEC @ADIPEC" at bounding box center [776, 77] width 1534 height 70
click at [1466, 20] on button "Copy url" at bounding box center [1464, 15] width 57 height 18
click at [6, 10] on icon "close" at bounding box center [12, 12] width 13 height 13
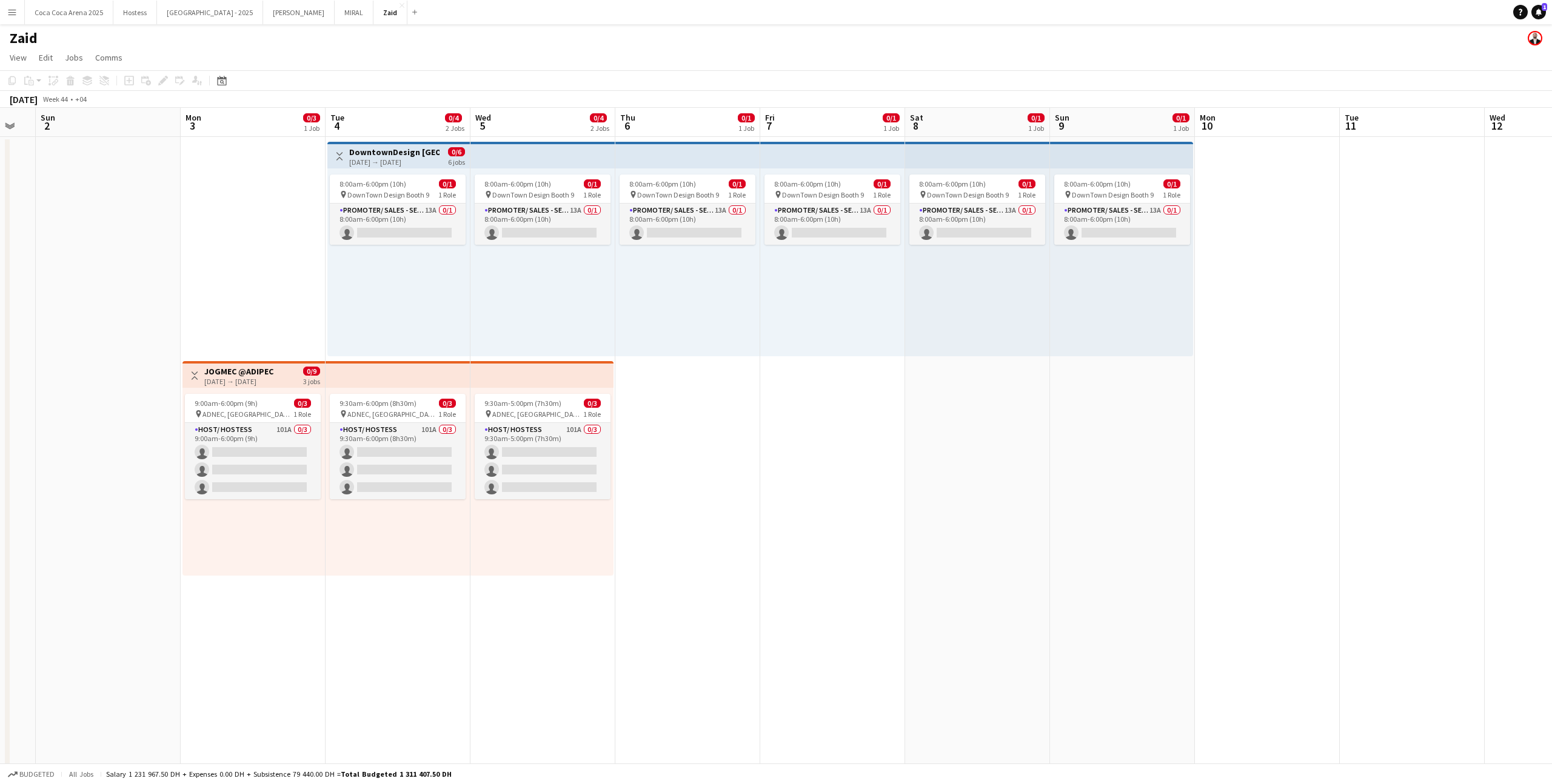
scroll to position [0, 392]
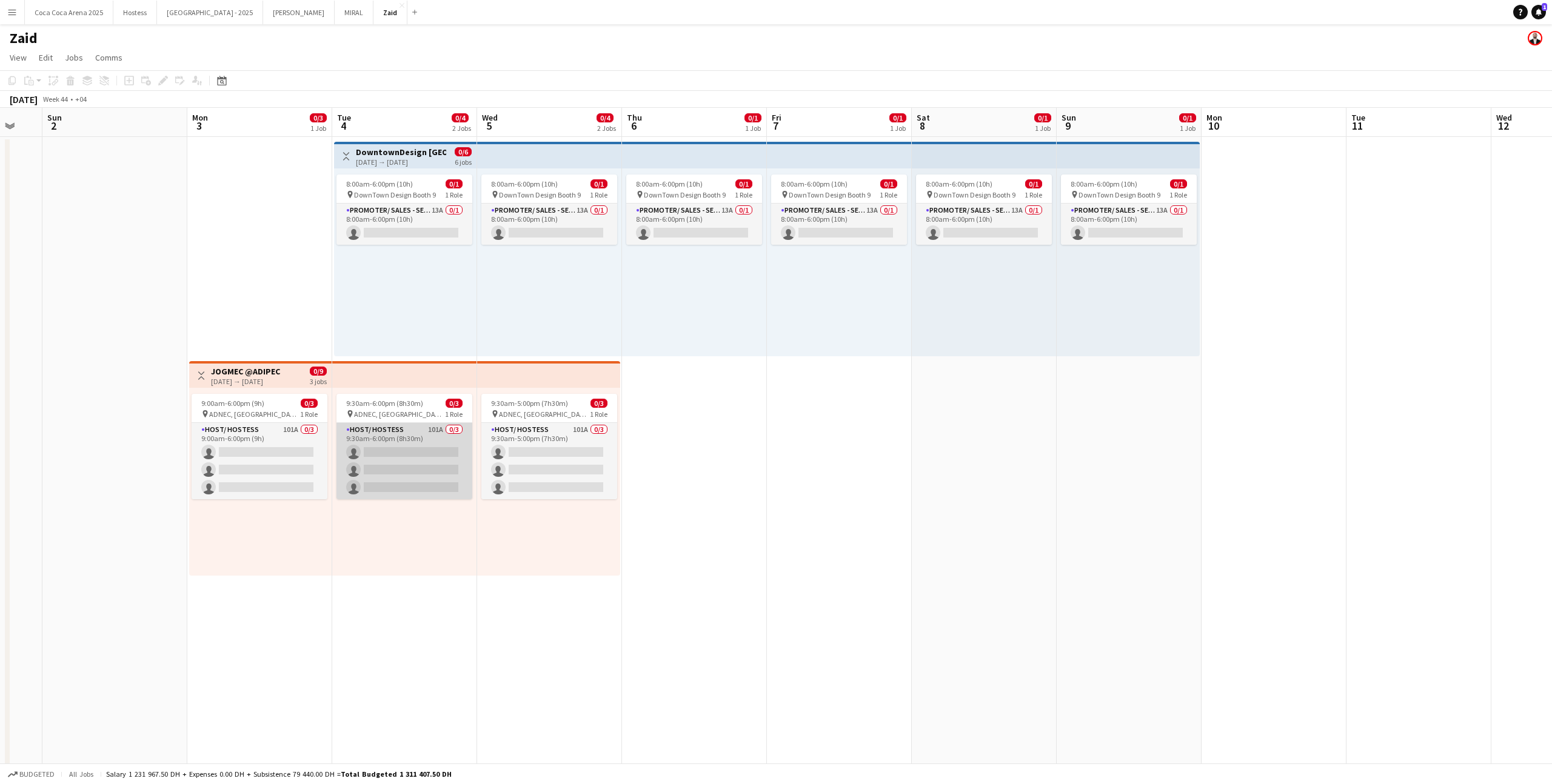
click at [374, 464] on app-card-role "Host/ Hostess 101A 0/3 9:30am-6:00pm (8h30m) single-neutral-actions single-neut…" at bounding box center [404, 461] width 136 height 76
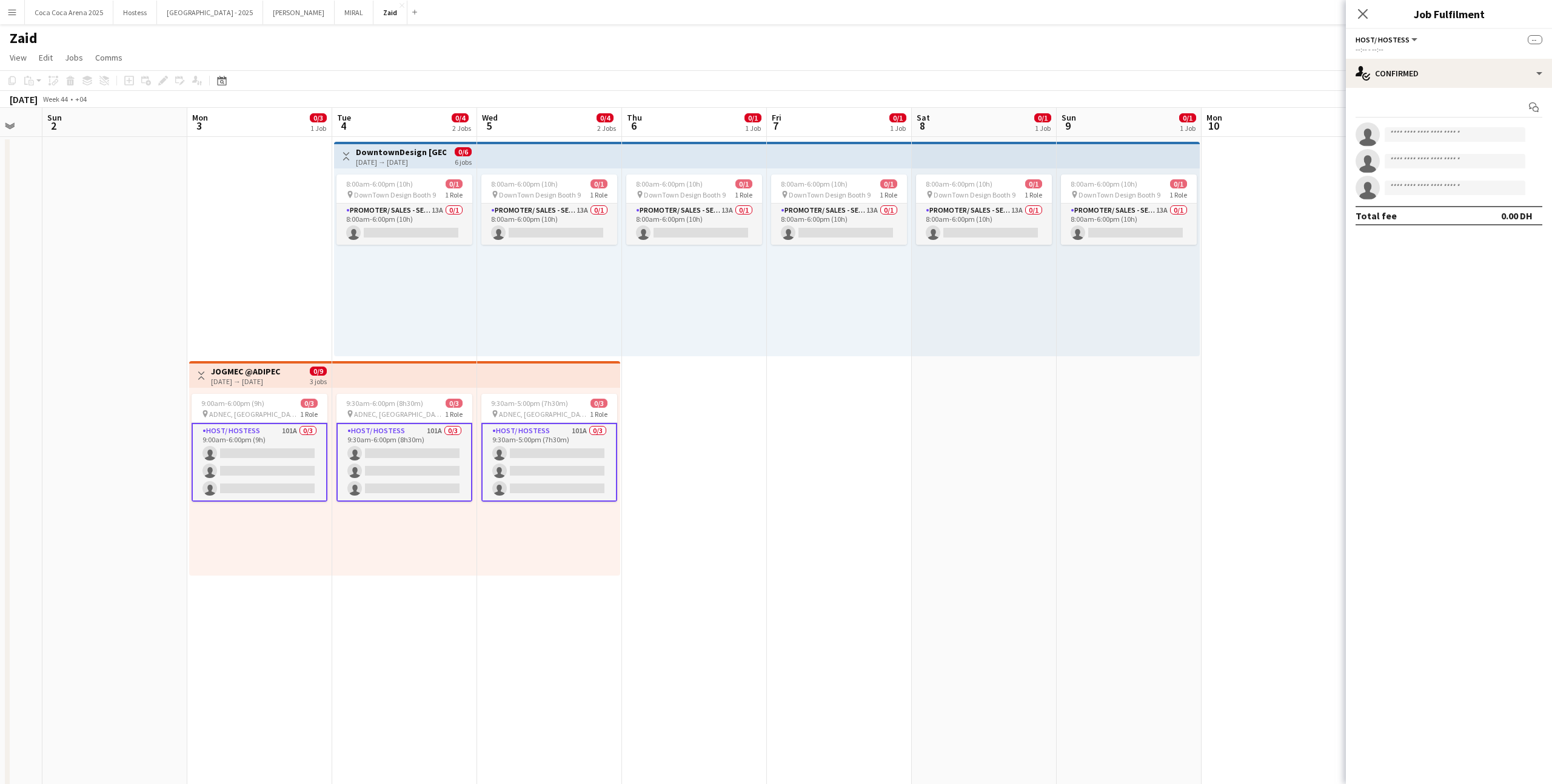
click at [1496, 91] on div "Start chat single-neutral-actions single-neutral-actions single-neutral-actions…" at bounding box center [1449, 161] width 206 height 147
click at [1496, 80] on div "single-neutral-actions-check-2 Confirmed" at bounding box center [1449, 73] width 206 height 29
click at [1497, 142] on div "single-neutral-actions-heart Shortlist" at bounding box center [1489, 149] width 120 height 25
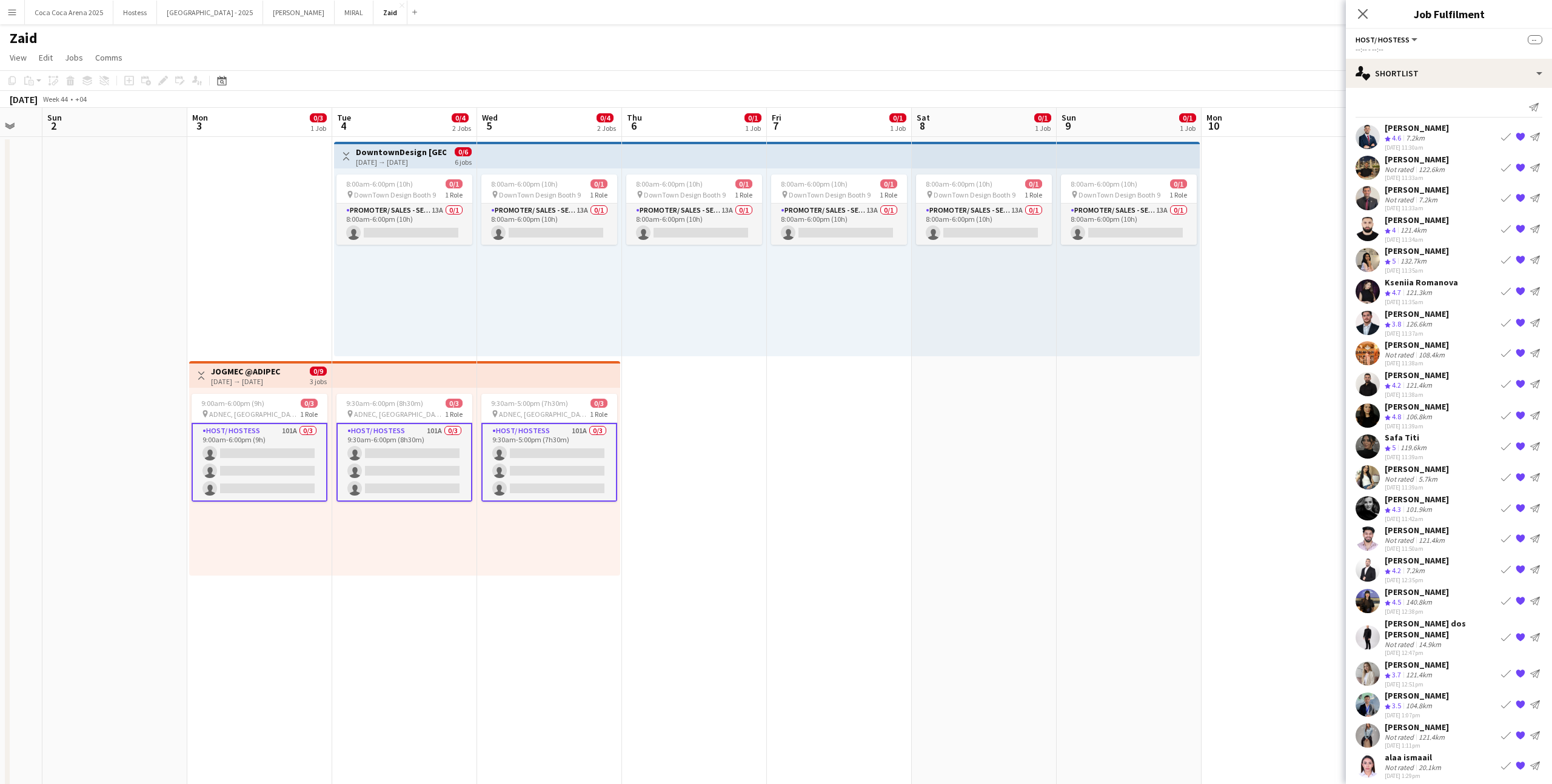
click at [1520, 167] on app-icon "{{ spriteTitle }}" at bounding box center [1521, 168] width 10 height 10
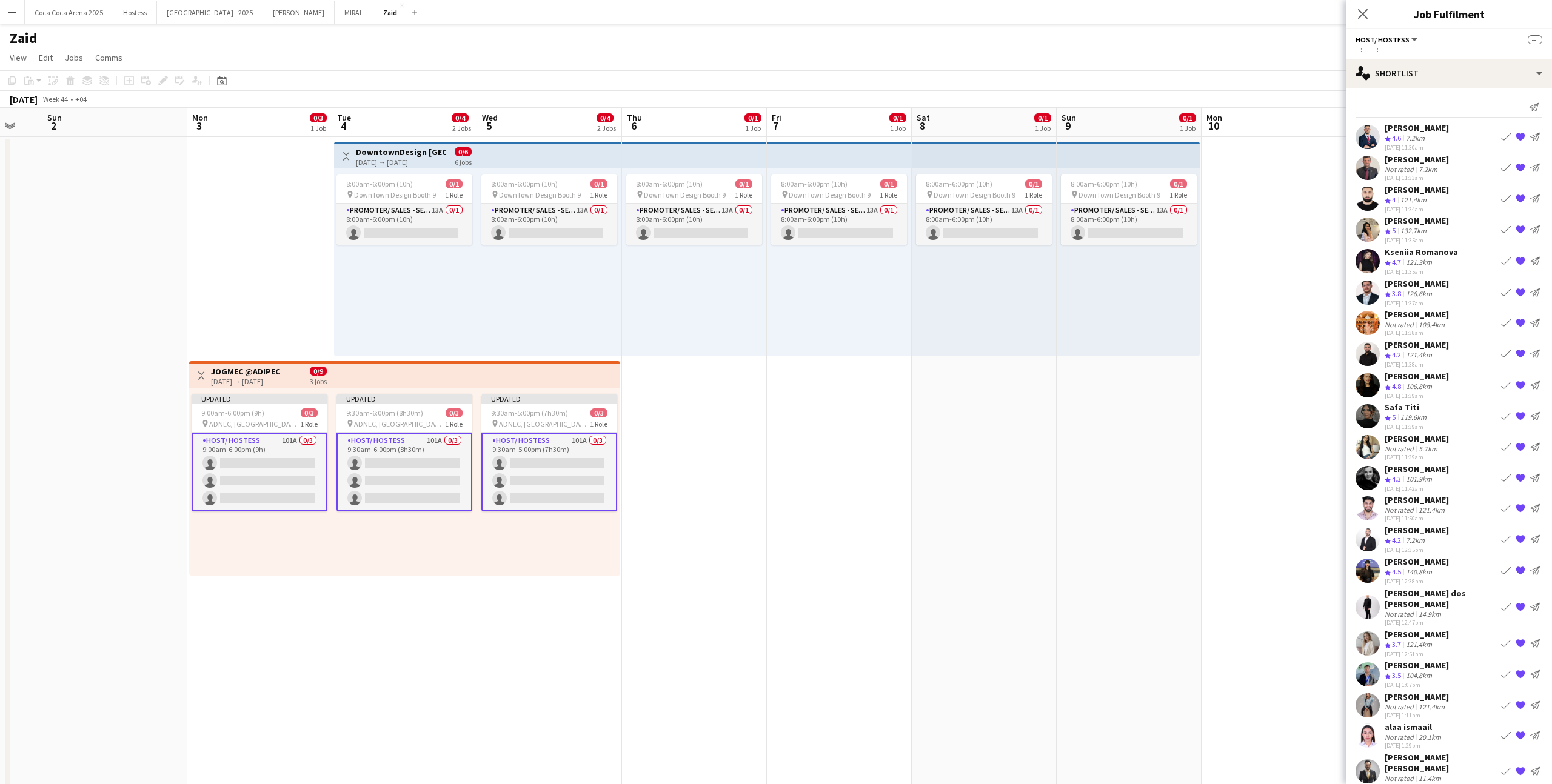
click at [1520, 167] on app-icon "{{ spriteTitle }}" at bounding box center [1521, 168] width 10 height 10
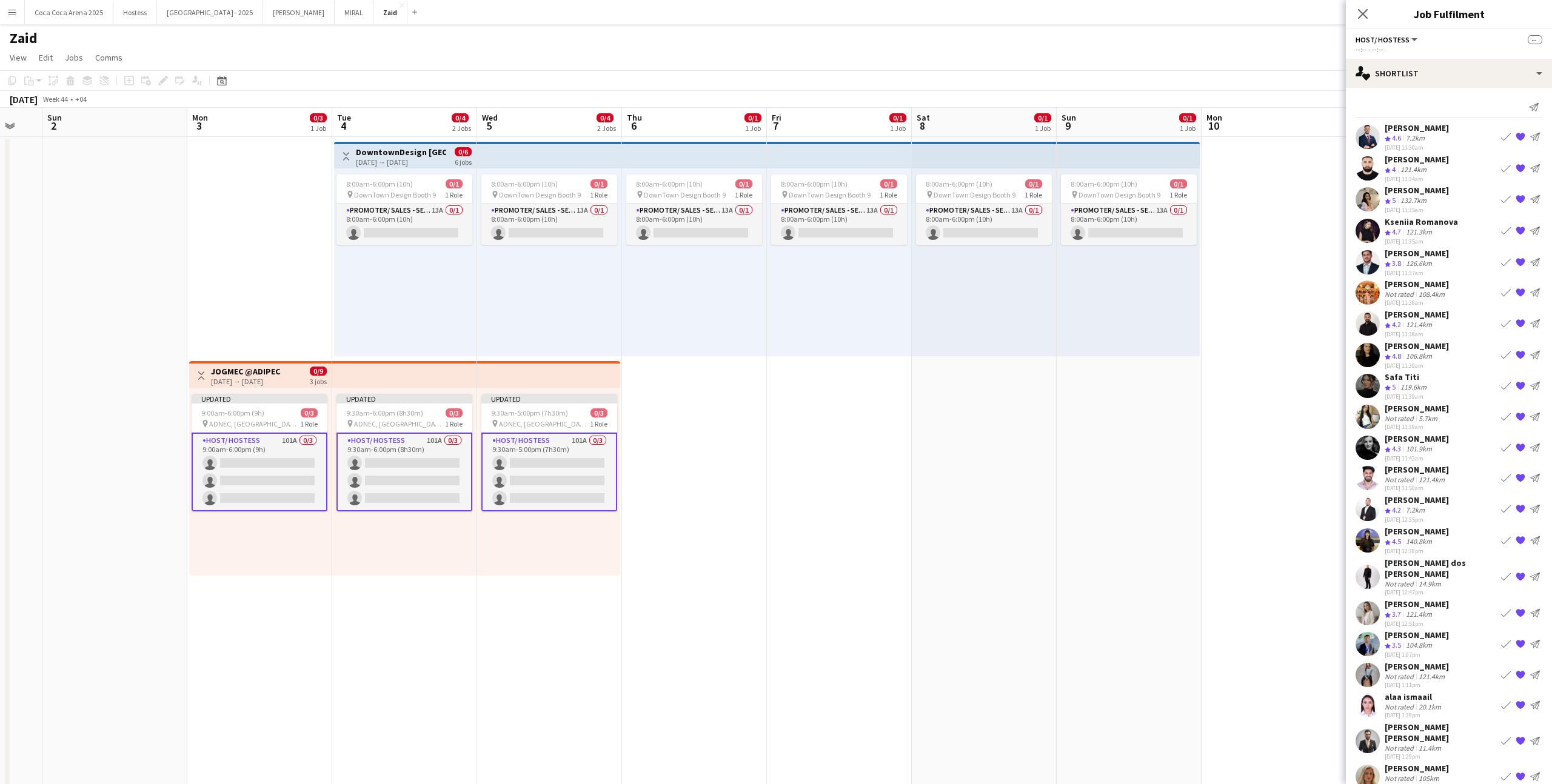
click at [1523, 200] on app-icon "{{ spriteTitle }}" at bounding box center [1521, 199] width 10 height 10
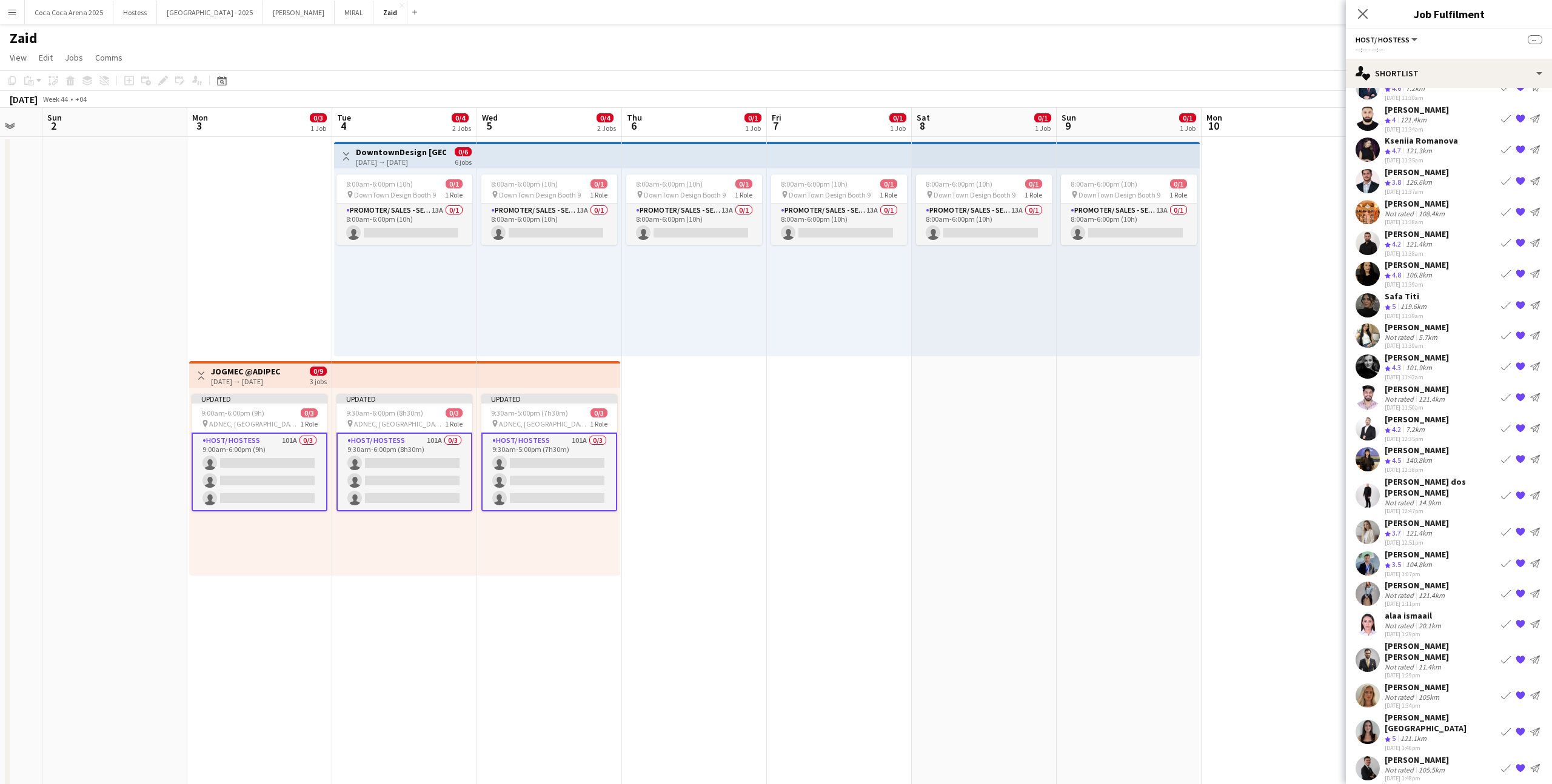
scroll to position [55, 0]
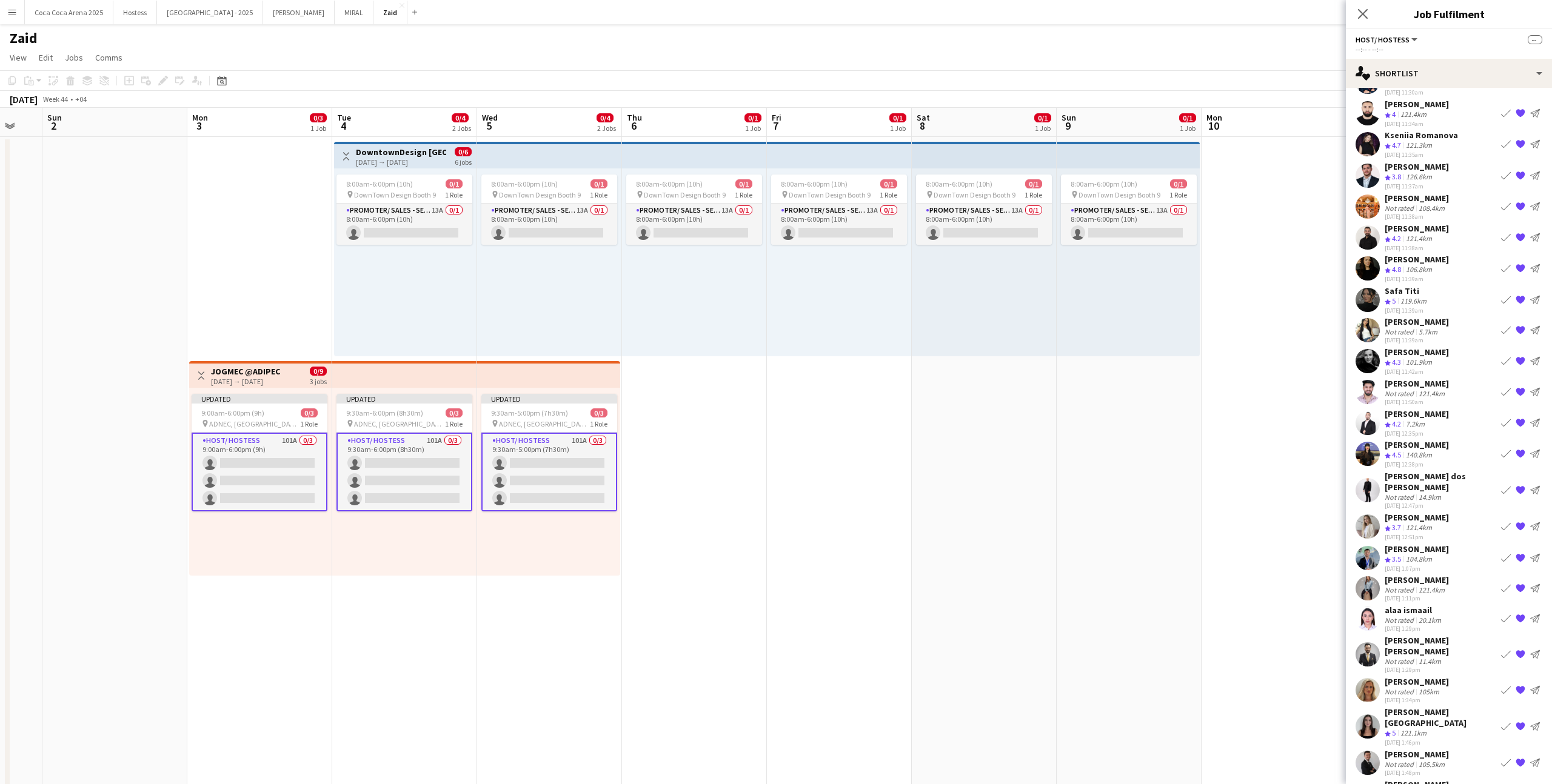
click at [1518, 396] on app-icon "{{ spriteTitle }}" at bounding box center [1521, 392] width 10 height 10
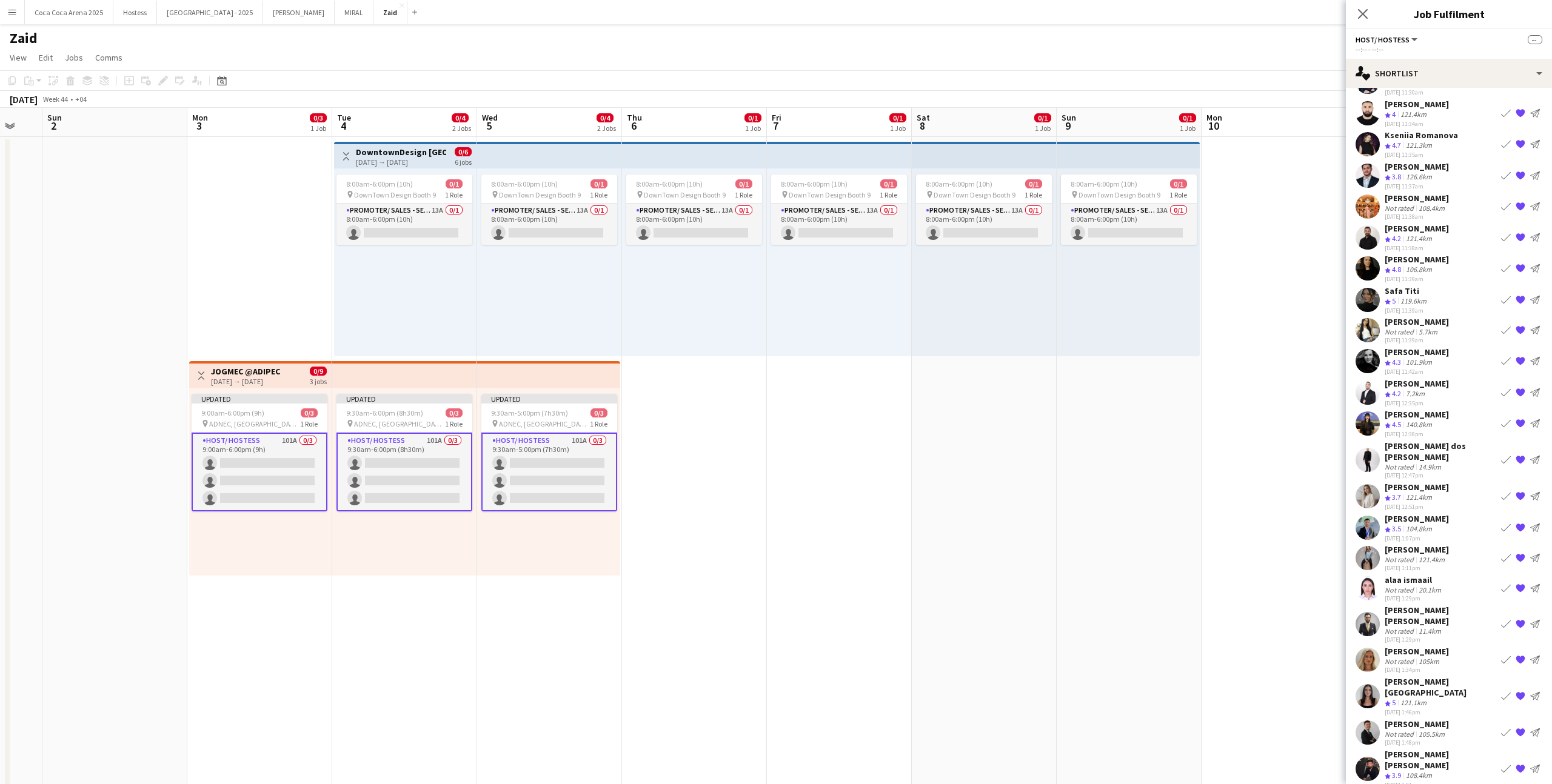
click at [1516, 553] on app-icon "{{ spriteTitle }}" at bounding box center [1521, 558] width 10 height 10
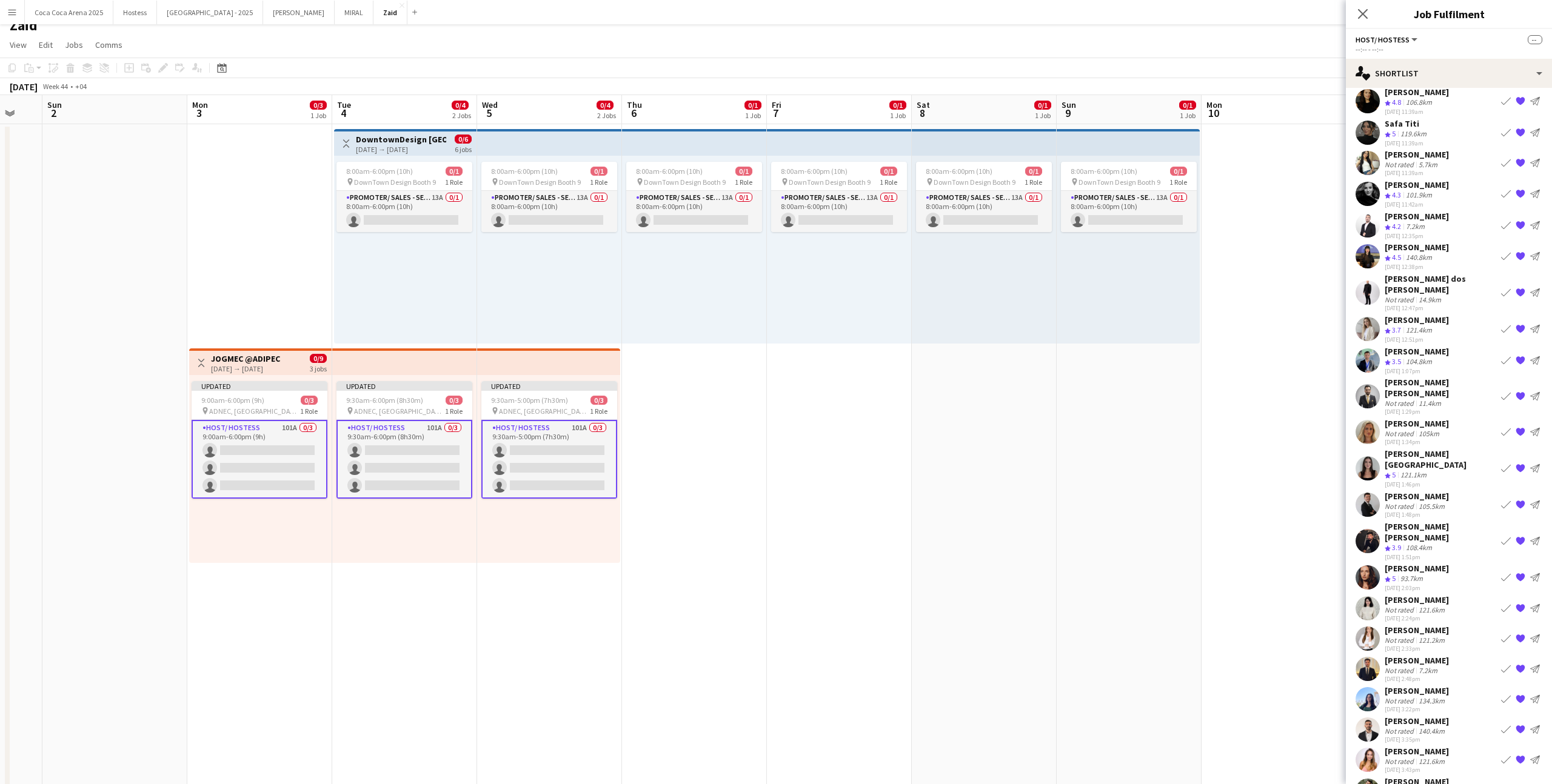
scroll to position [17, 0]
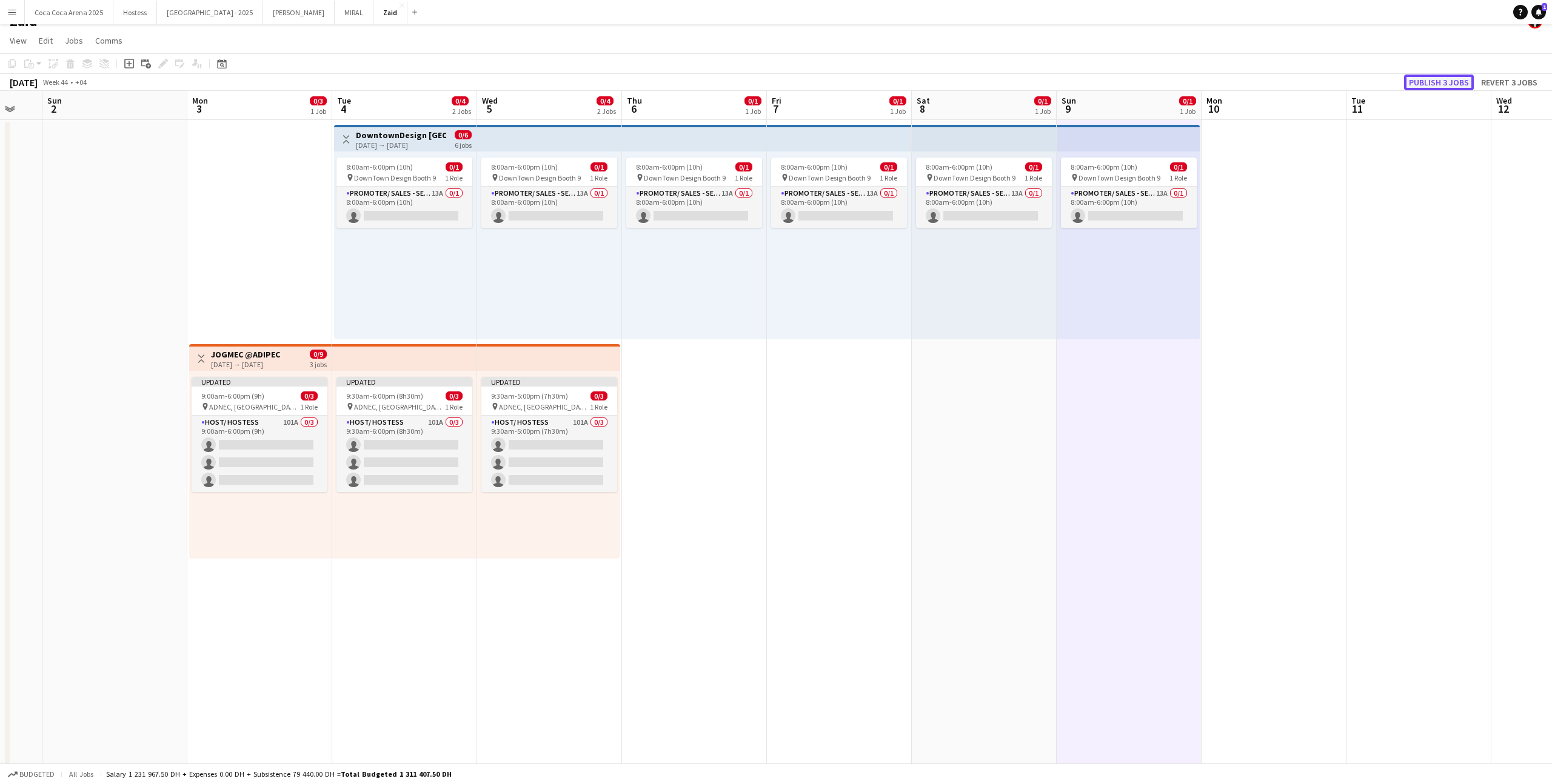
click at [1450, 82] on button "Publish 3 jobs" at bounding box center [1439, 83] width 70 height 16
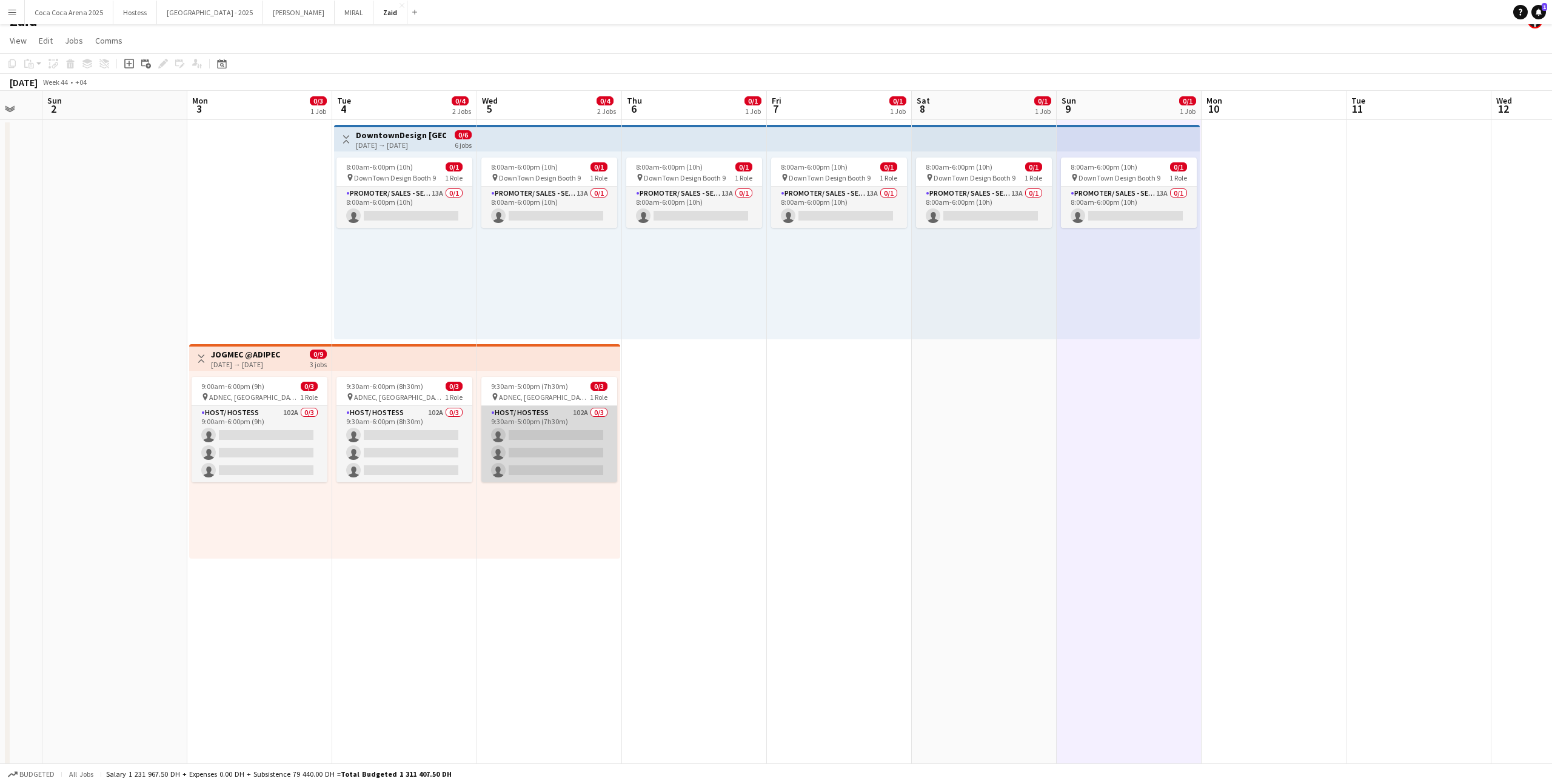
click at [568, 447] on app-card-role "Host/ Hostess 102A 0/3 9:30am-5:00pm (7h30m) single-neutral-actions single-neut…" at bounding box center [549, 444] width 136 height 76
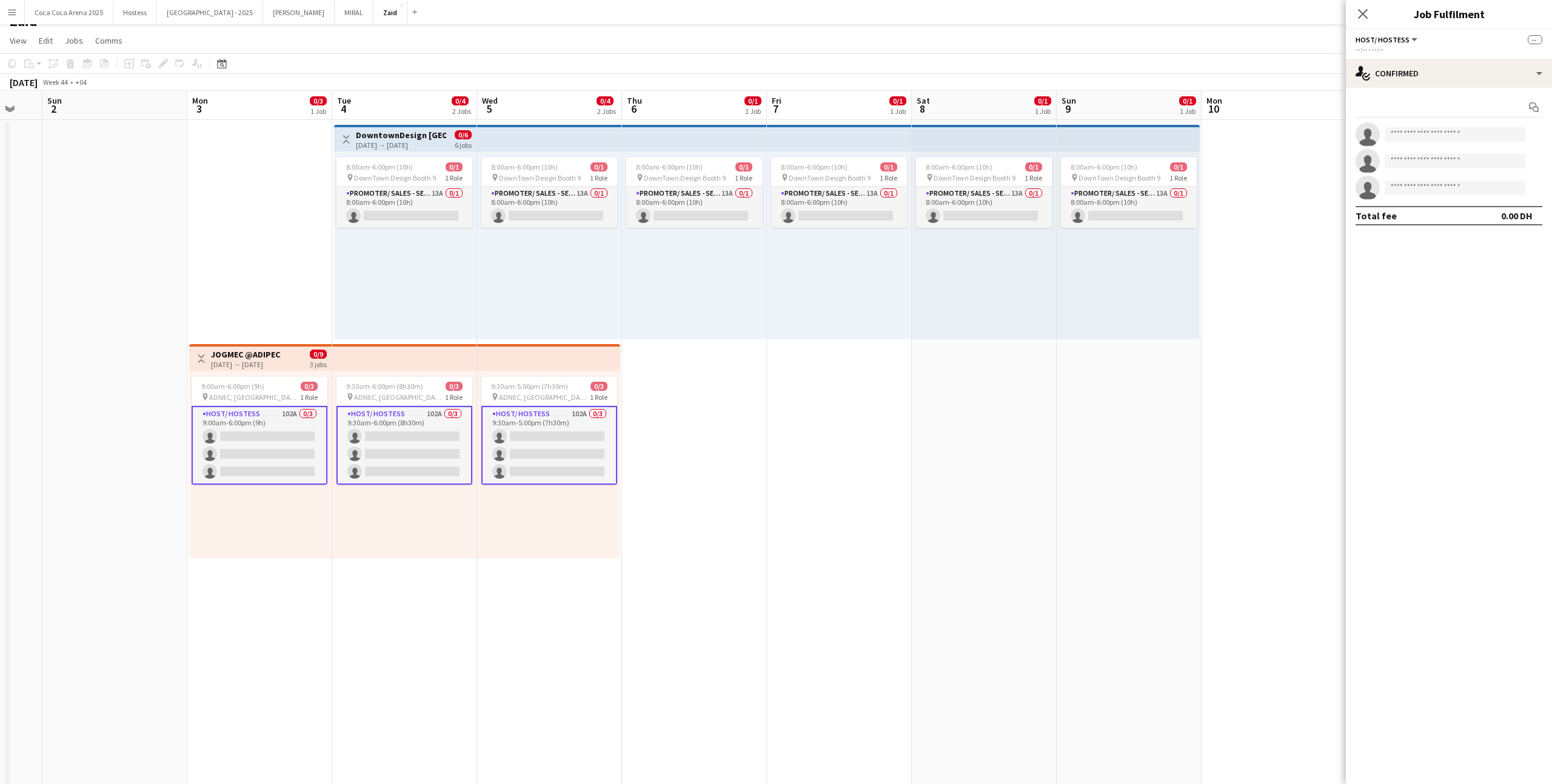
click at [1394, 53] on div "--:-- - --:--" at bounding box center [1449, 49] width 187 height 9
click at [1396, 72] on div "single-neutral-actions-check-2 Confirmed" at bounding box center [1449, 73] width 206 height 29
click at [1503, 192] on div "single-neutral-actions-information Applicants" at bounding box center [1489, 198] width 120 height 25
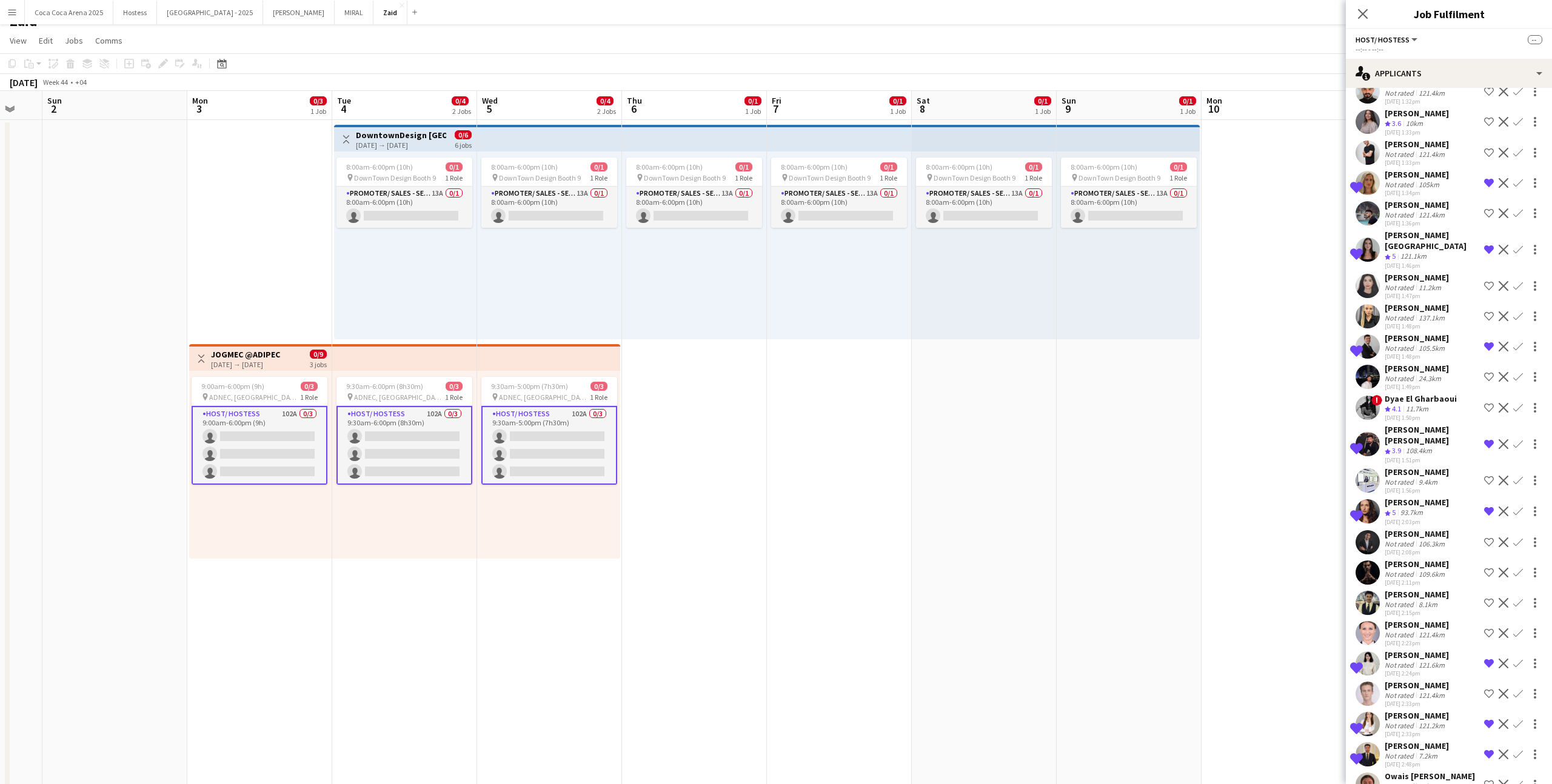
scroll to position [2535, 0]
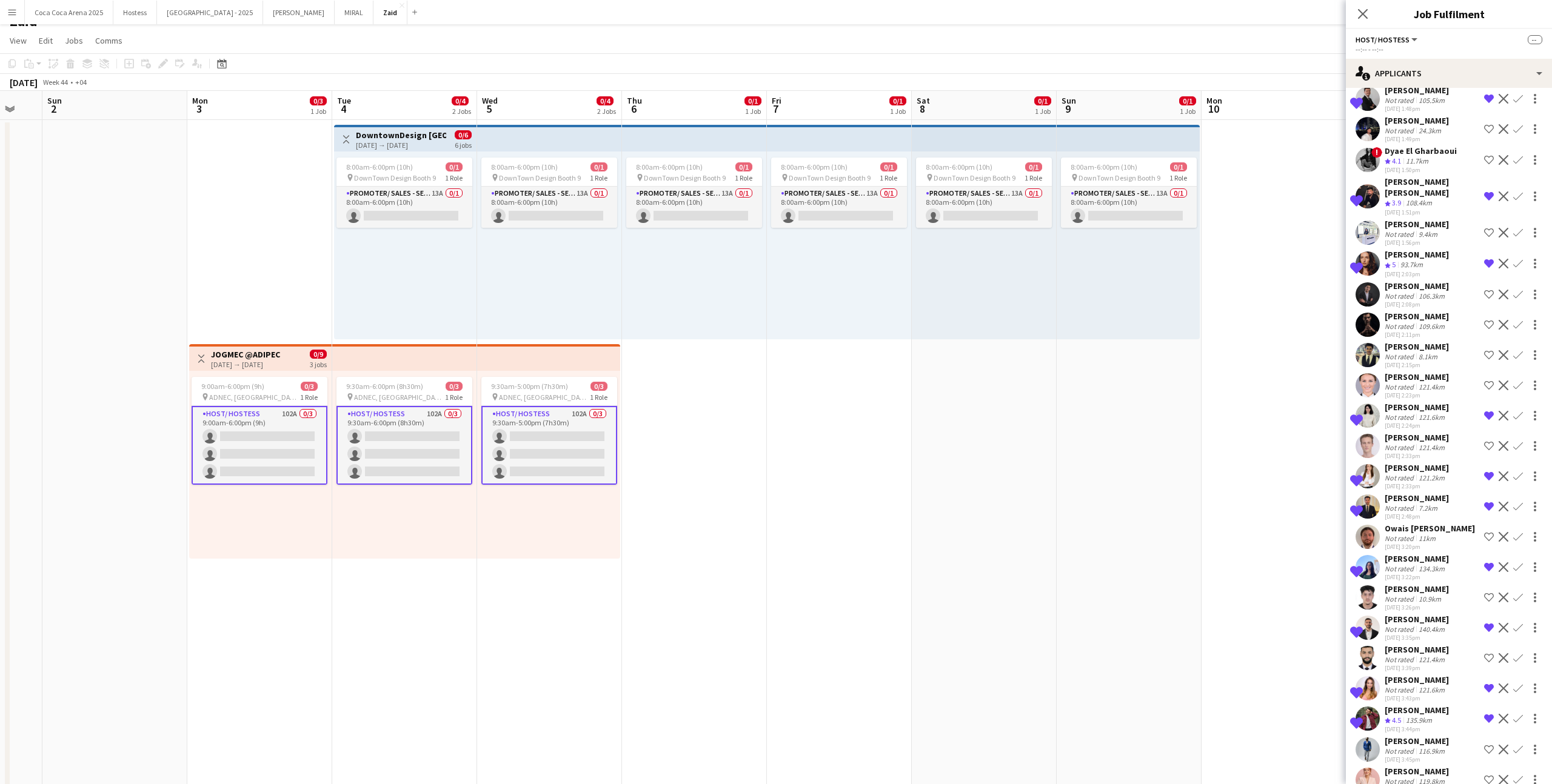
click at [1429, 766] on div "[PERSON_NAME]" at bounding box center [1416, 772] width 64 height 11
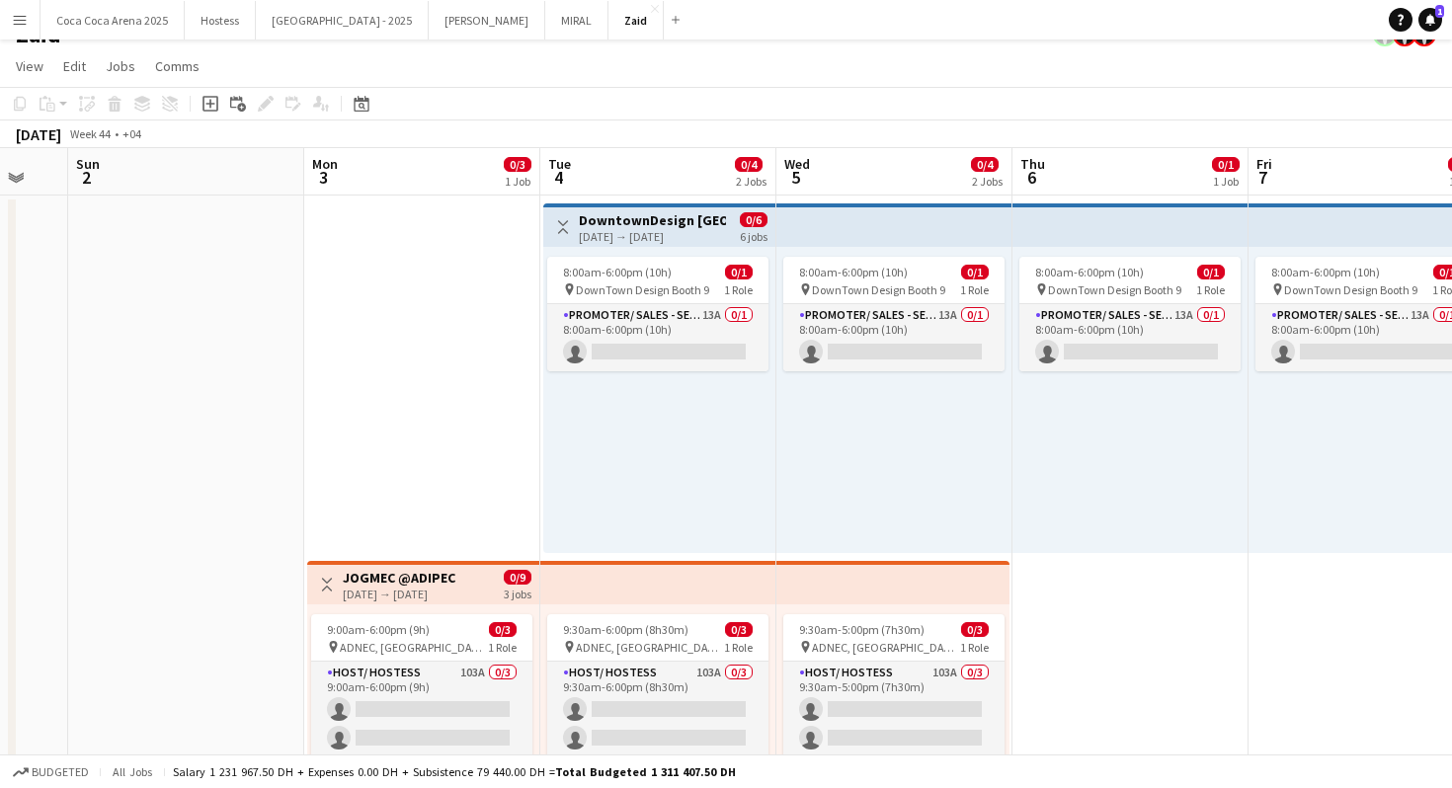
scroll to position [0, 0]
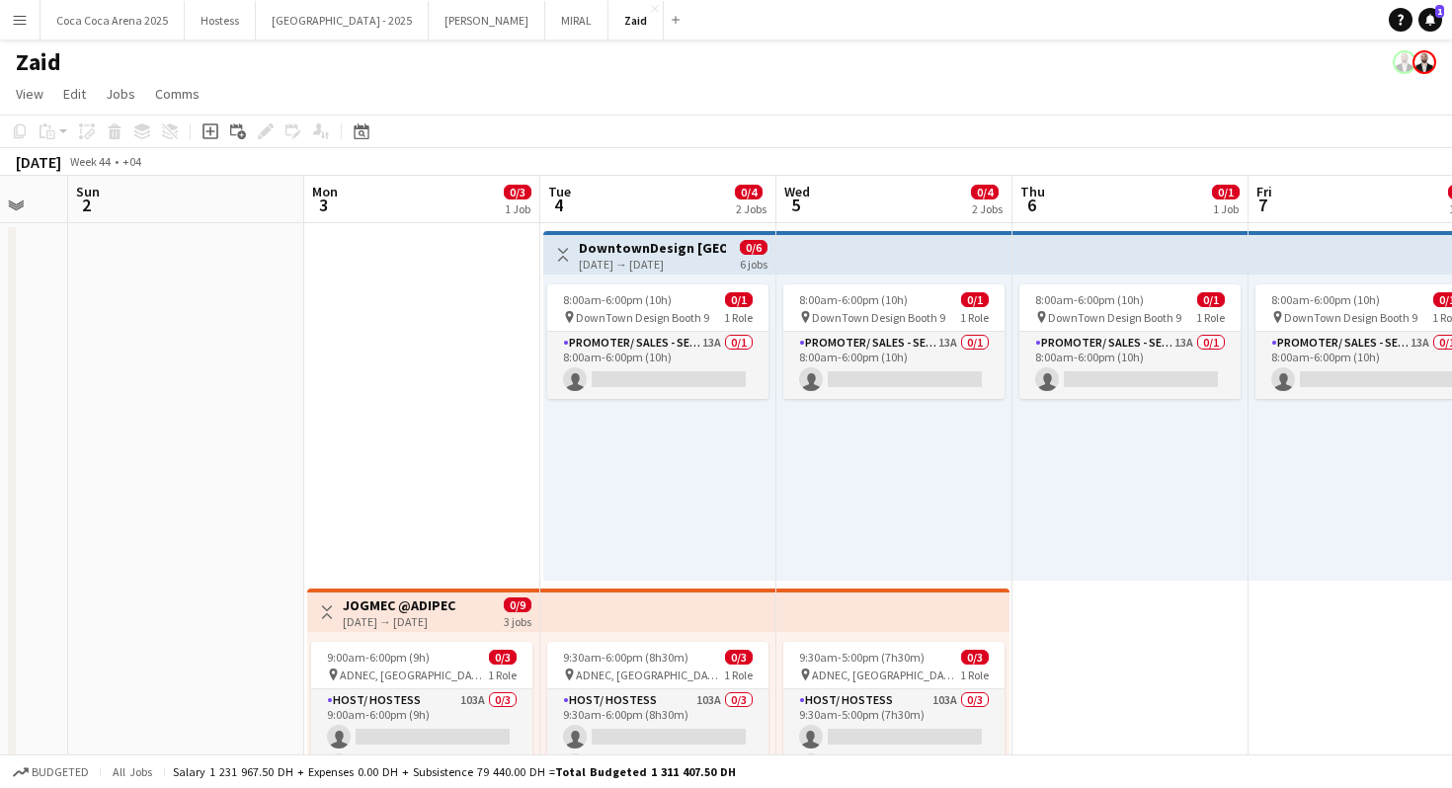
click at [26, 18] on app-icon "Menu" at bounding box center [20, 20] width 16 height 16
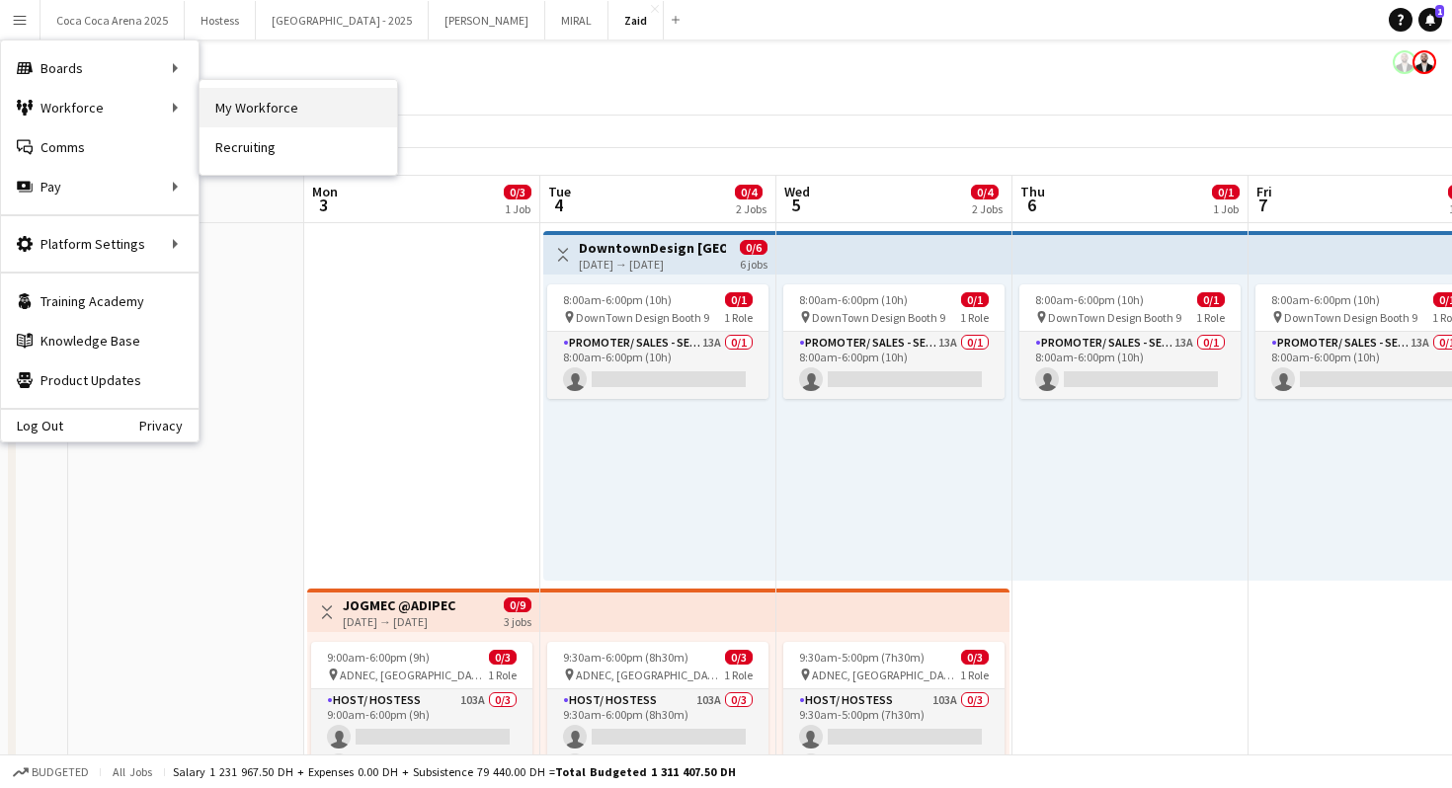
click at [246, 99] on link "My Workforce" at bounding box center [299, 108] width 198 height 40
